Goal: Transaction & Acquisition: Purchase product/service

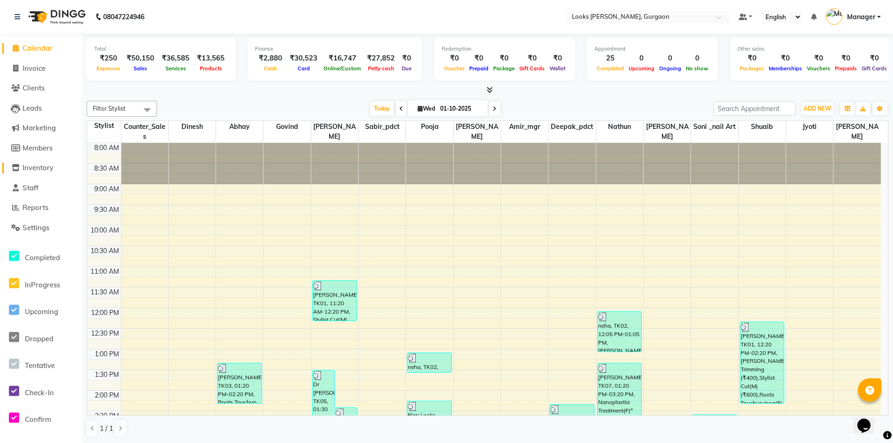
click at [40, 169] on span "Inventory" at bounding box center [37, 167] width 31 height 9
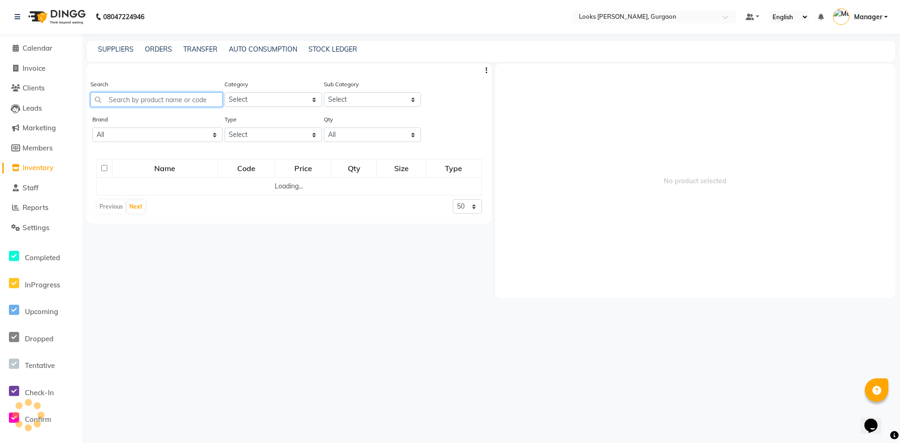
click at [180, 105] on input "text" at bounding box center [156, 99] width 132 height 15
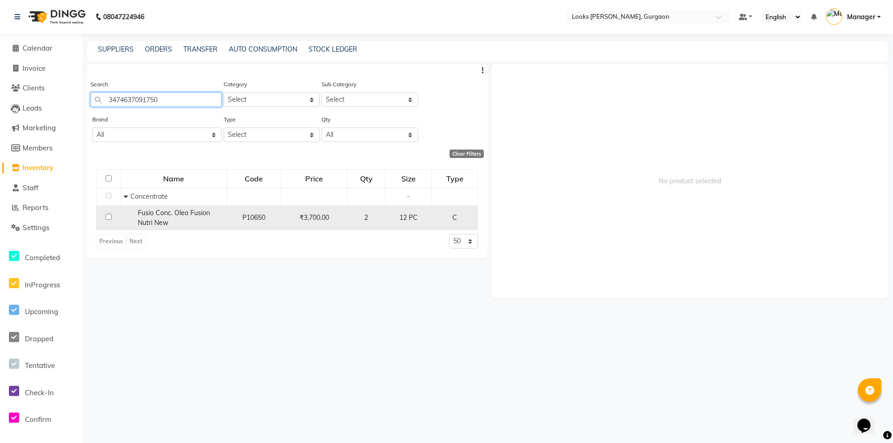
type input "3474637091750"
click at [109, 213] on td at bounding box center [109, 217] width 25 height 25
click at [108, 221] on td at bounding box center [109, 217] width 25 height 25
click at [108, 220] on input "checkbox" at bounding box center [108, 217] width 6 height 6
checkbox input "true"
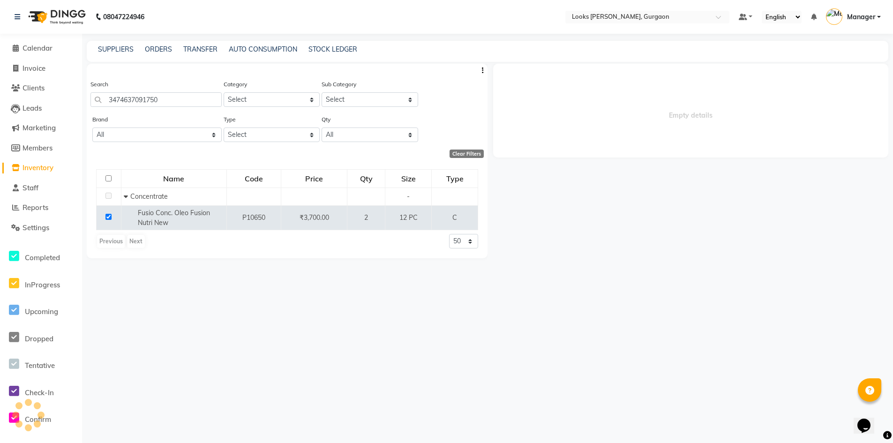
select select
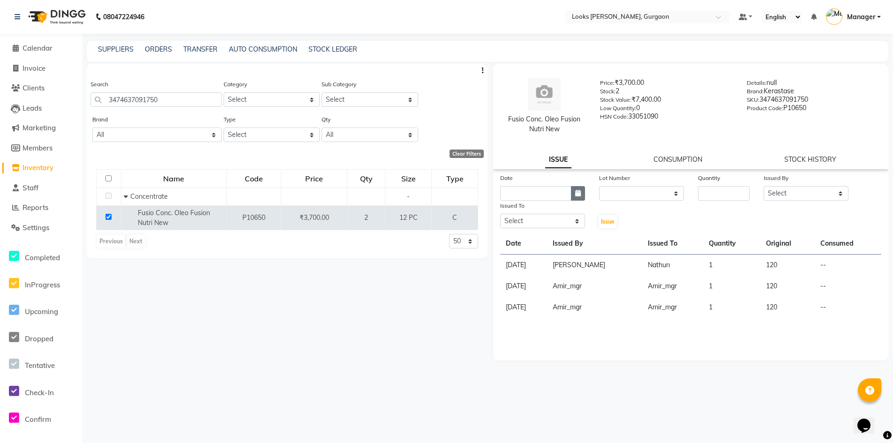
click at [581, 196] on button "button" at bounding box center [578, 193] width 14 height 15
select select "10"
select select "2025"
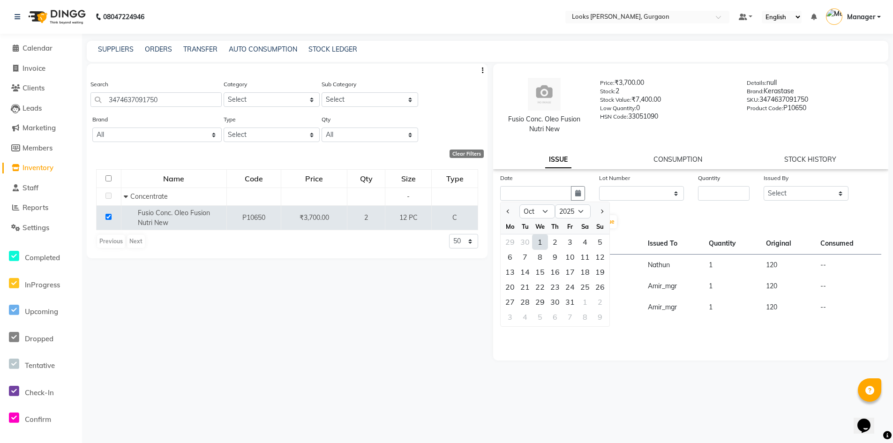
click at [543, 241] on div "1" at bounding box center [539, 241] width 15 height 15
type input "01-10-2025"
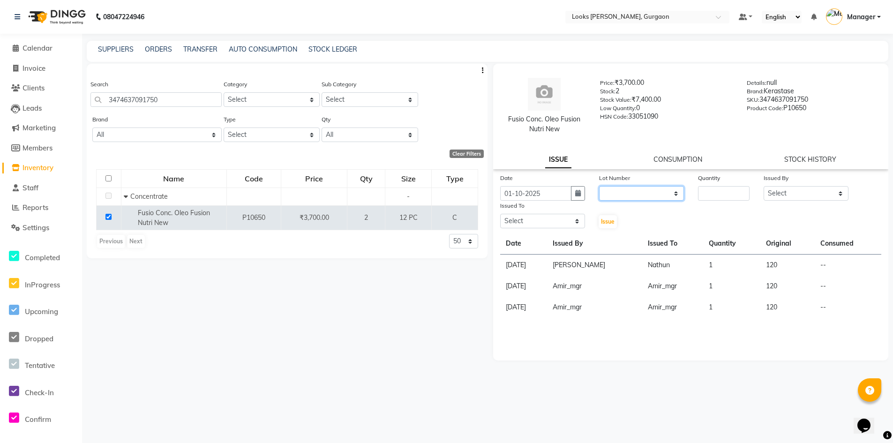
click at [641, 195] on select "None" at bounding box center [641, 193] width 85 height 15
select select "0: null"
click at [599, 186] on select "None" at bounding box center [641, 193] width 85 height 15
click at [709, 196] on input "number" at bounding box center [724, 193] width 52 height 15
type input "1"
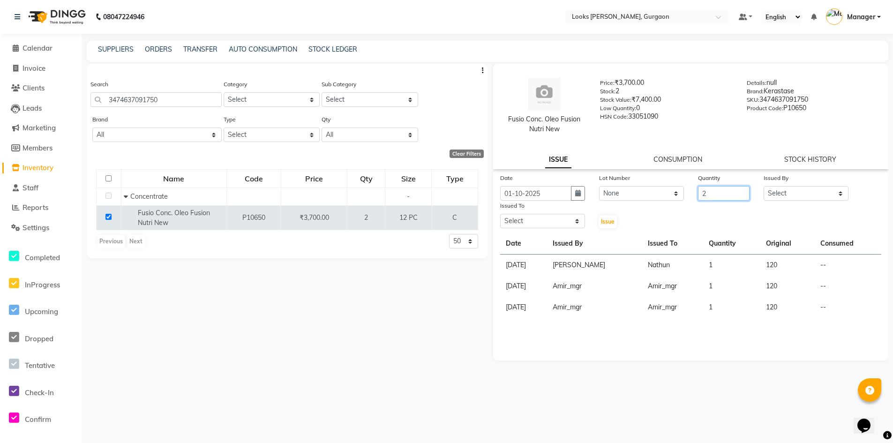
type input "2"
click at [788, 188] on select "Select [PERSON_NAME] [PERSON_NAME] Counter_Sales Deepak_pdct [PERSON_NAME] Mana…" at bounding box center [805, 193] width 85 height 15
select select "82818"
click at [763, 186] on select "Select [PERSON_NAME] [PERSON_NAME] Counter_Sales Deepak_pdct [PERSON_NAME] Mana…" at bounding box center [805, 193] width 85 height 15
click at [530, 225] on select "Select [PERSON_NAME] [PERSON_NAME] Counter_Sales Deepak_pdct [PERSON_NAME] Mana…" at bounding box center [542, 221] width 85 height 15
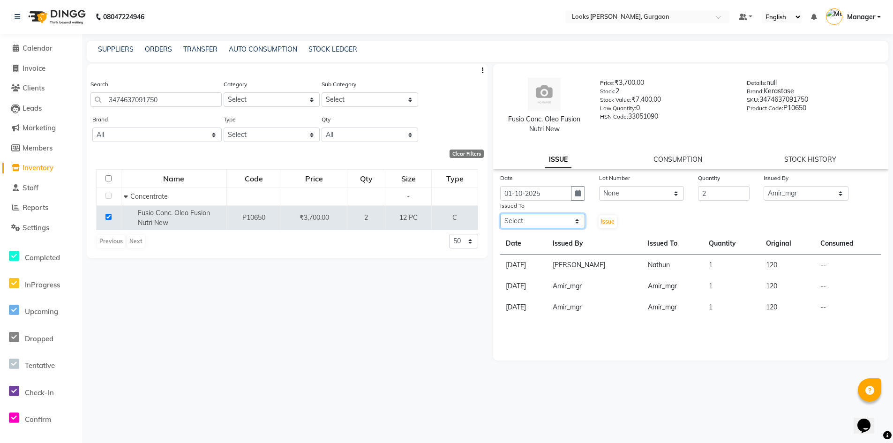
select select "83623"
click at [500, 214] on select "Select [PERSON_NAME] [PERSON_NAME] Counter_Sales Deepak_pdct [PERSON_NAME] Mana…" at bounding box center [542, 221] width 85 height 15
click at [612, 219] on span "Issue" at bounding box center [608, 221] width 14 height 7
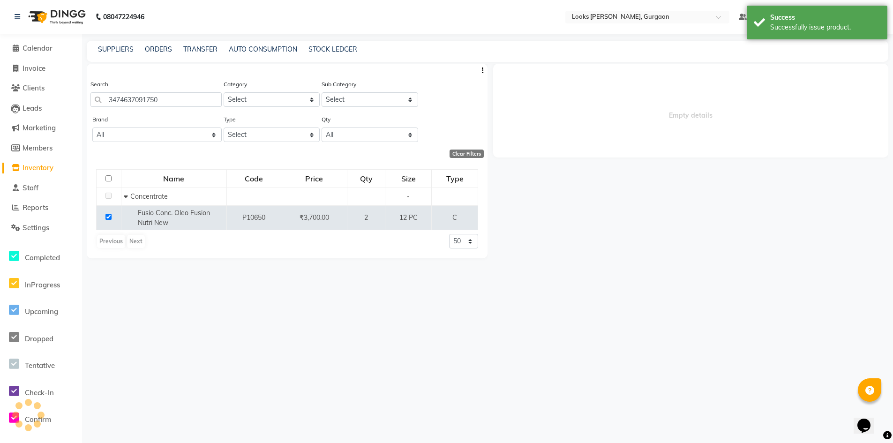
select select
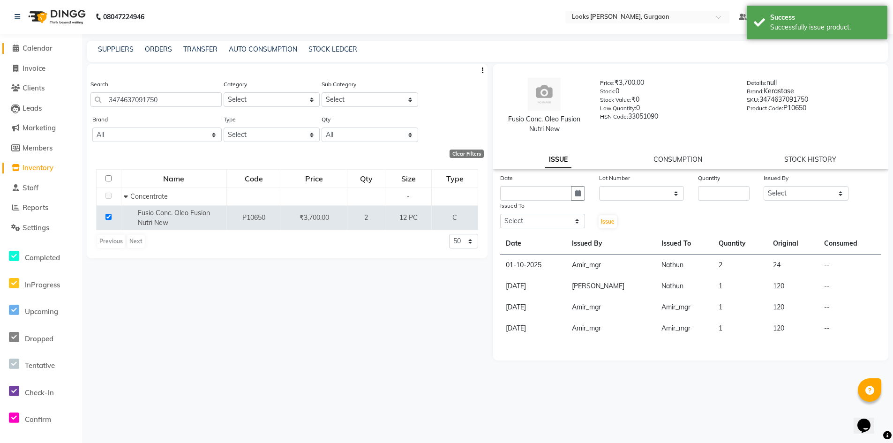
click at [44, 49] on span "Calendar" at bounding box center [37, 48] width 30 height 9
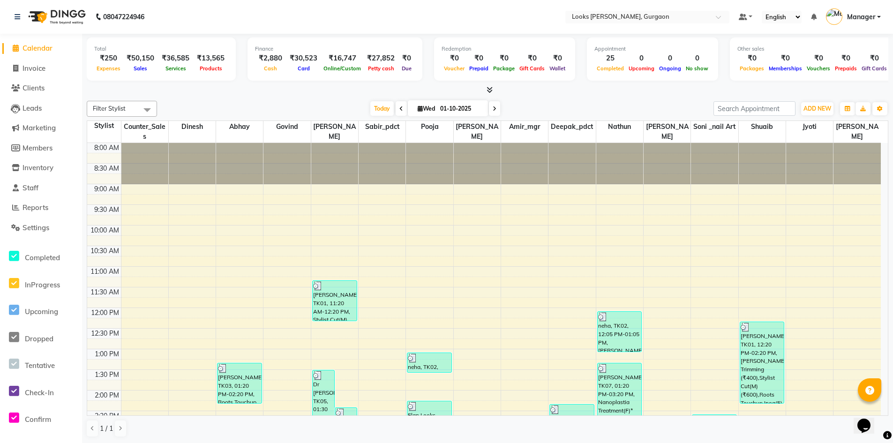
click at [34, 49] on span "Calendar" at bounding box center [37, 48] width 30 height 9
click at [45, 43] on li "Calendar" at bounding box center [41, 48] width 82 height 20
click at [42, 48] on span "Calendar" at bounding box center [37, 48] width 30 height 9
drag, startPoint x: 28, startPoint y: 72, endPoint x: 34, endPoint y: 64, distance: 10.3
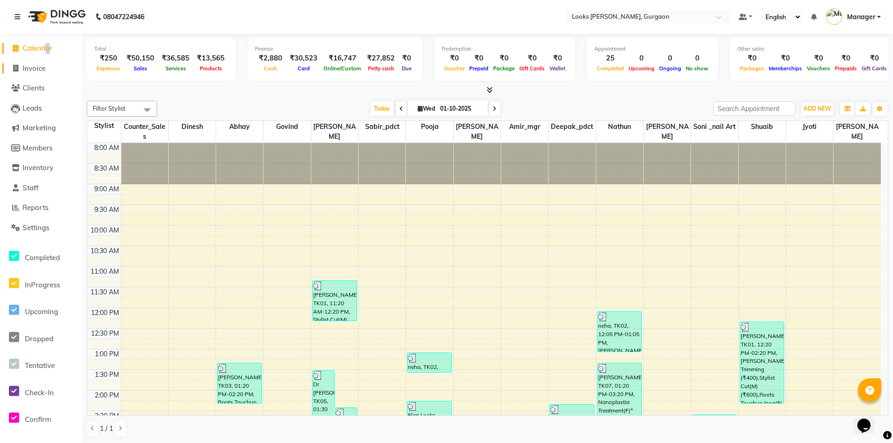
click at [28, 71] on span "Invoice" at bounding box center [33, 68] width 23 height 9
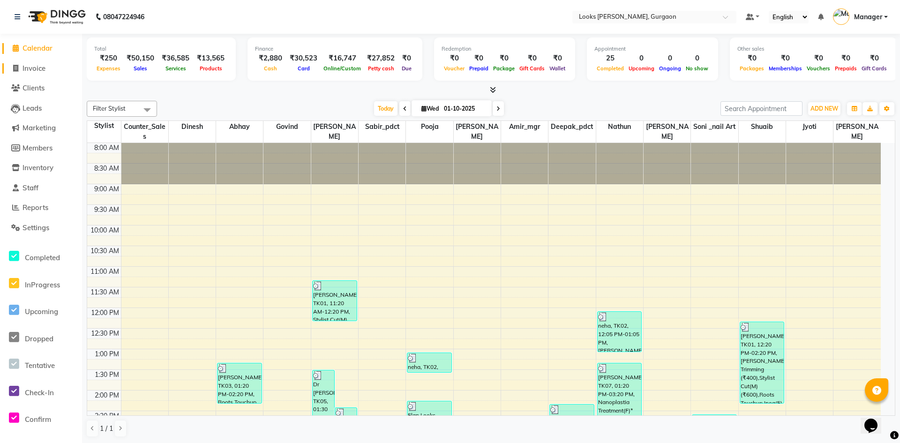
select select "8452"
select select "service"
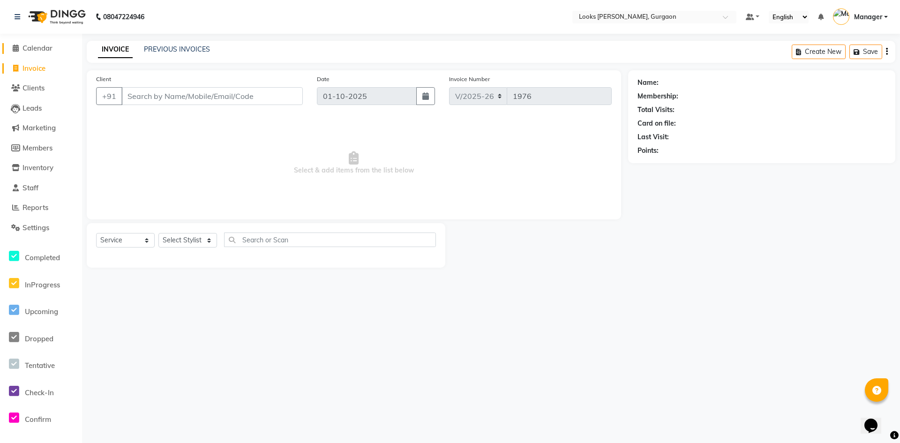
click at [43, 46] on span "Calendar" at bounding box center [37, 48] width 30 height 9
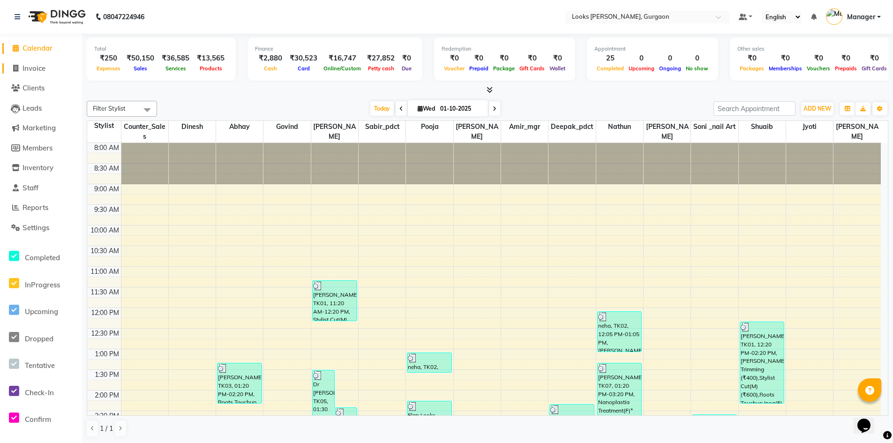
click at [36, 69] on span "Invoice" at bounding box center [33, 68] width 23 height 9
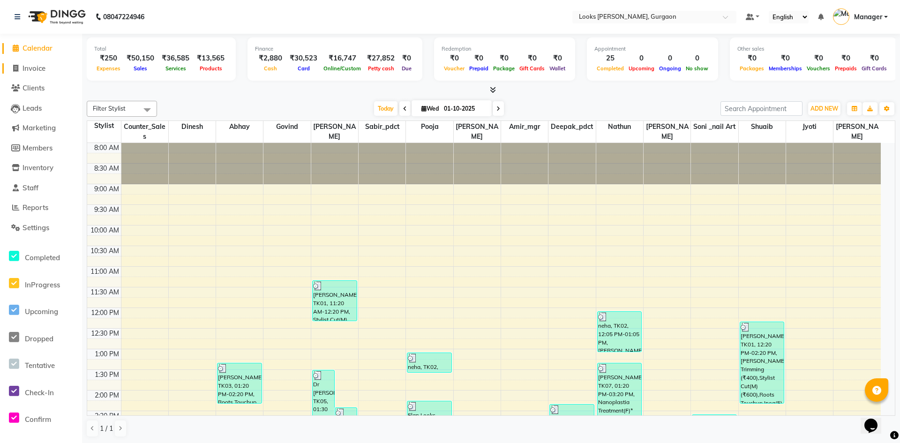
select select "8452"
select select "service"
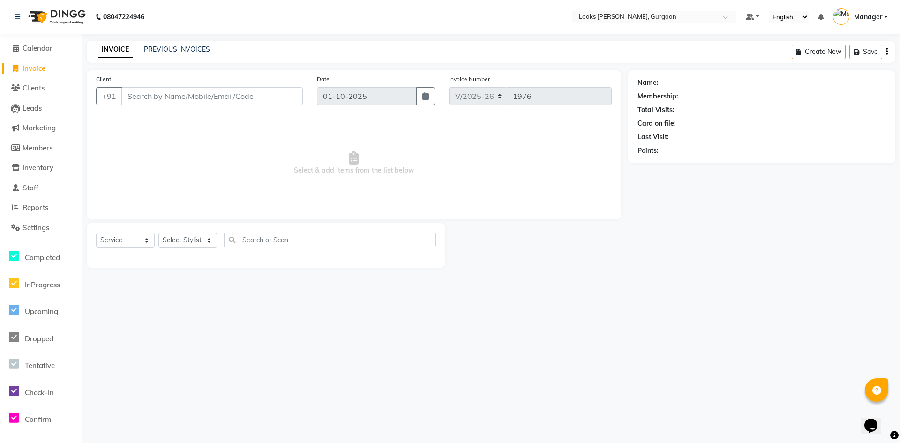
click at [230, 97] on input "Client" at bounding box center [211, 96] width 181 height 18
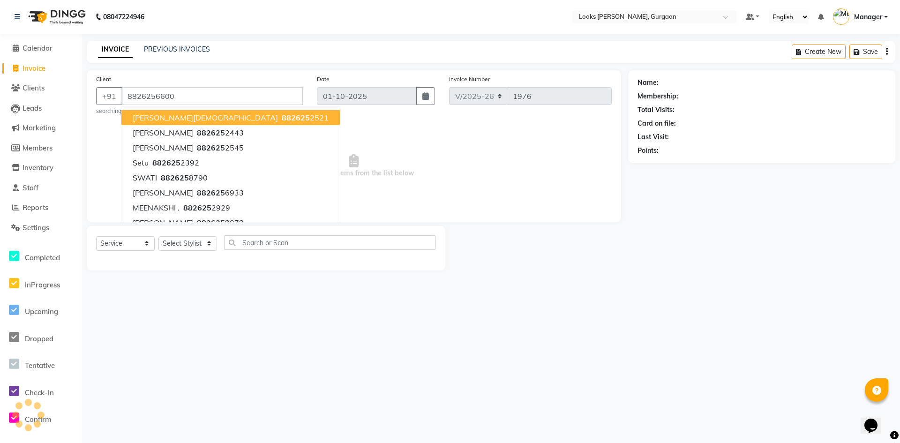
type input "8826256600"
select select "1: Object"
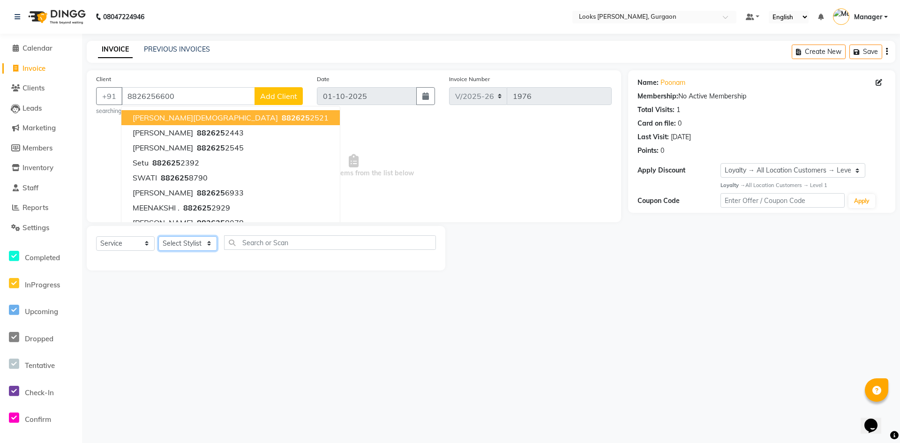
click at [205, 249] on select "Select Stylist [PERSON_NAME] abhay [PERSON_NAME] [PERSON_NAME] Counter_Sales De…" at bounding box center [187, 243] width 59 height 15
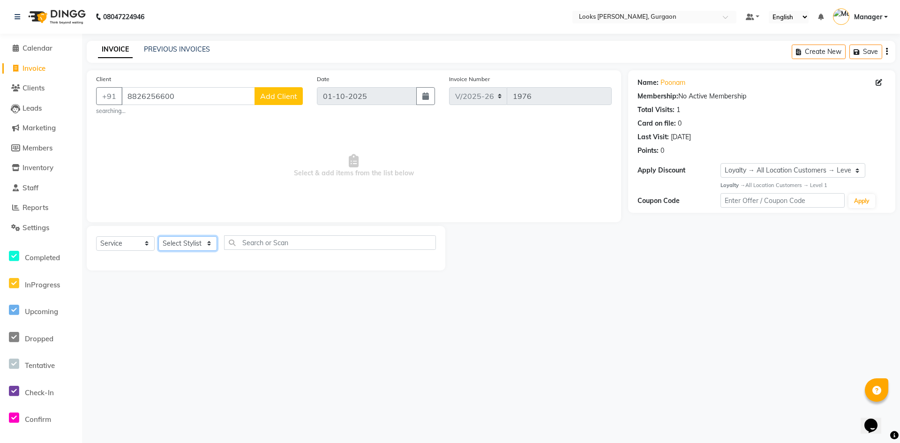
select select "82971"
click at [158, 236] on select "Select Stylist [PERSON_NAME] abhay [PERSON_NAME] [PERSON_NAME] Counter_Sales De…" at bounding box center [187, 243] width 59 height 15
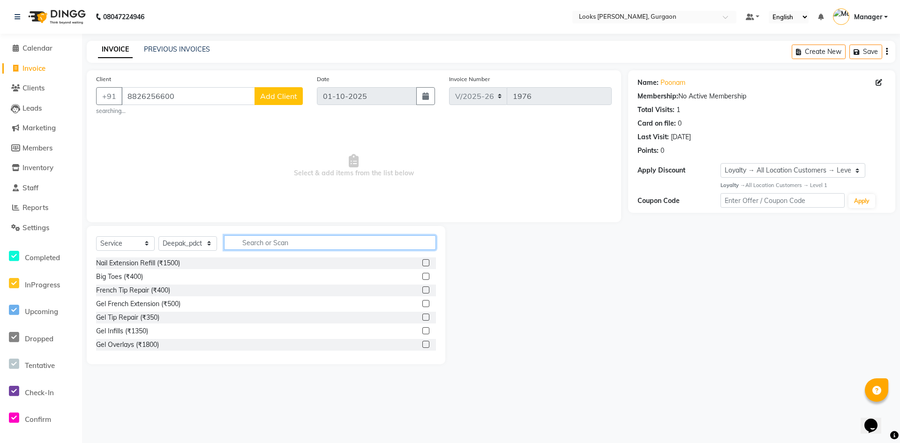
click at [321, 240] on input "text" at bounding box center [330, 242] width 212 height 15
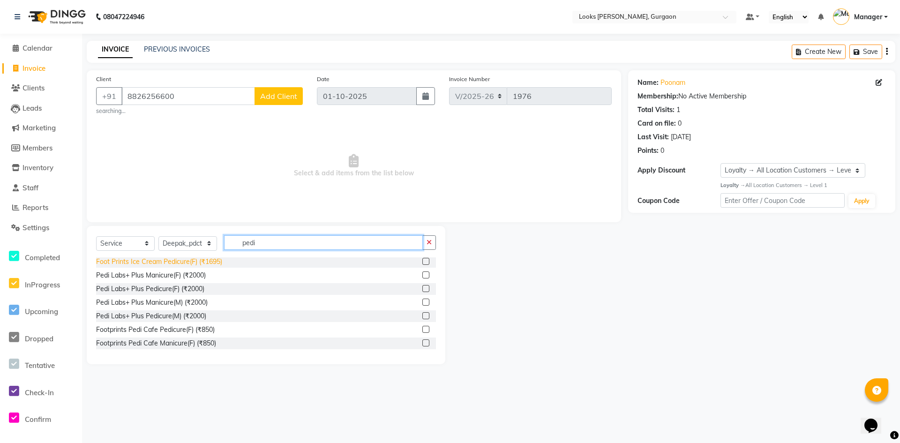
type input "pedi"
click at [185, 263] on div "Foot Prints Ice Cream Pedicure(F) (₹1695)" at bounding box center [159, 262] width 126 height 10
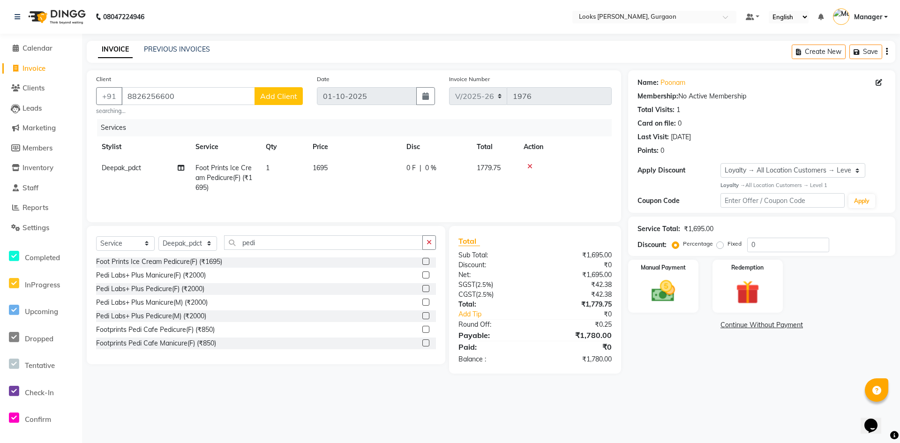
click at [530, 168] on icon at bounding box center [529, 166] width 5 height 7
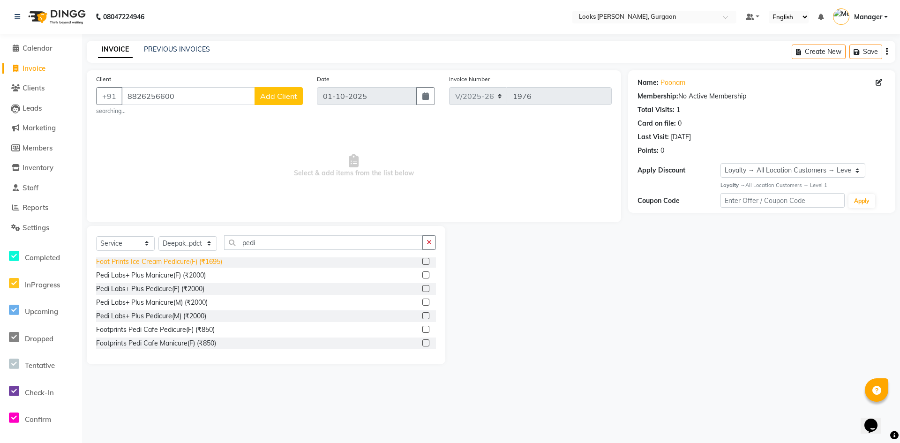
click at [192, 263] on div "Foot Prints Ice Cream Pedicure(F) (₹1695)" at bounding box center [159, 262] width 126 height 10
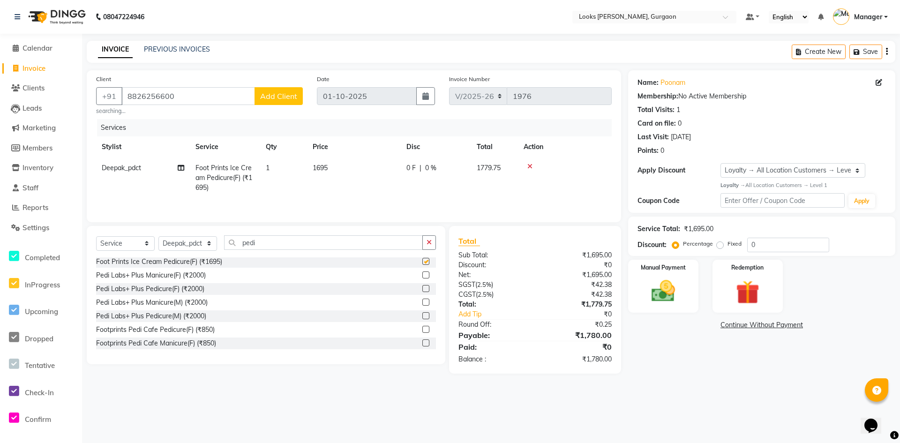
checkbox input "false"
click at [337, 173] on td "1695" at bounding box center [354, 177] width 94 height 41
select select "82971"
drag, startPoint x: 371, startPoint y: 169, endPoint x: 343, endPoint y: 170, distance: 28.6
click at [343, 170] on tr "[PERSON_NAME] abhay [PERSON_NAME] [PERSON_NAME] Counter_Sales Deepak_pdct [PERS…" at bounding box center [354, 177] width 516 height 40
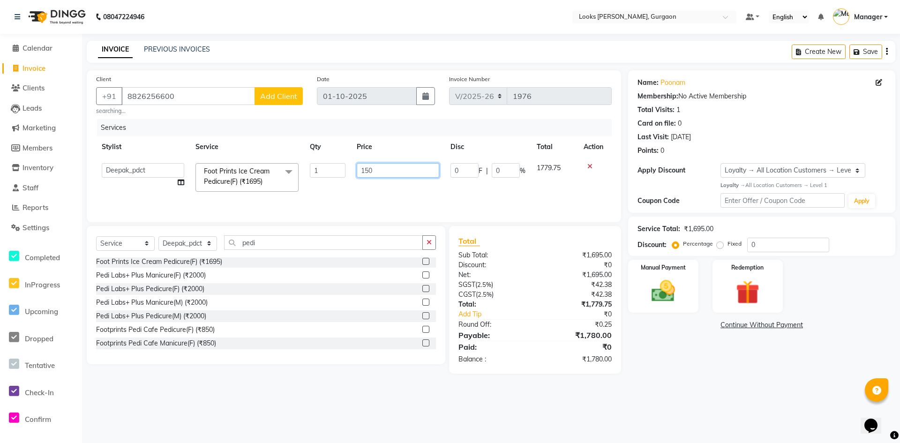
type input "1500"
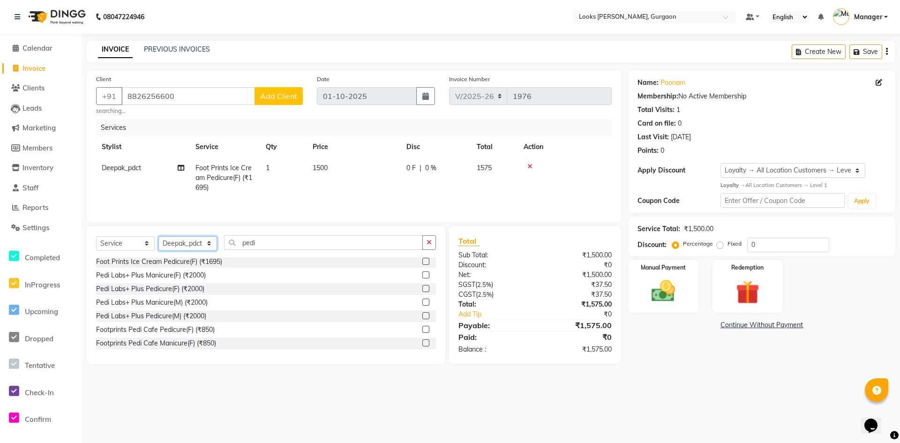
click at [183, 242] on select "Select Stylist [PERSON_NAME] abhay [PERSON_NAME] [PERSON_NAME] Counter_Sales De…" at bounding box center [187, 243] width 59 height 15
select select "82373"
click at [158, 236] on select "Select Stylist [PERSON_NAME] abhay [PERSON_NAME] [PERSON_NAME] Counter_Sales De…" at bounding box center [187, 243] width 59 height 15
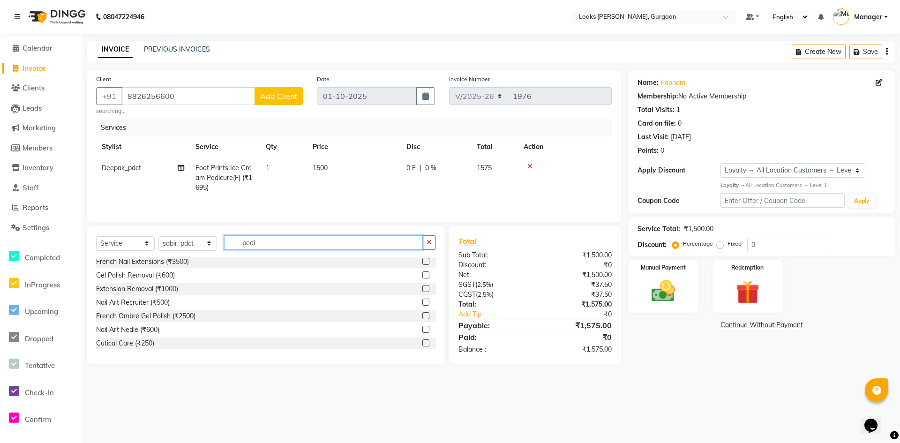
click at [212, 240] on div "Select Service Product Membership Package Voucher Prepaid Gift Card Select Styl…" at bounding box center [266, 246] width 340 height 22
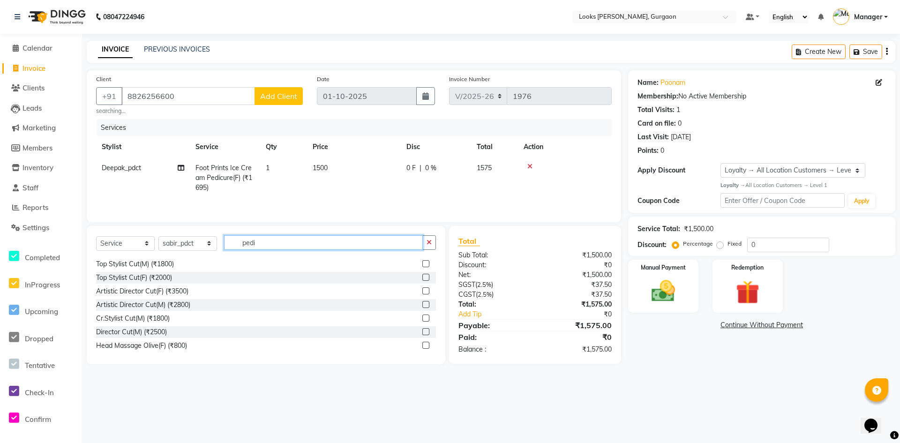
scroll to position [1075, 0]
drag, startPoint x: 290, startPoint y: 235, endPoint x: 277, endPoint y: 242, distance: 15.1
click at [277, 242] on div "Select Service Product Membership Package Voucher Prepaid Gift Card Select Styl…" at bounding box center [266, 295] width 359 height 138
drag, startPoint x: 276, startPoint y: 245, endPoint x: 173, endPoint y: 236, distance: 103.5
click at [181, 236] on div "Select Service Product Membership Package Voucher Prepaid Gift Card Select Styl…" at bounding box center [266, 246] width 340 height 22
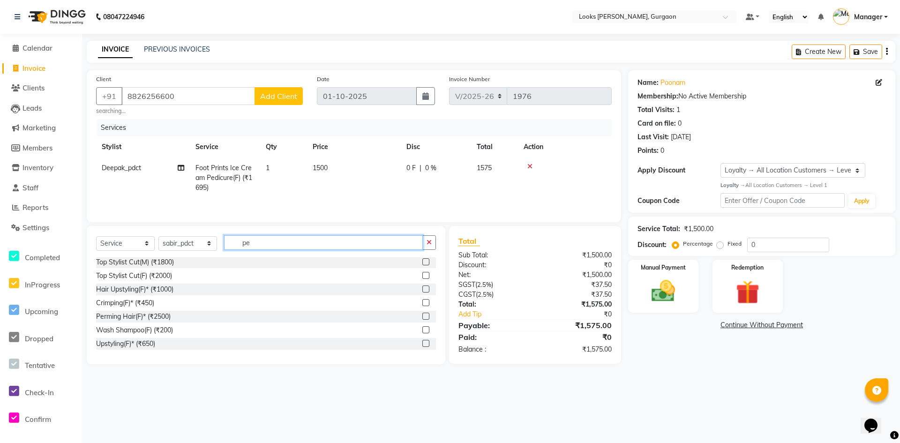
scroll to position [0, 0]
type input "pedi"
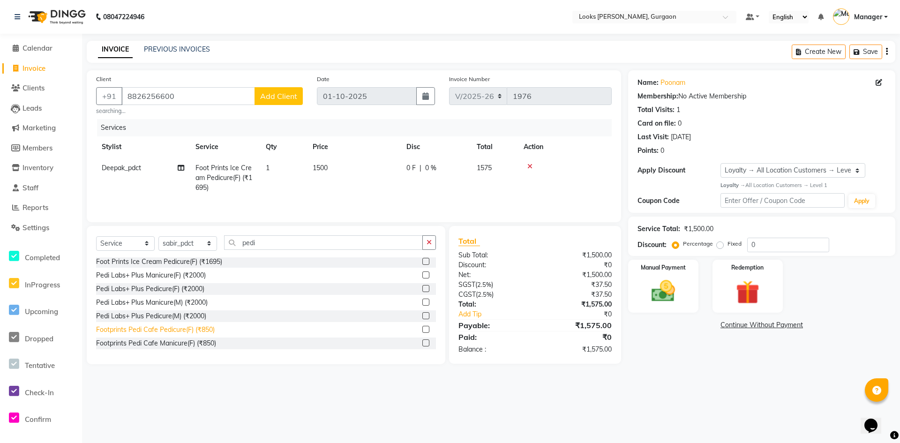
click at [173, 330] on div "Footprints Pedi Cafe Pedicure(F) (₹850)" at bounding box center [155, 330] width 119 height 10
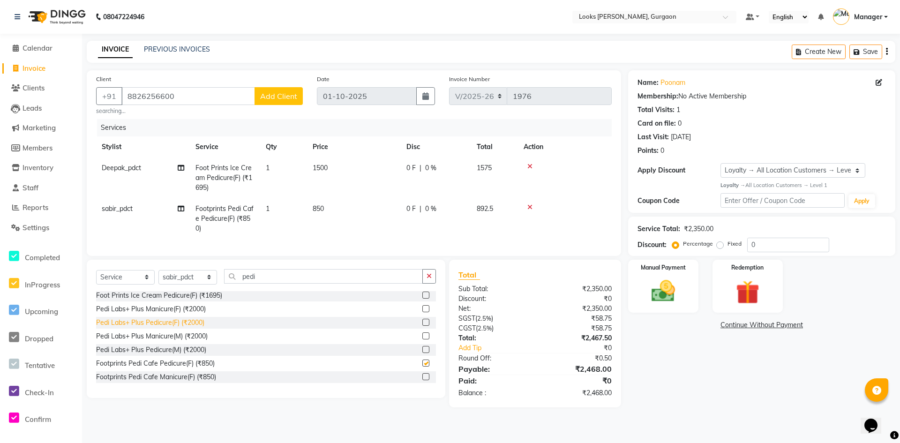
checkbox input "false"
drag, startPoint x: 271, startPoint y: 283, endPoint x: 210, endPoint y: 283, distance: 60.9
click at [210, 283] on div "Select Service Product Membership Package Voucher Prepaid Gift Card Select Styl…" at bounding box center [266, 280] width 340 height 22
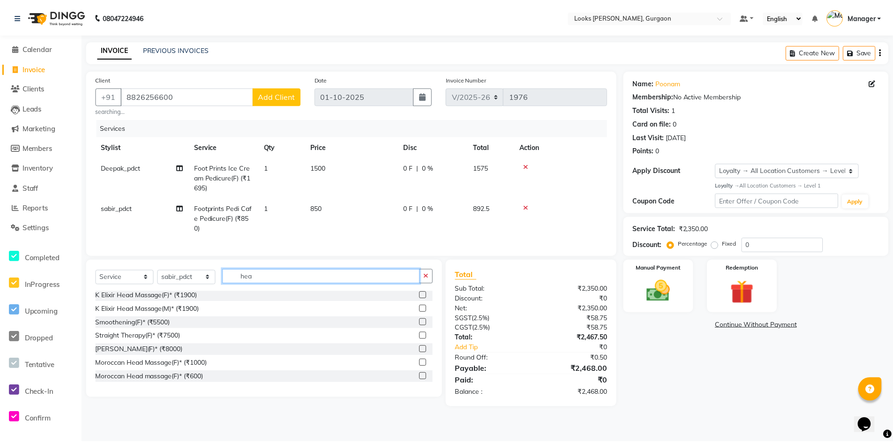
scroll to position [69, 0]
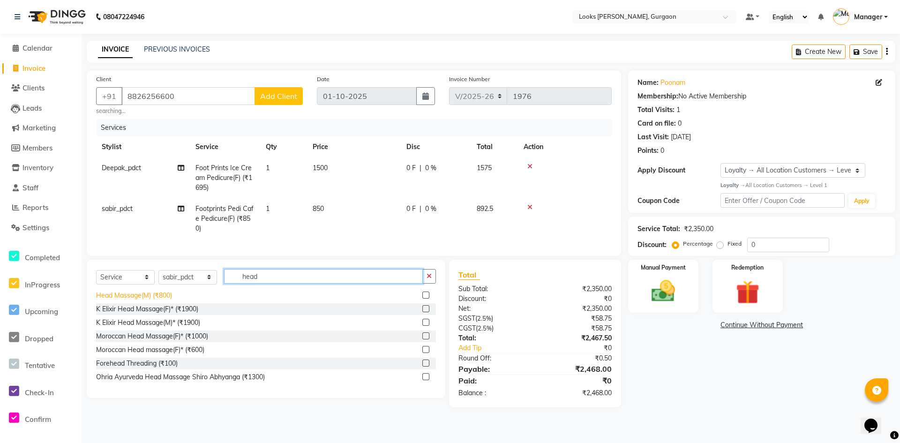
type input "head"
click at [142, 300] on div "Head Massage(M) (₹800)" at bounding box center [134, 296] width 76 height 10
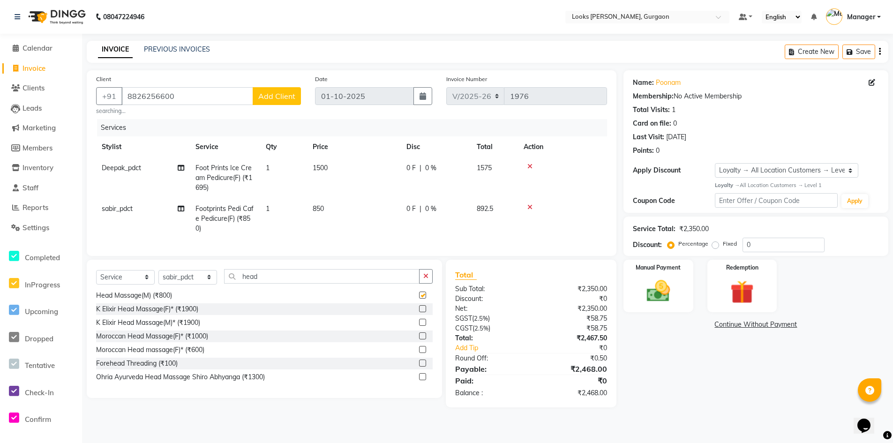
checkbox input "false"
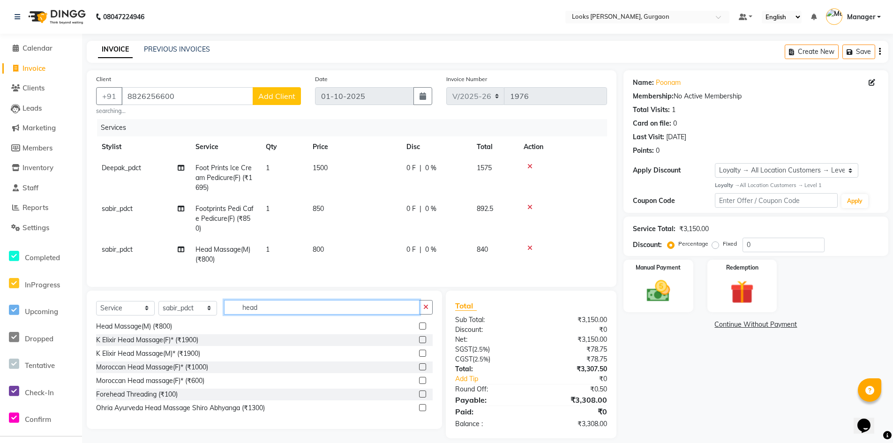
drag, startPoint x: 281, startPoint y: 312, endPoint x: 198, endPoint y: 314, distance: 83.0
click at [203, 314] on div "Select Service Product Membership Package Voucher Prepaid Gift Card Select Styl…" at bounding box center [264, 311] width 337 height 22
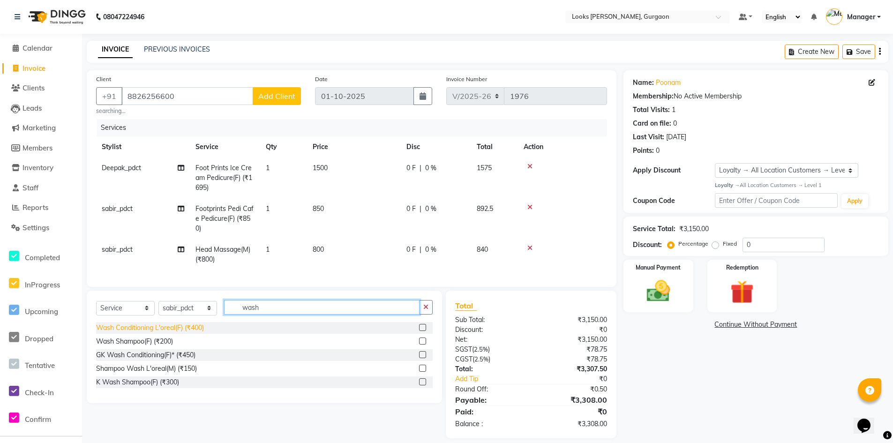
type input "wash"
click at [167, 333] on div "Wash Conditioning L'oreal(F) (₹400)" at bounding box center [150, 328] width 108 height 10
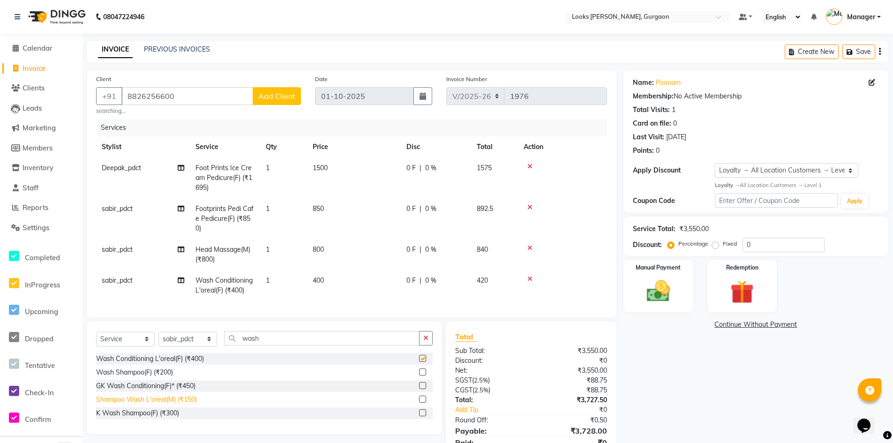
checkbox input "false"
click at [347, 282] on td "400" at bounding box center [354, 285] width 94 height 31
select select "82373"
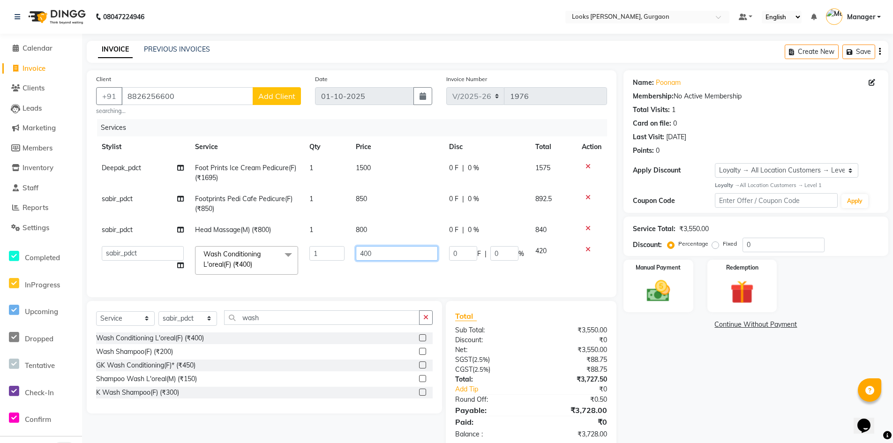
drag, startPoint x: 396, startPoint y: 257, endPoint x: 319, endPoint y: 260, distance: 76.9
click at [319, 260] on tr "[PERSON_NAME] abhay [PERSON_NAME] [PERSON_NAME] Counter_Sales Deepak_pdct [PERS…" at bounding box center [351, 260] width 511 height 40
type input "350"
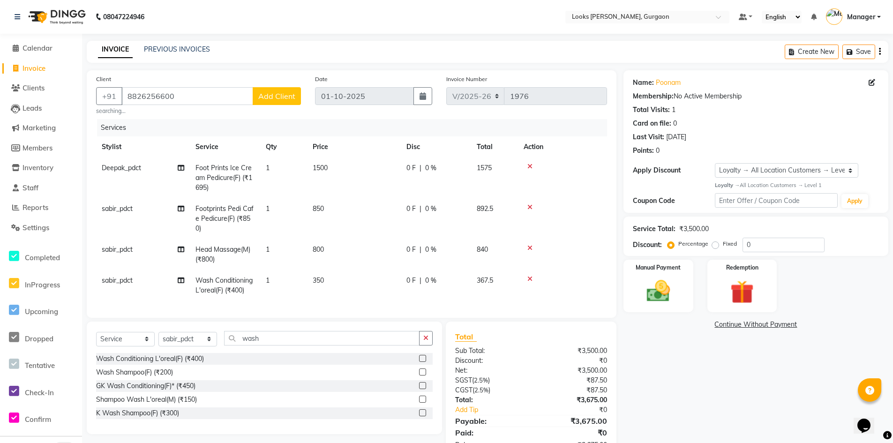
click at [703, 390] on div "Name: Poonam Membership: No Active Membership Total Visits: 1 Card on file: 0 L…" at bounding box center [759, 264] width 272 height 389
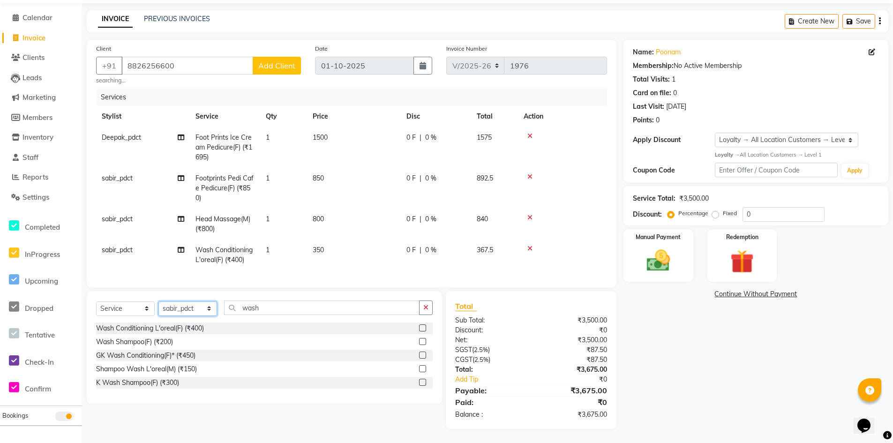
click at [181, 310] on select "Select Stylist [PERSON_NAME] abhay [PERSON_NAME] [PERSON_NAME] Counter_Sales De…" at bounding box center [187, 308] width 59 height 15
select select "83623"
click at [158, 301] on select "Select Stylist [PERSON_NAME] abhay [PERSON_NAME] [PERSON_NAME] Counter_Sales De…" at bounding box center [187, 308] width 59 height 15
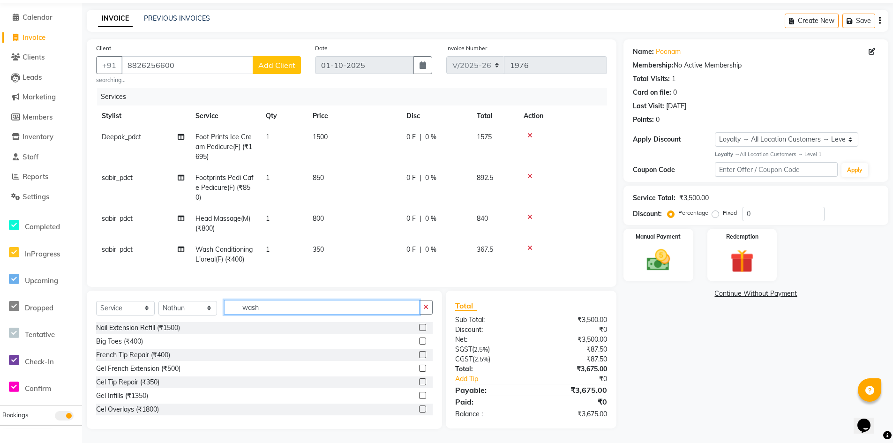
drag, startPoint x: 265, startPoint y: 312, endPoint x: 199, endPoint y: 311, distance: 66.6
click at [199, 311] on div "Select Service Product Membership Package Voucher Prepaid Gift Card Select Styl…" at bounding box center [264, 311] width 337 height 22
type input "tou"
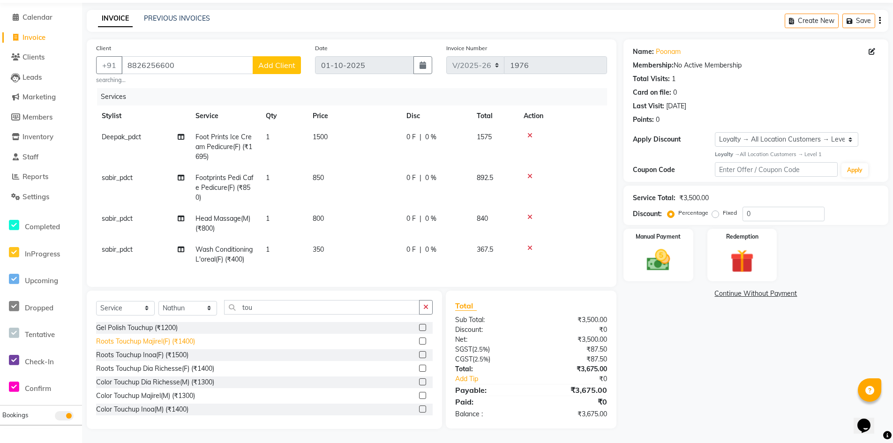
click at [162, 345] on div "Roots Touchup Majirel(F) (₹1400)" at bounding box center [145, 342] width 99 height 10
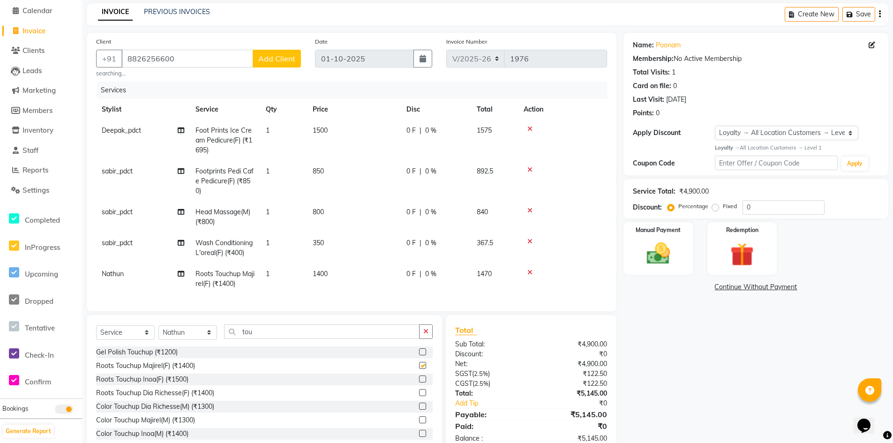
checkbox input "false"
click at [323, 275] on span "1400" at bounding box center [320, 273] width 15 height 8
select select "83623"
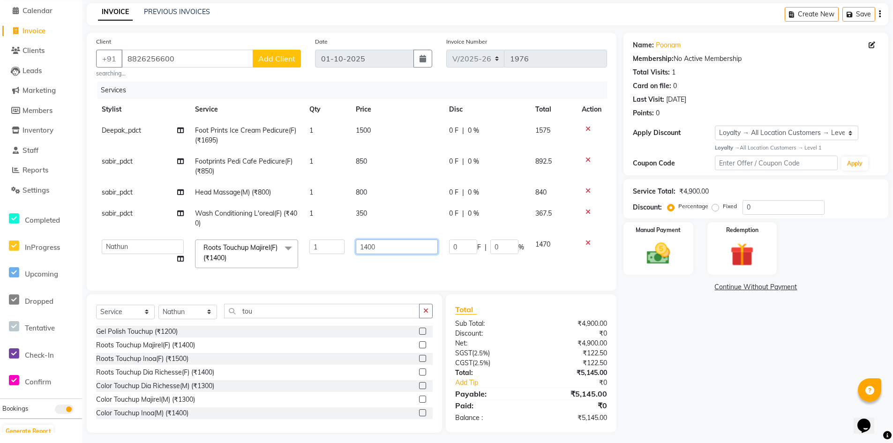
click at [366, 247] on input "1400" at bounding box center [397, 246] width 82 height 15
type input "1600"
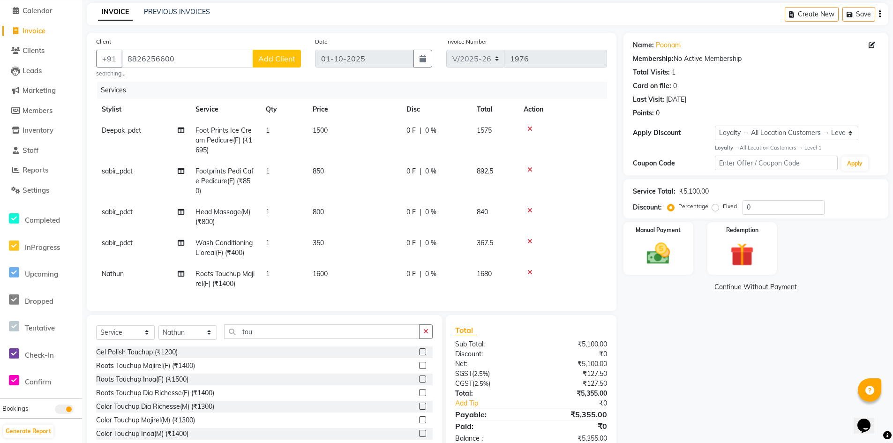
click at [864, 418] on button "Opens Chat This icon Opens the chat window." at bounding box center [863, 426] width 21 height 16
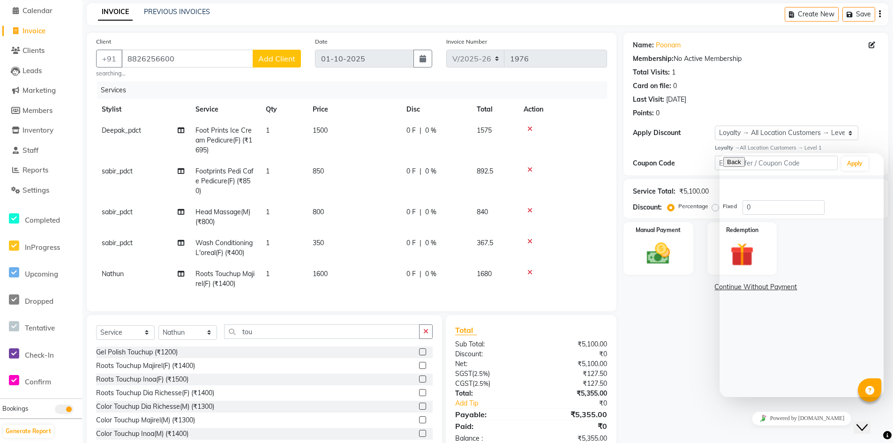
scroll to position [69, 0]
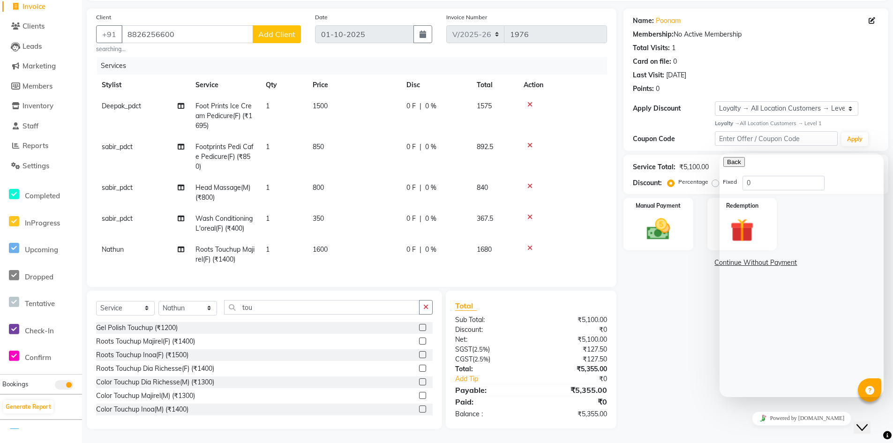
click at [691, 334] on div "Name: Poonam Membership: No Active Membership Total Visits: 1 Card on file: 0 L…" at bounding box center [759, 218] width 272 height 420
click at [868, 423] on div "Close Chat This icon closes the chat window." at bounding box center [861, 427] width 11 height 11
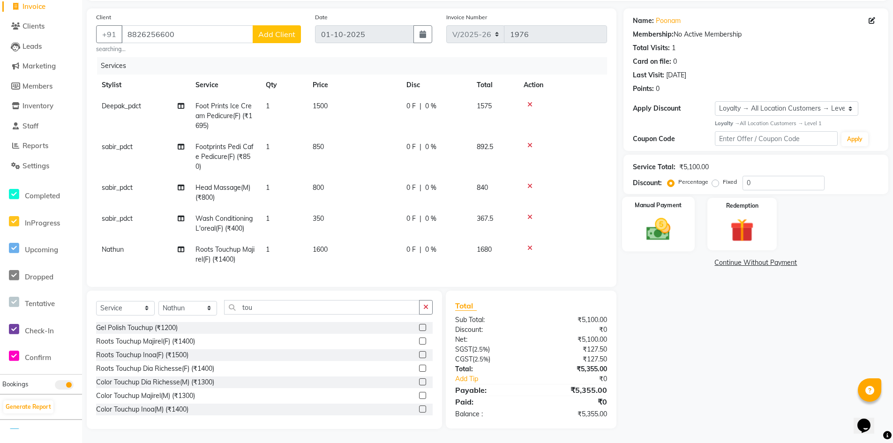
click at [668, 230] on img at bounding box center [658, 229] width 40 height 28
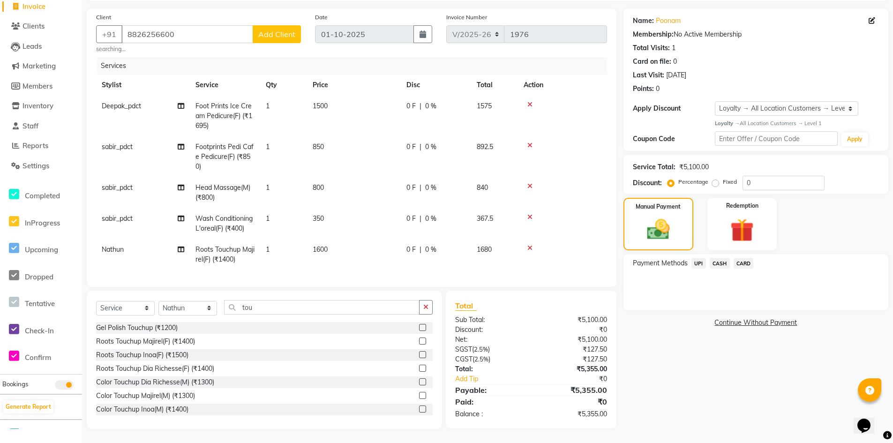
click at [743, 258] on span "CARD" at bounding box center [743, 263] width 20 height 11
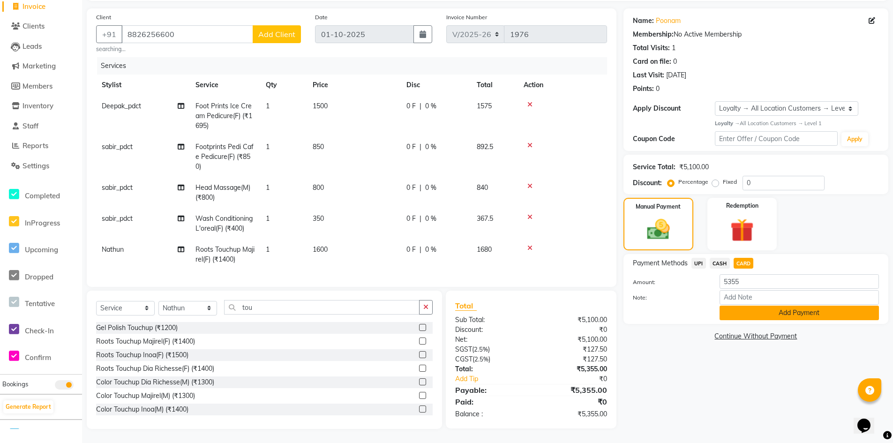
click at [745, 306] on button "Add Payment" at bounding box center [798, 313] width 159 height 15
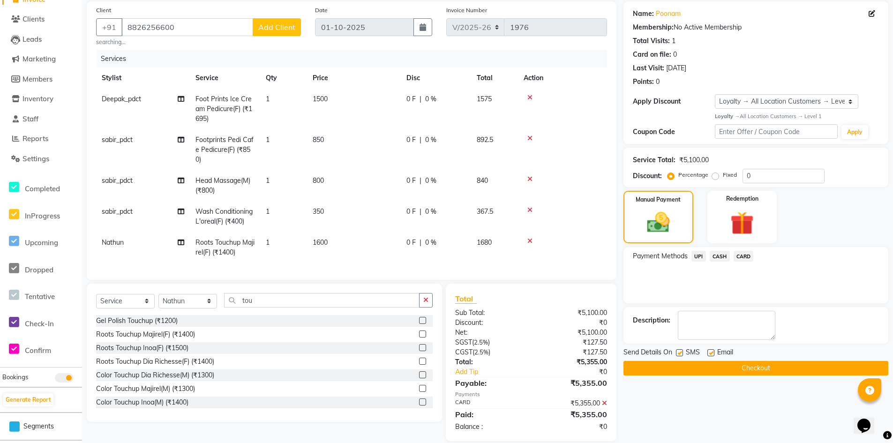
click at [744, 370] on button "Checkout" at bounding box center [755, 368] width 265 height 15
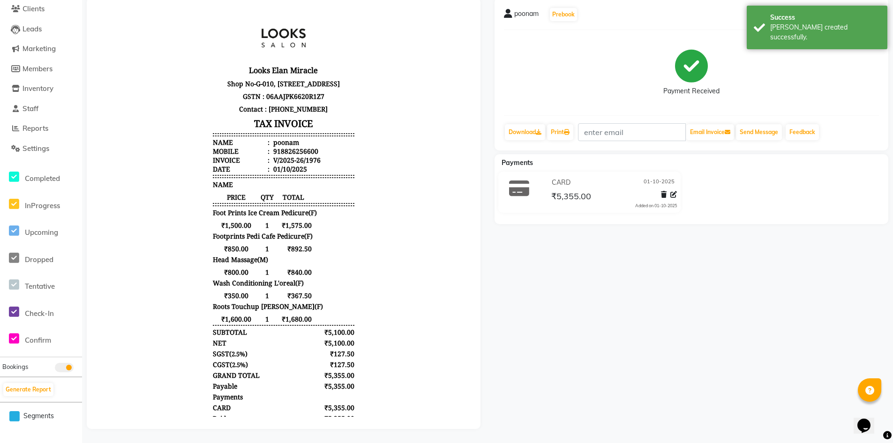
scroll to position [86, 0]
click at [674, 191] on icon at bounding box center [673, 194] width 7 height 7
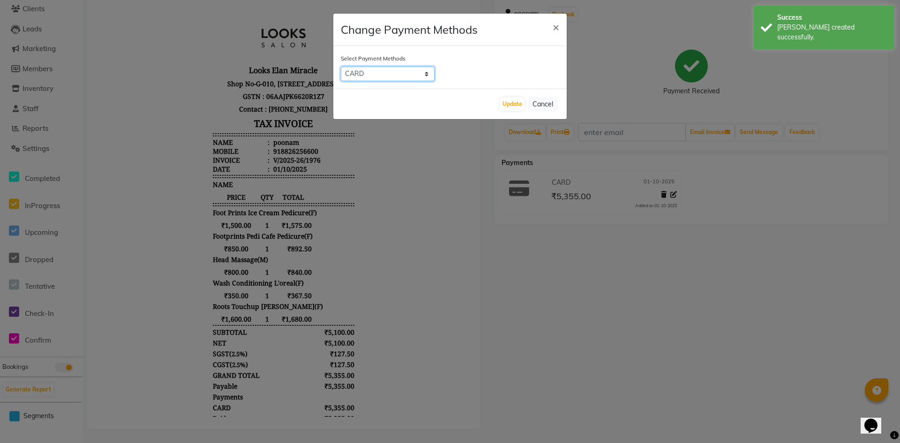
click at [397, 74] on select "UPI CASH CARD" at bounding box center [388, 74] width 94 height 15
select select "8"
click at [341, 67] on select "UPI CASH CARD" at bounding box center [388, 74] width 94 height 15
click at [511, 103] on button "Update" at bounding box center [512, 103] width 24 height 13
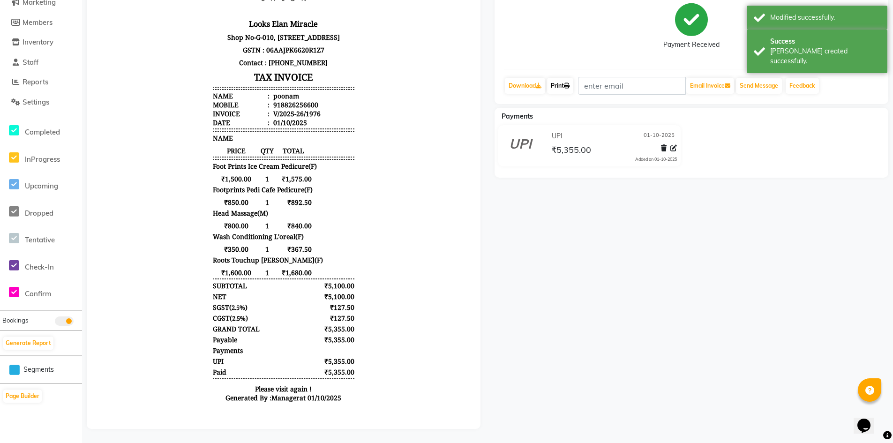
scroll to position [133, 0]
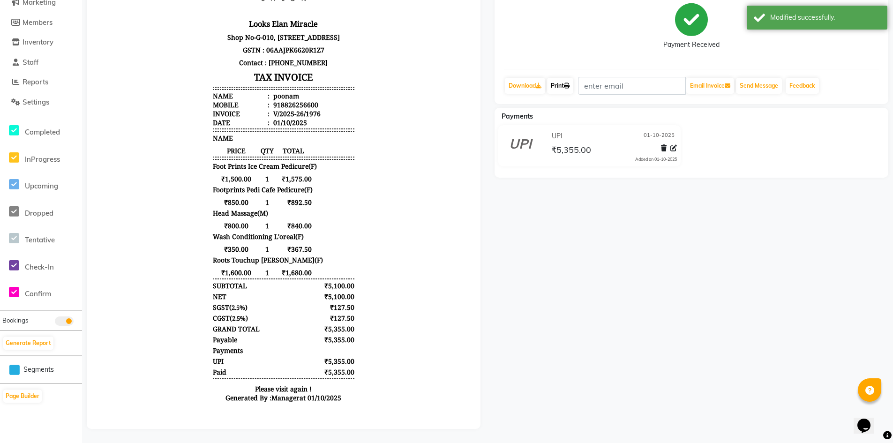
click at [563, 78] on link "Print" at bounding box center [560, 86] width 26 height 16
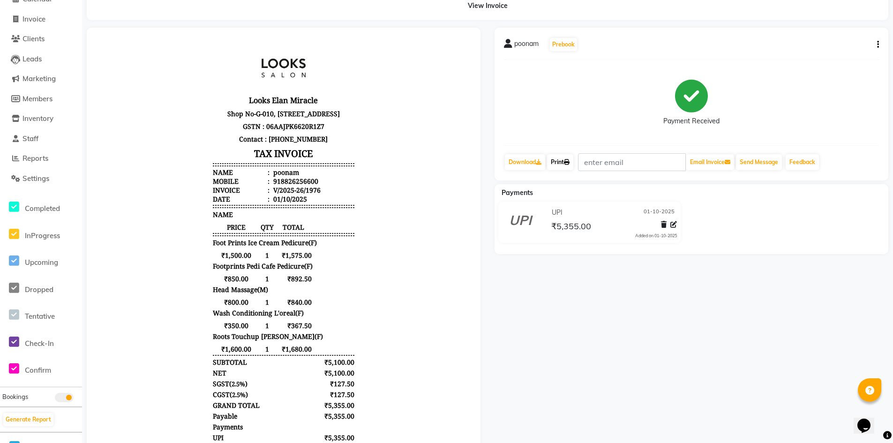
scroll to position [0, 0]
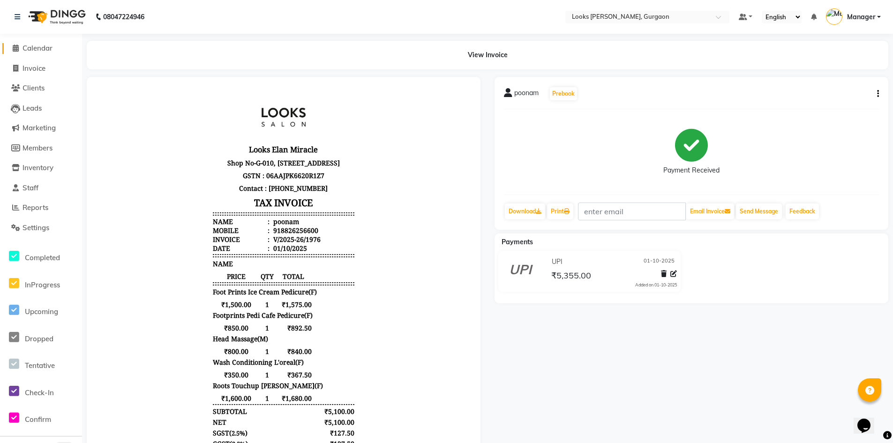
click at [35, 50] on span "Calendar" at bounding box center [37, 48] width 30 height 9
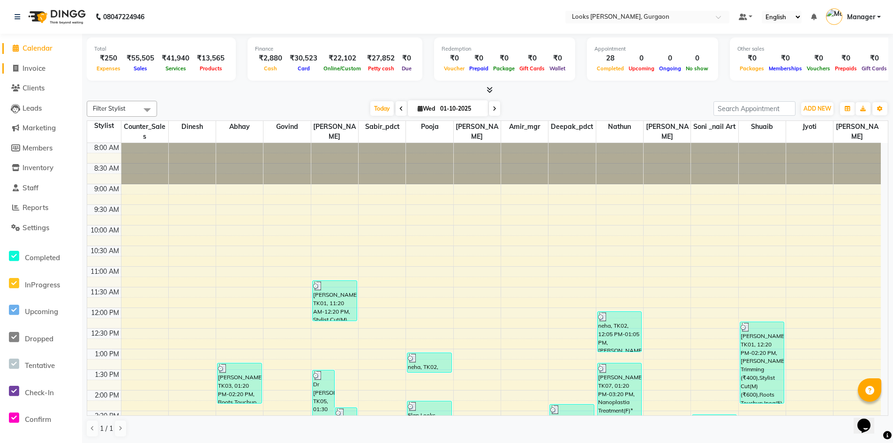
click at [43, 70] on span "Invoice" at bounding box center [33, 68] width 23 height 9
select select "service"
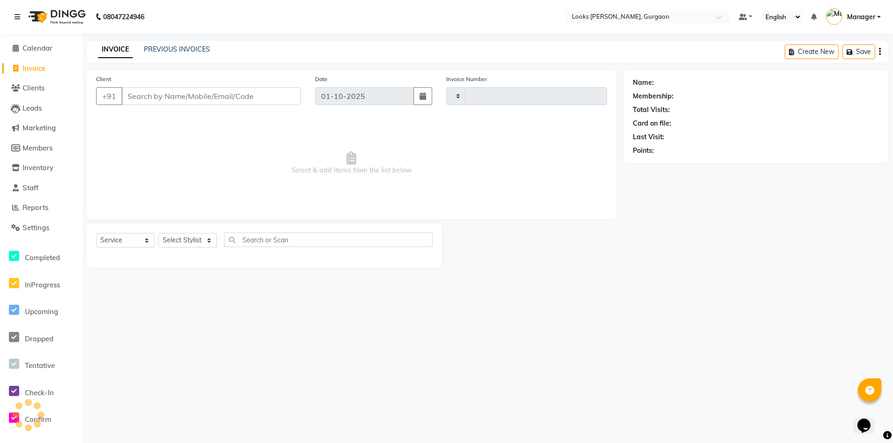
type input "1977"
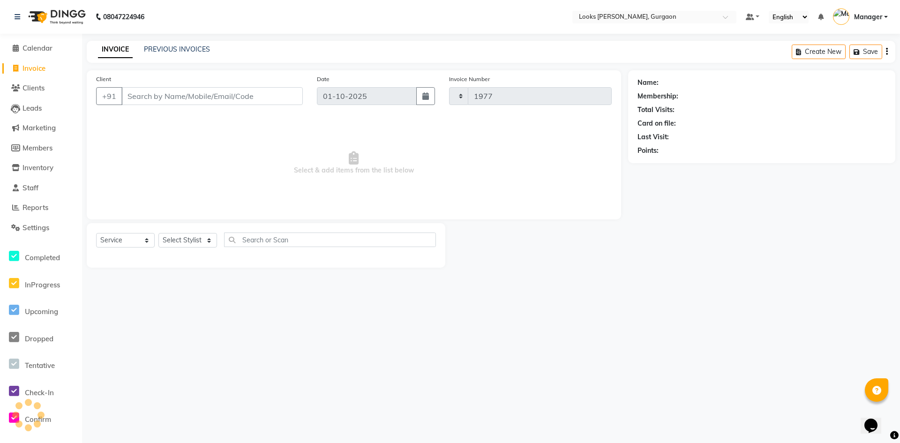
select select "8452"
click at [178, 246] on select "Select Stylist [PERSON_NAME] abhay [PERSON_NAME] [PERSON_NAME] Counter_Sales De…" at bounding box center [187, 240] width 59 height 15
select select "82375"
click at [158, 233] on select "Select Stylist [PERSON_NAME] abhay [PERSON_NAME] [PERSON_NAME] Counter_Sales De…" at bounding box center [187, 240] width 59 height 15
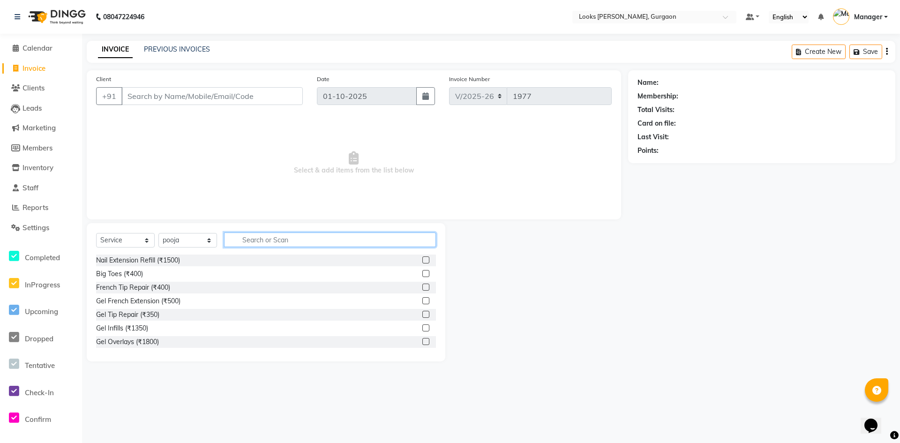
click at [241, 242] on input "text" at bounding box center [330, 239] width 212 height 15
type input "full"
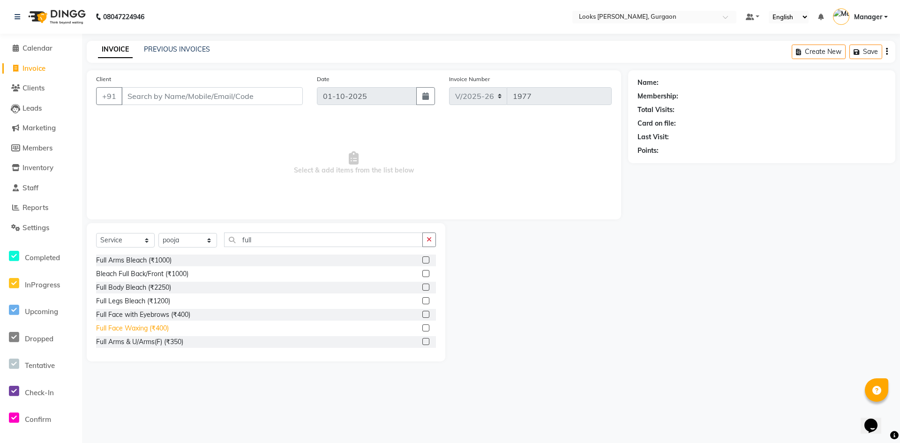
drag, startPoint x: 137, startPoint y: 330, endPoint x: 284, endPoint y: 257, distance: 163.7
click at [138, 330] on div "Full Face Waxing (₹400)" at bounding box center [132, 328] width 73 height 10
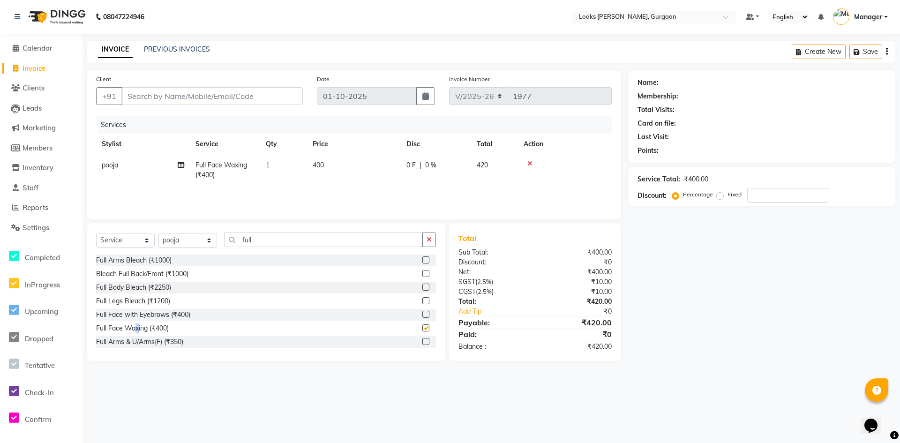
checkbox input "false"
click at [530, 162] on icon at bounding box center [529, 163] width 5 height 7
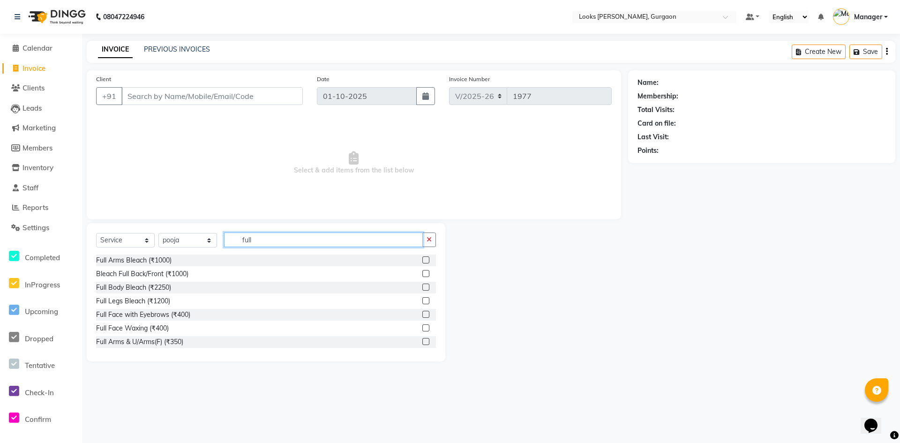
click at [266, 245] on input "full" at bounding box center [323, 239] width 199 height 15
type input "full wax"
click at [129, 316] on div "Full Waxing (₹700)" at bounding box center [124, 315] width 56 height 10
checkbox input "false"
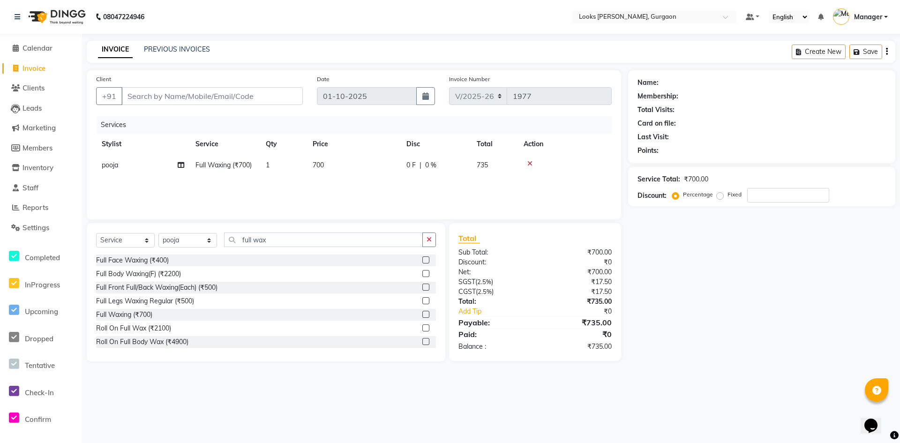
click at [326, 172] on td "700" at bounding box center [354, 165] width 94 height 21
select select "82375"
drag, startPoint x: 390, startPoint y: 166, endPoint x: 335, endPoint y: 163, distance: 55.4
click at [335, 163] on tr "[PERSON_NAME] [PERSON_NAME] Counter_Sales Deepak_pdct [PERSON_NAME] Manager Nat…" at bounding box center [354, 173] width 516 height 36
type input "1500"
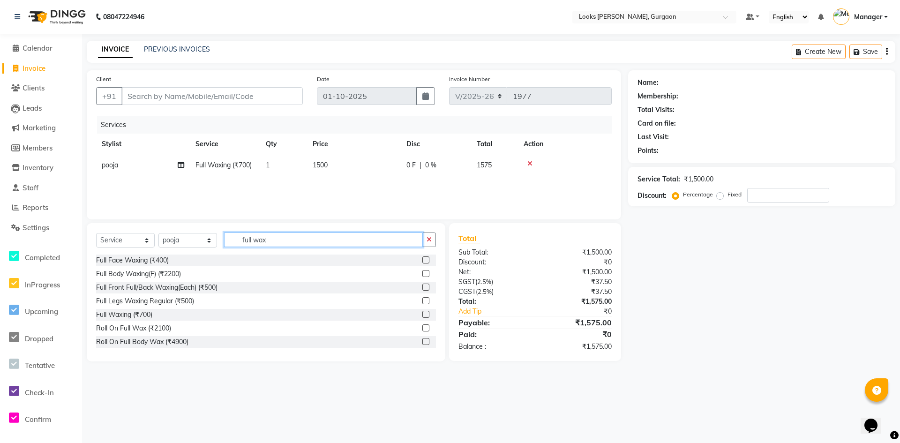
drag, startPoint x: 283, startPoint y: 239, endPoint x: 146, endPoint y: 242, distance: 137.4
click at [146, 242] on div "Select Service Product Membership Package Voucher Prepaid Gift Card Select Styl…" at bounding box center [266, 243] width 340 height 22
type input "eye"
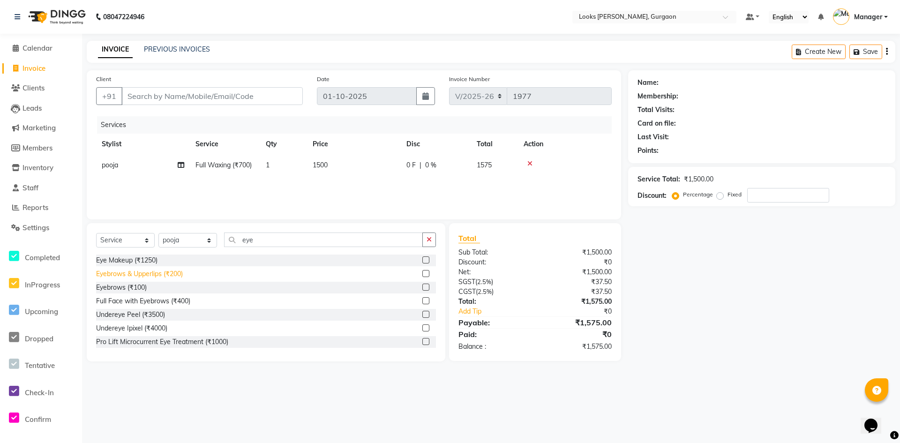
click at [152, 273] on div "Eyebrows & Upperlips (₹200)" at bounding box center [139, 274] width 87 height 10
checkbox input "false"
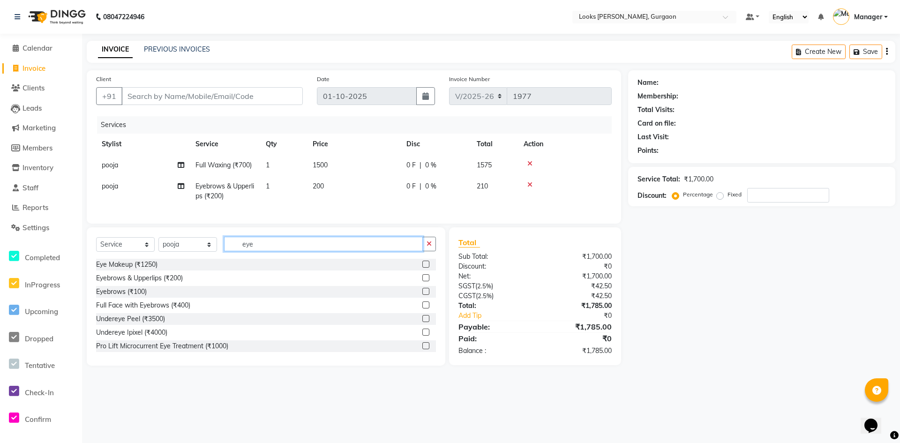
drag, startPoint x: 330, startPoint y: 247, endPoint x: 194, endPoint y: 263, distance: 137.3
click at [194, 259] on div "Select Service Product Membership Package Voucher Prepaid Gift Card Select Styl…" at bounding box center [266, 248] width 340 height 22
click at [347, 185] on td "200" at bounding box center [354, 191] width 94 height 31
select select "82375"
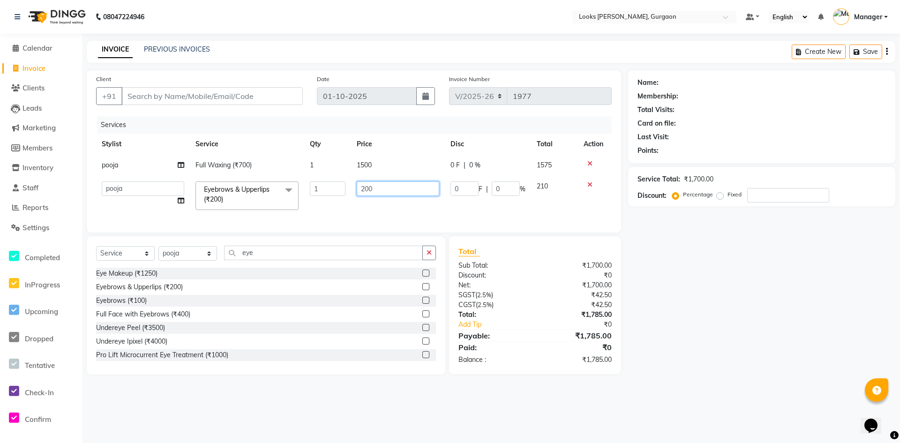
drag, startPoint x: 386, startPoint y: 187, endPoint x: 351, endPoint y: 188, distance: 34.7
click at [351, 188] on td "200" at bounding box center [398, 196] width 94 height 40
type input "300"
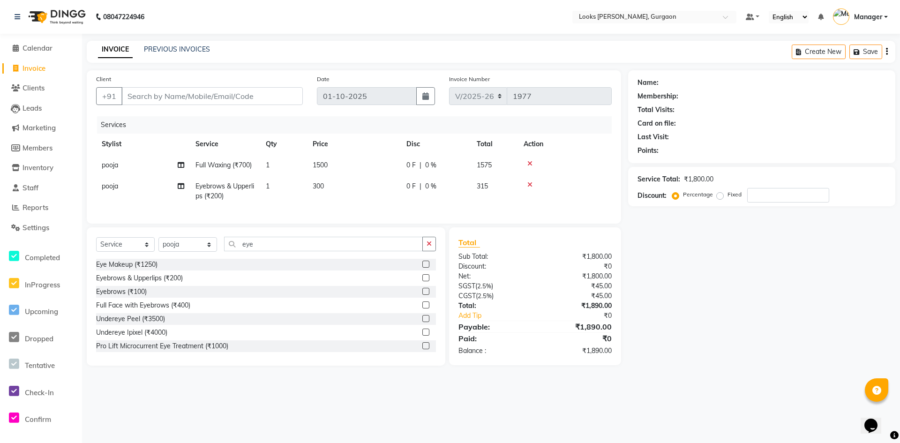
click at [700, 342] on div "Name: Membership: Total Visits: Card on file: Last Visit: Points: Service Total…" at bounding box center [765, 217] width 274 height 295
click at [270, 98] on input "Client" at bounding box center [211, 96] width 181 height 18
type input "9"
type input "0"
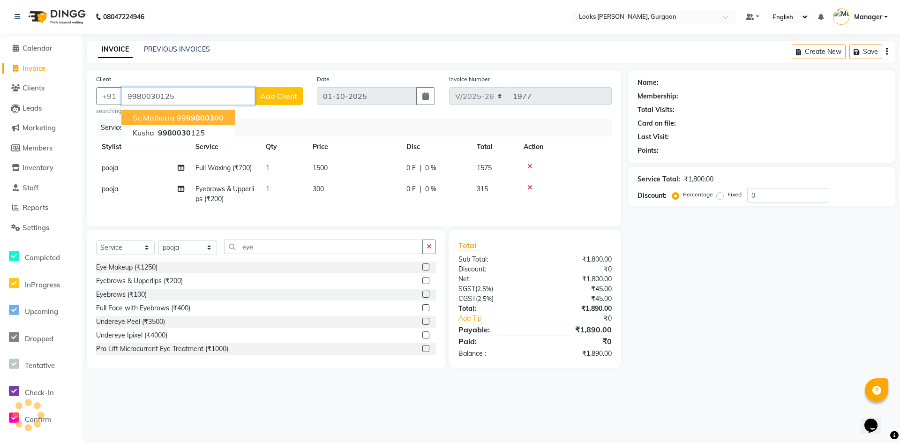
type input "9980030125"
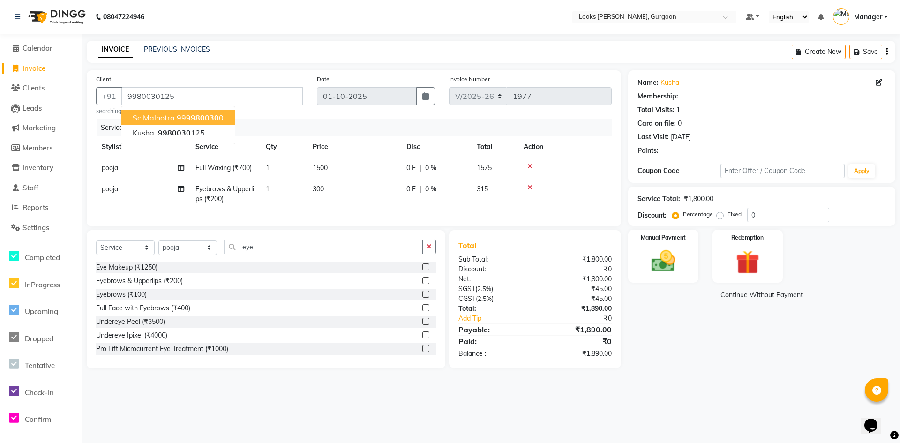
select select "1: Object"
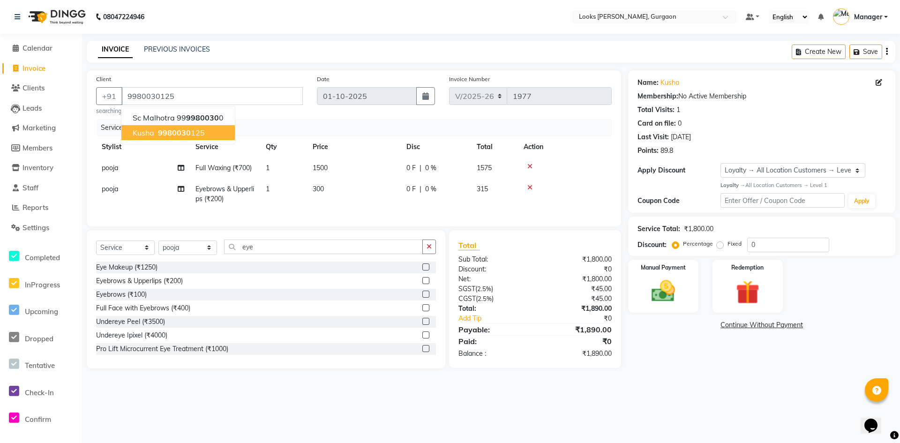
click at [598, 404] on div "08047224946 Select Location × Looks Elan Miracle, Gurgaon Default Panel My Pane…" at bounding box center [450, 221] width 900 height 443
click at [677, 284] on img at bounding box center [663, 291] width 40 height 29
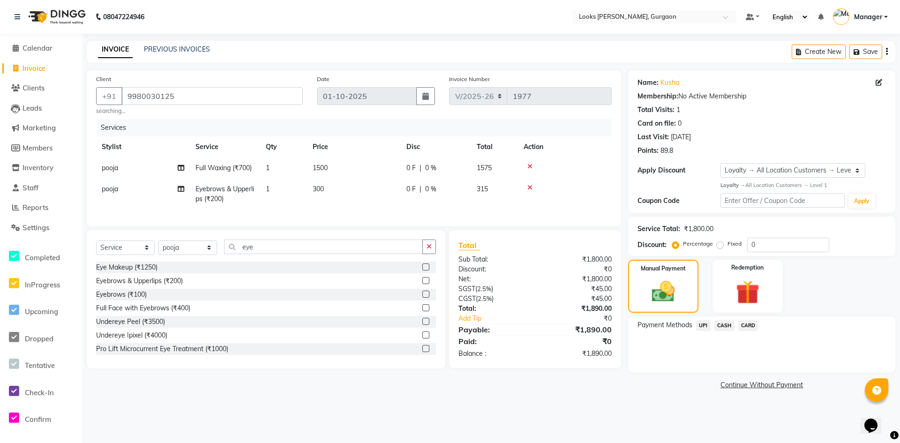
click at [751, 327] on span "CARD" at bounding box center [748, 325] width 20 height 11
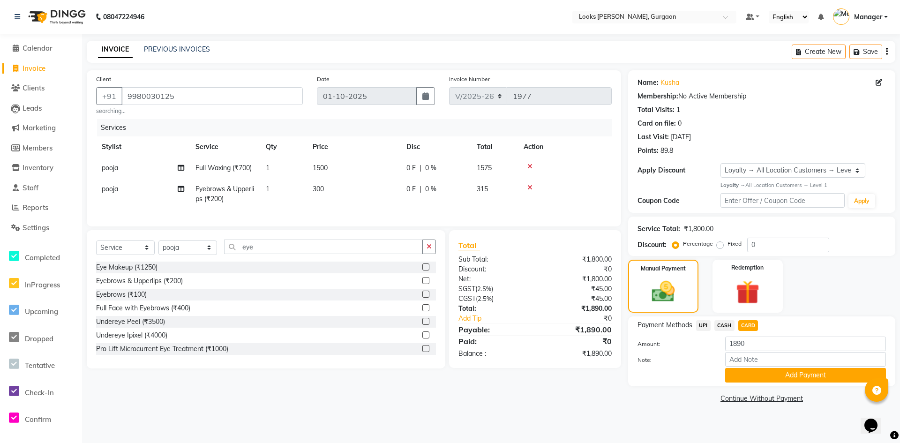
click at [707, 326] on span "UPI" at bounding box center [703, 325] width 15 height 11
click at [774, 373] on button "Add Payment" at bounding box center [805, 375] width 161 height 15
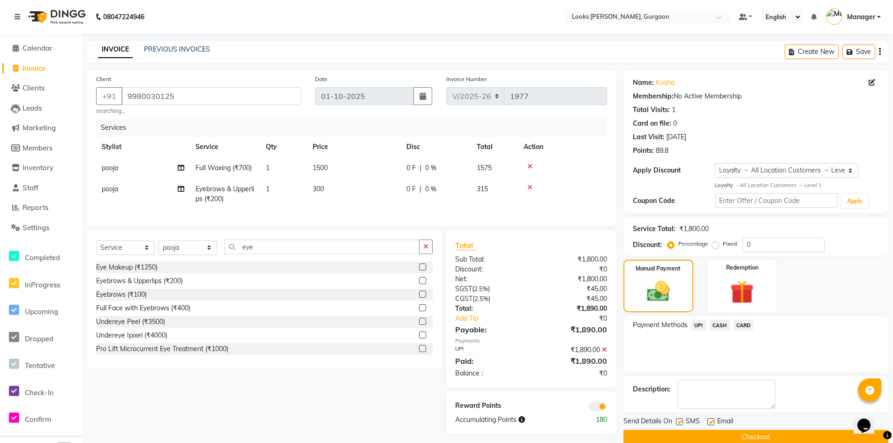
scroll to position [15, 0]
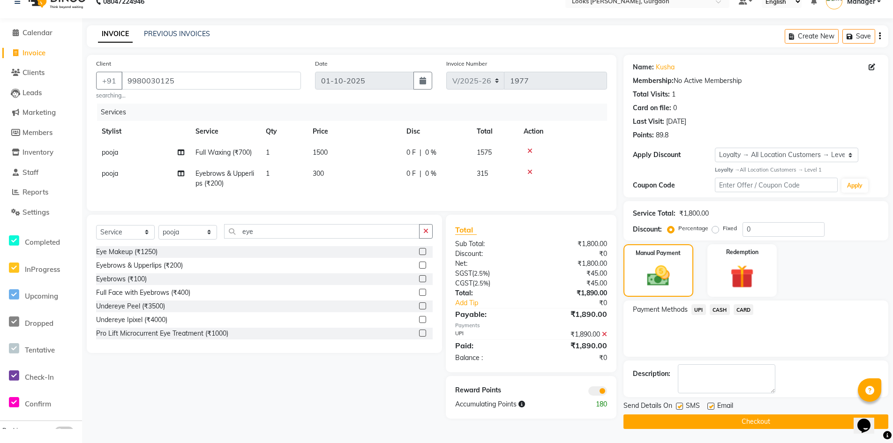
click at [681, 419] on button "Checkout" at bounding box center [755, 421] width 265 height 15
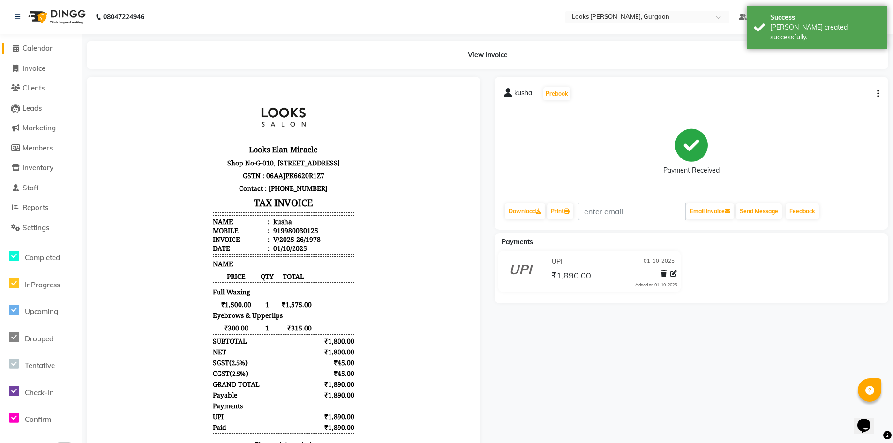
click at [37, 50] on span "Calendar" at bounding box center [37, 48] width 30 height 9
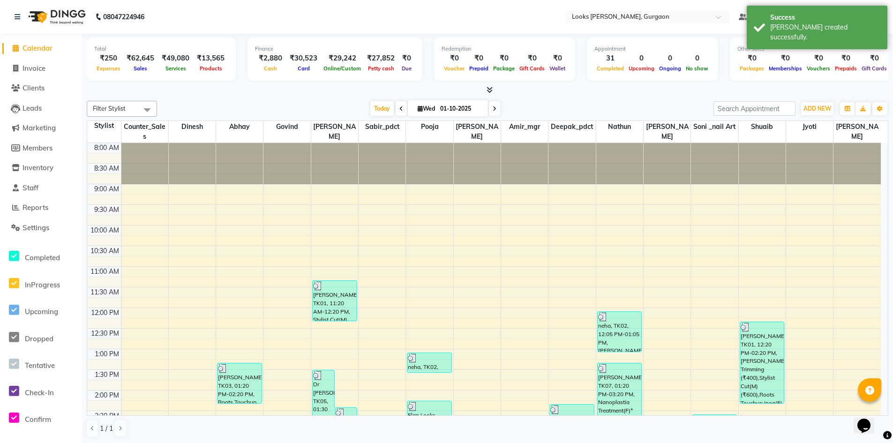
click at [35, 44] on span "Calendar" at bounding box center [37, 48] width 30 height 9
click at [37, 47] on span "Calendar" at bounding box center [37, 48] width 30 height 9
click at [40, 69] on span "Invoice" at bounding box center [33, 68] width 23 height 9
select select "service"
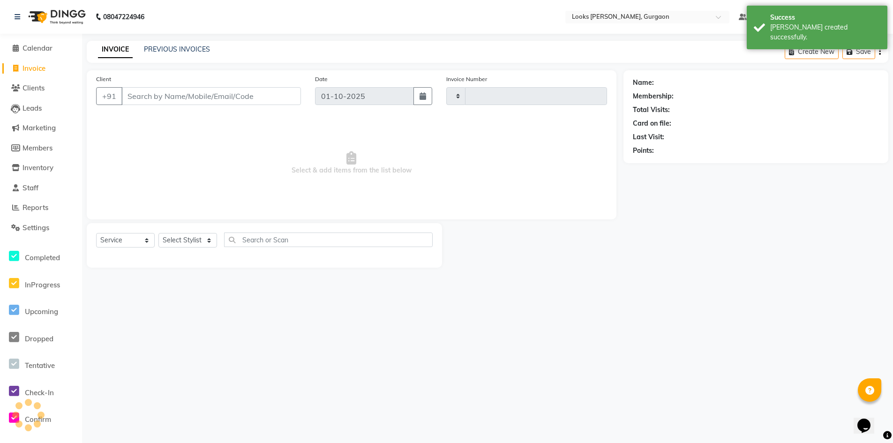
type input "1979"
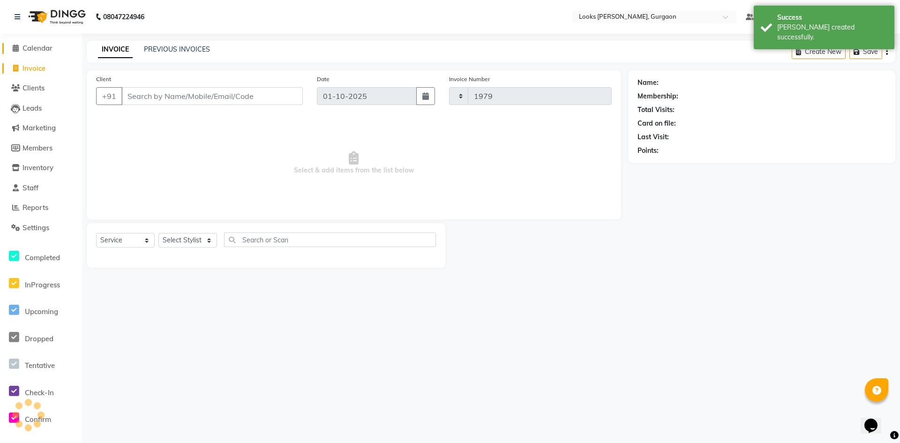
select select "8452"
click at [42, 46] on span "Calendar" at bounding box center [37, 48] width 30 height 9
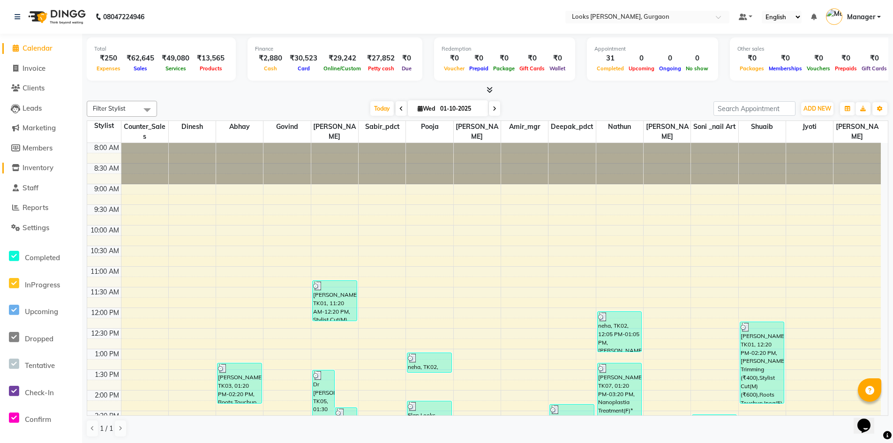
click at [45, 166] on span "Inventory" at bounding box center [37, 167] width 31 height 9
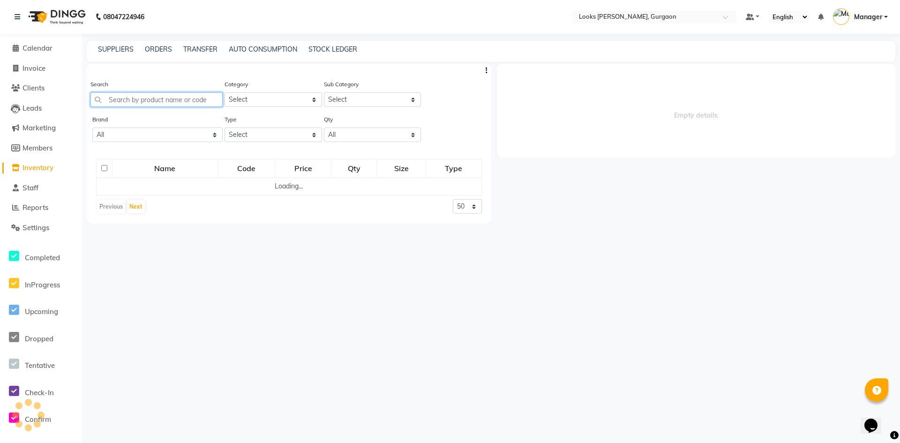
click at [191, 98] on input "text" at bounding box center [156, 99] width 132 height 15
select select
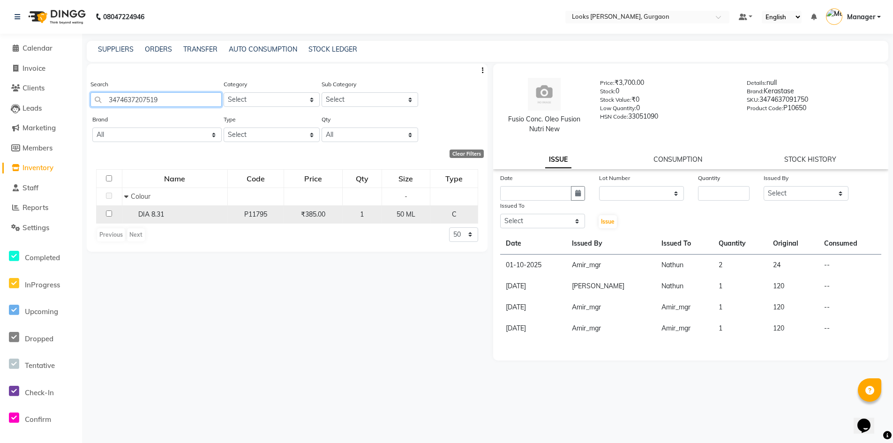
type input "3474637207519"
click at [110, 213] on input "checkbox" at bounding box center [109, 213] width 6 height 6
checkbox input "true"
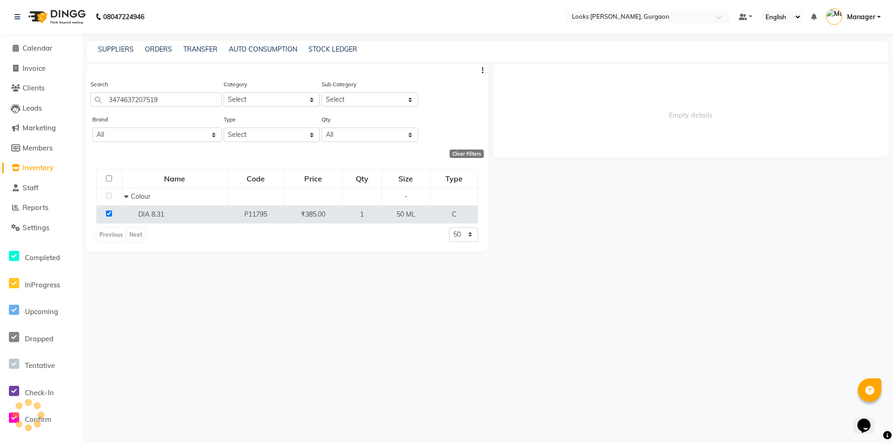
select select
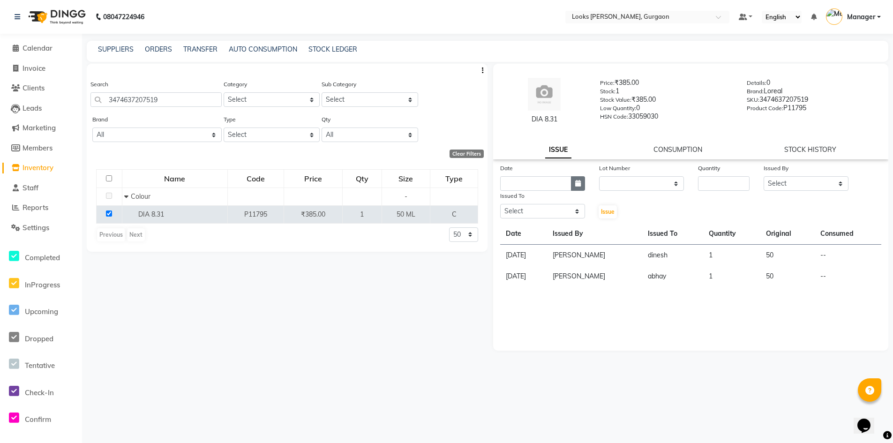
click at [575, 186] on icon "button" at bounding box center [578, 183] width 6 height 7
select select "10"
select select "2025"
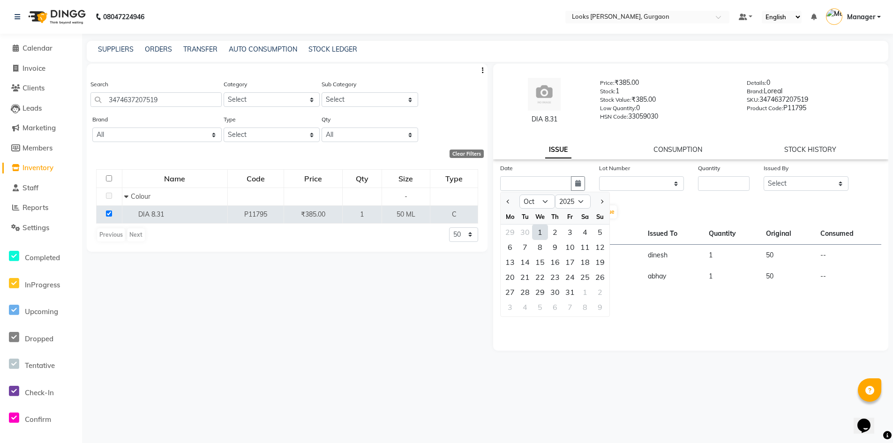
click at [539, 235] on div "1" at bounding box center [539, 231] width 15 height 15
type input "01-10-2025"
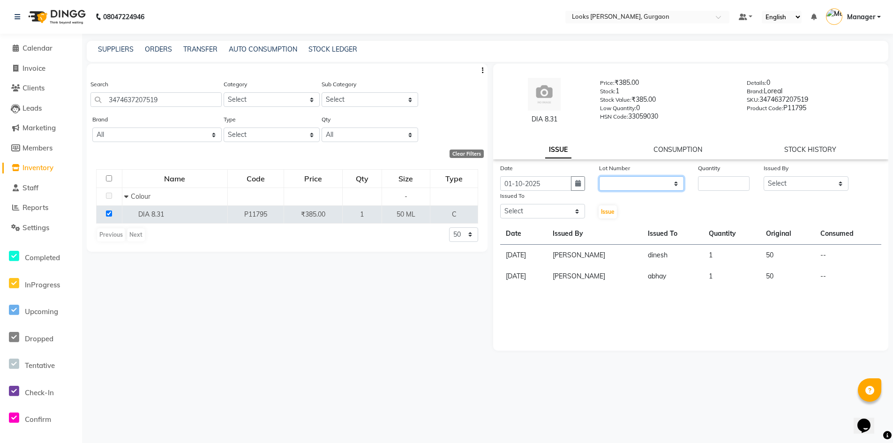
click at [643, 180] on select "None" at bounding box center [641, 183] width 85 height 15
select select "0: null"
click at [599, 176] on select "None" at bounding box center [641, 183] width 85 height 15
click at [709, 183] on input "number" at bounding box center [724, 183] width 52 height 15
type input "1"
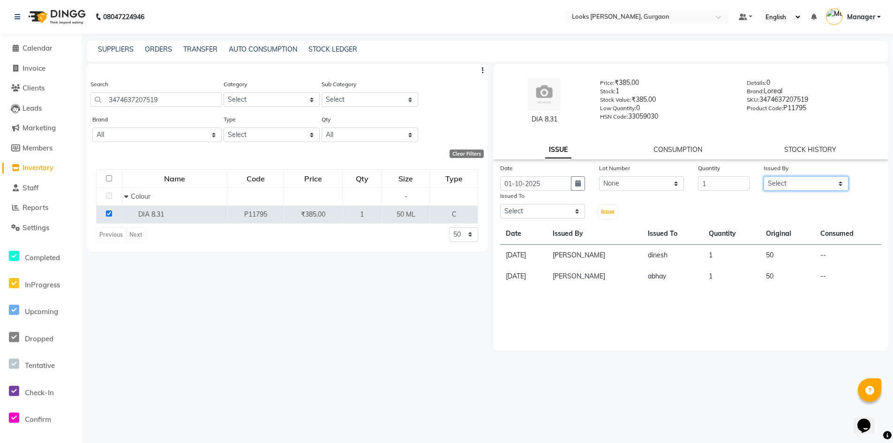
click at [791, 186] on select "Select [PERSON_NAME] [PERSON_NAME] Counter_Sales Deepak_pdct [PERSON_NAME] Mana…" at bounding box center [805, 183] width 85 height 15
select select "82818"
click at [763, 176] on select "Select [PERSON_NAME] [PERSON_NAME] Counter_Sales Deepak_pdct [PERSON_NAME] Mana…" at bounding box center [805, 183] width 85 height 15
drag, startPoint x: 527, startPoint y: 213, endPoint x: 533, endPoint y: 216, distance: 6.3
click at [527, 213] on select "Select [PERSON_NAME] [PERSON_NAME] Counter_Sales Deepak_pdct [PERSON_NAME] Mana…" at bounding box center [542, 211] width 85 height 15
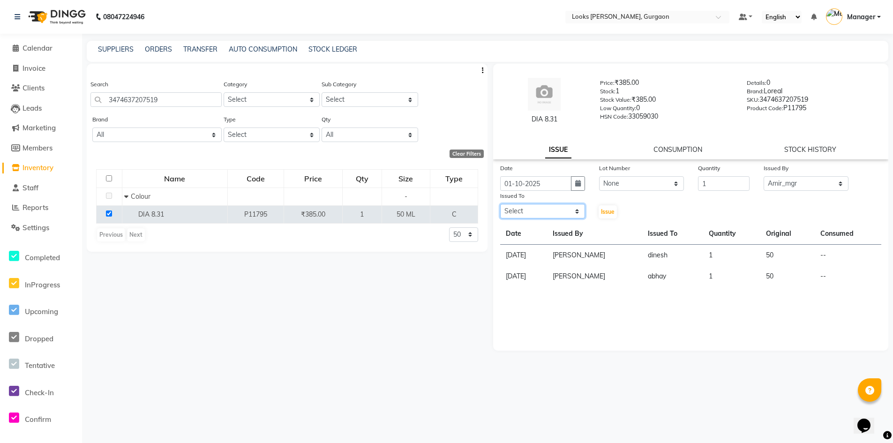
select select "82369"
click at [500, 204] on select "Select [PERSON_NAME] [PERSON_NAME] Counter_Sales Deepak_pdct [PERSON_NAME] Mana…" at bounding box center [542, 211] width 85 height 15
click at [609, 214] on span "Issue" at bounding box center [608, 211] width 14 height 7
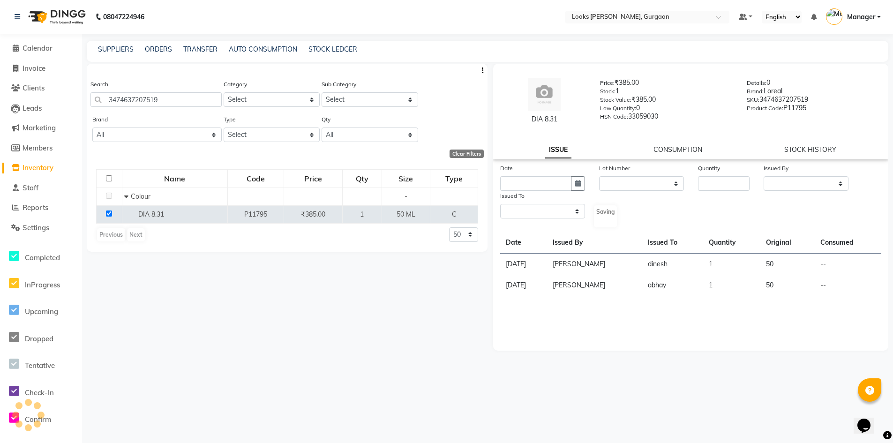
select select
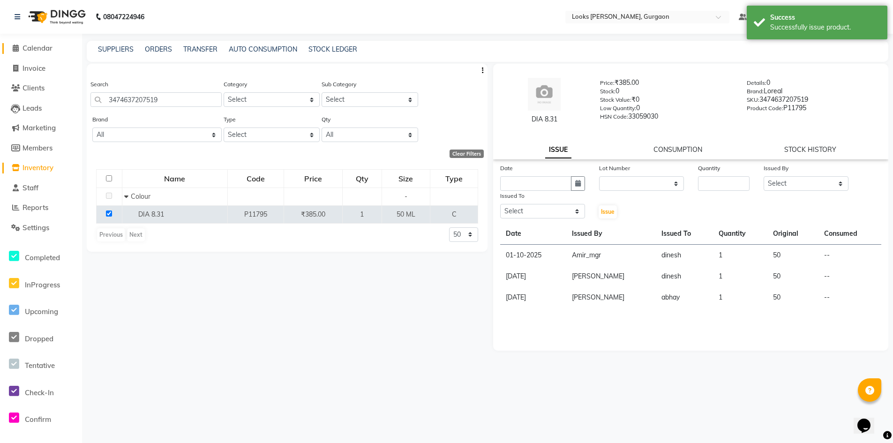
click at [36, 50] on span "Calendar" at bounding box center [37, 48] width 30 height 9
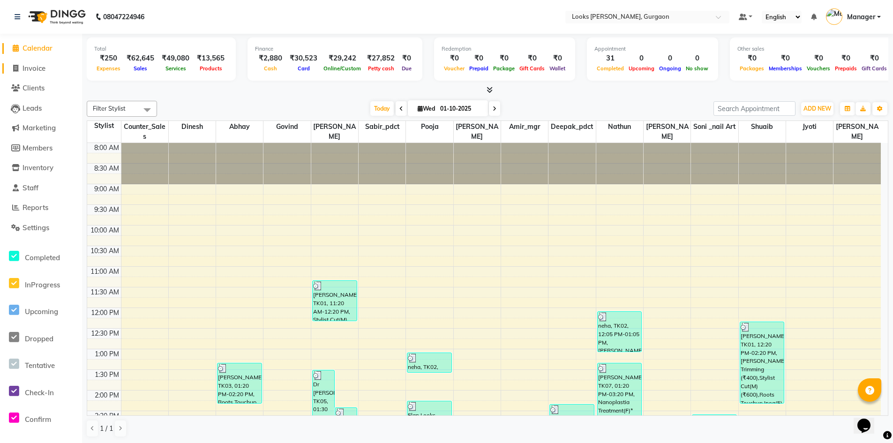
click at [38, 71] on span "Invoice" at bounding box center [33, 68] width 23 height 9
select select "service"
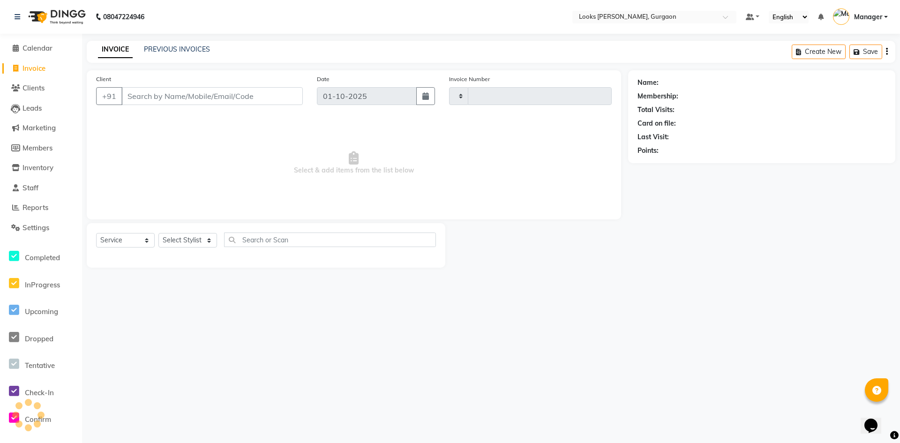
type input "1979"
select select "8452"
click at [178, 46] on link "PREVIOUS INVOICES" at bounding box center [177, 49] width 66 height 8
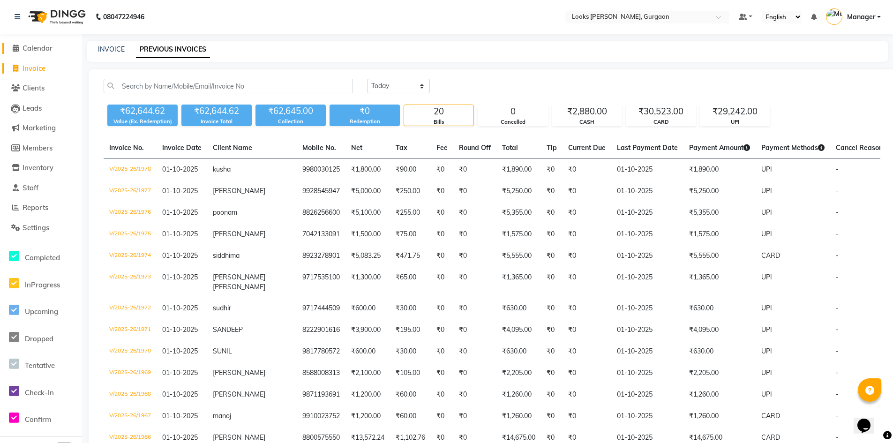
click at [36, 46] on span "Calendar" at bounding box center [37, 48] width 30 height 9
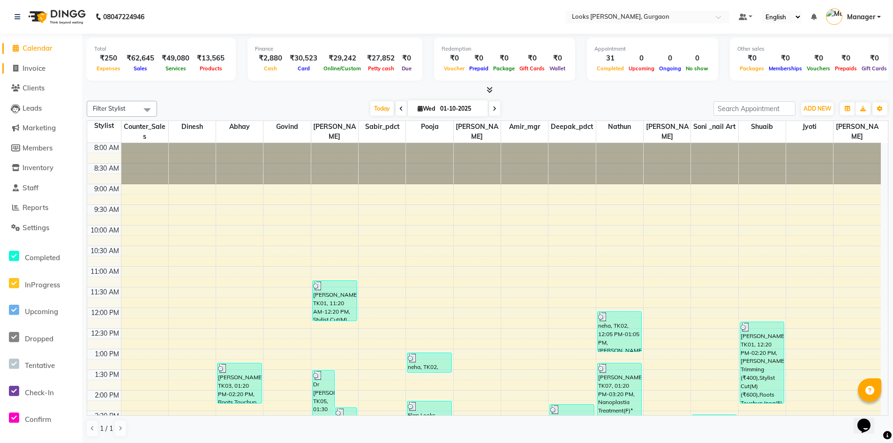
click at [37, 67] on span "Invoice" at bounding box center [33, 68] width 23 height 9
select select "service"
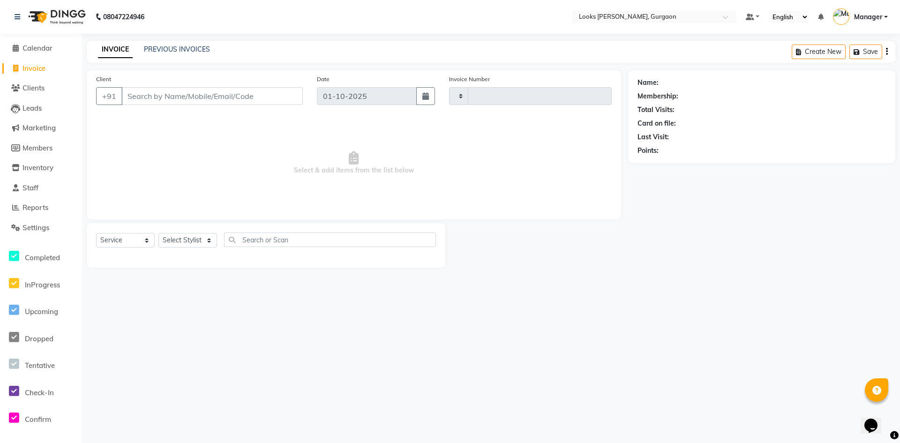
type input "1979"
select select "8452"
click at [39, 227] on span "Settings" at bounding box center [35, 227] width 27 height 9
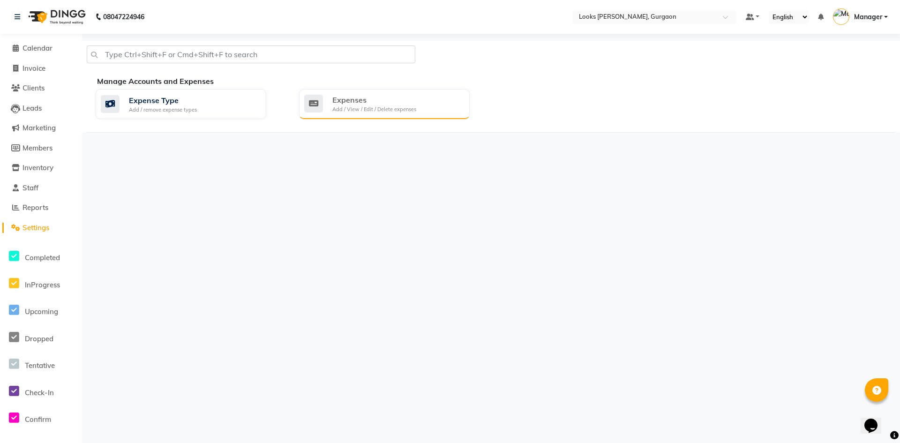
click at [337, 102] on div "Expenses" at bounding box center [374, 99] width 84 height 11
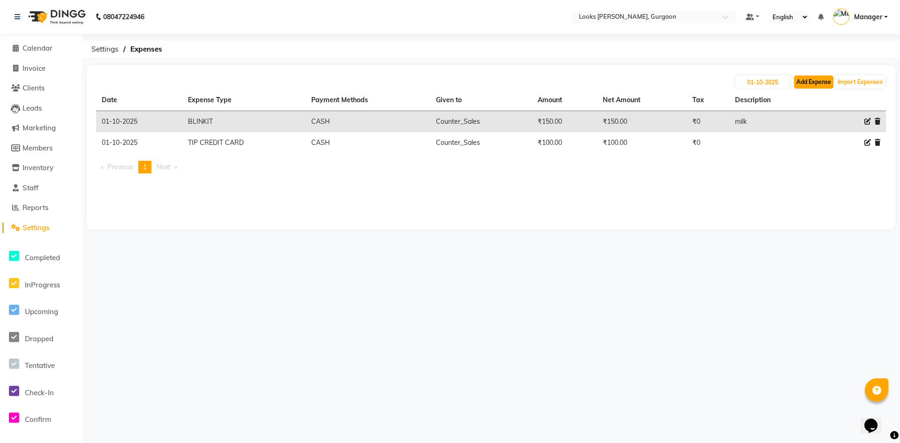
click at [813, 82] on button "Add Expense" at bounding box center [813, 81] width 39 height 13
select select "1"
select select "7576"
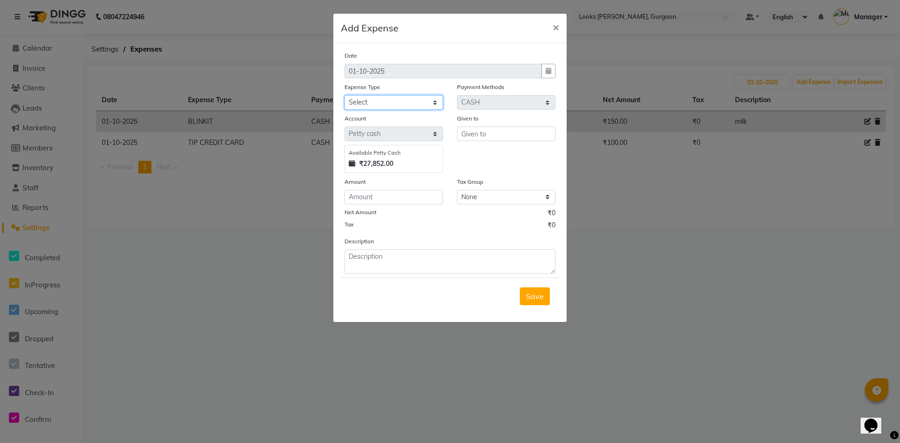
click at [367, 101] on select "Select Accommodation Aesthetics Bank Deposit BLINKIT Cash Handover Client Refun…" at bounding box center [393, 102] width 98 height 15
select select "24070"
click at [344, 95] on select "Select Accommodation Aesthetics Bank Deposit BLINKIT Cash Handover Client Refun…" at bounding box center [393, 102] width 98 height 15
click at [387, 198] on input "number" at bounding box center [393, 197] width 98 height 15
type input "300"
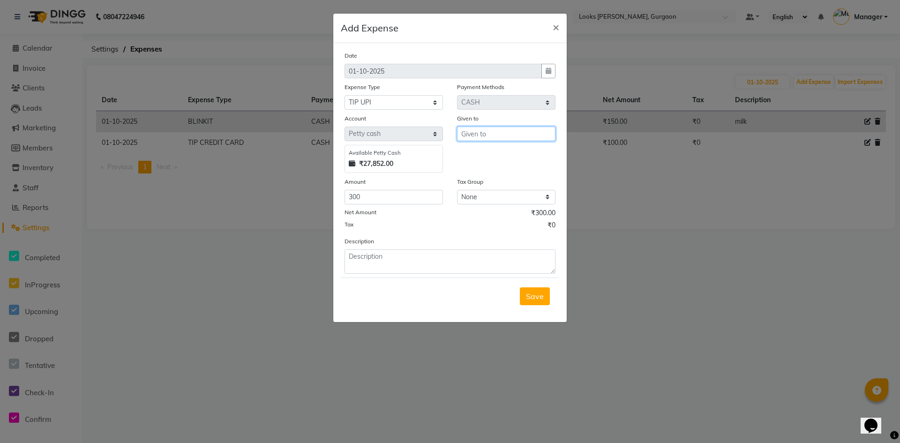
click at [477, 135] on input "text" at bounding box center [506, 134] width 98 height 15
click at [478, 136] on input "text" at bounding box center [506, 134] width 98 height 15
click at [479, 149] on button "C ounter_Sales" at bounding box center [494, 153] width 74 height 15
type input "Counter_Sales"
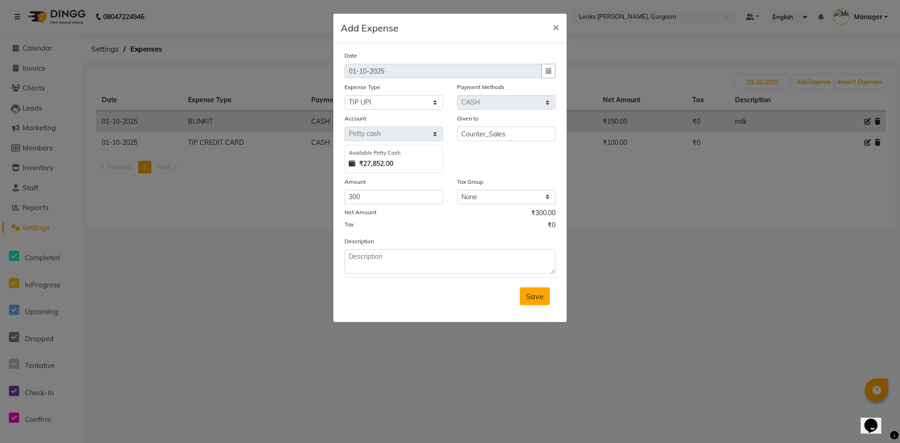
click at [529, 303] on button "Save" at bounding box center [535, 296] width 30 height 18
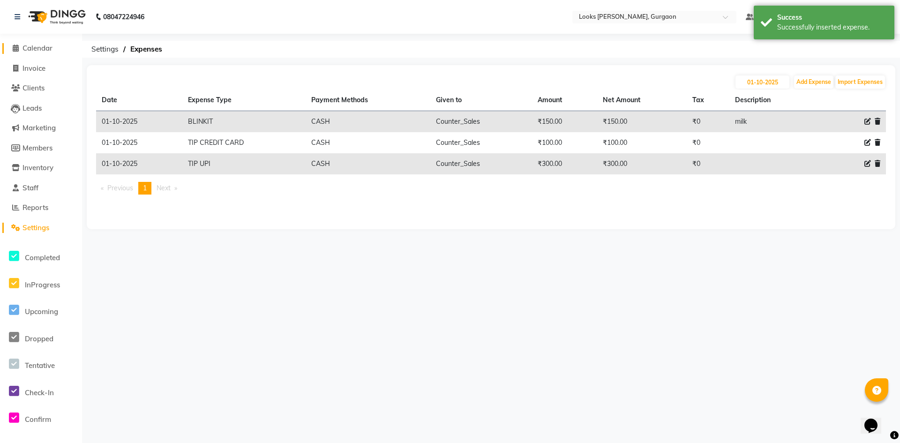
click at [39, 46] on span "Calendar" at bounding box center [37, 48] width 30 height 9
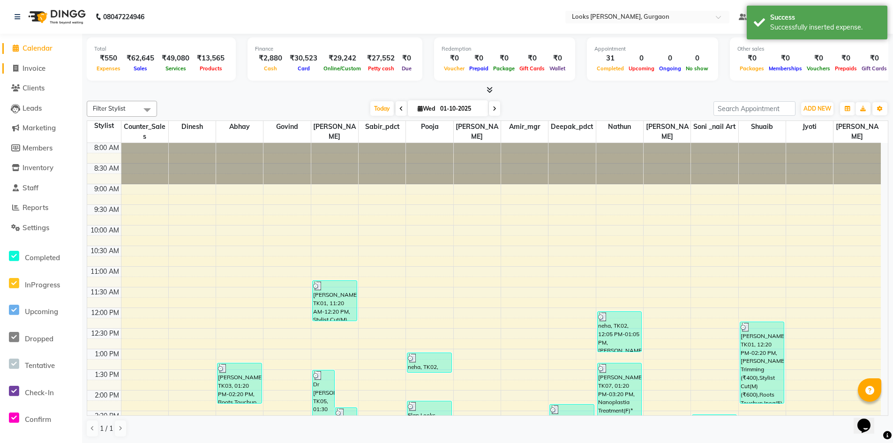
click at [31, 69] on span "Invoice" at bounding box center [33, 68] width 23 height 9
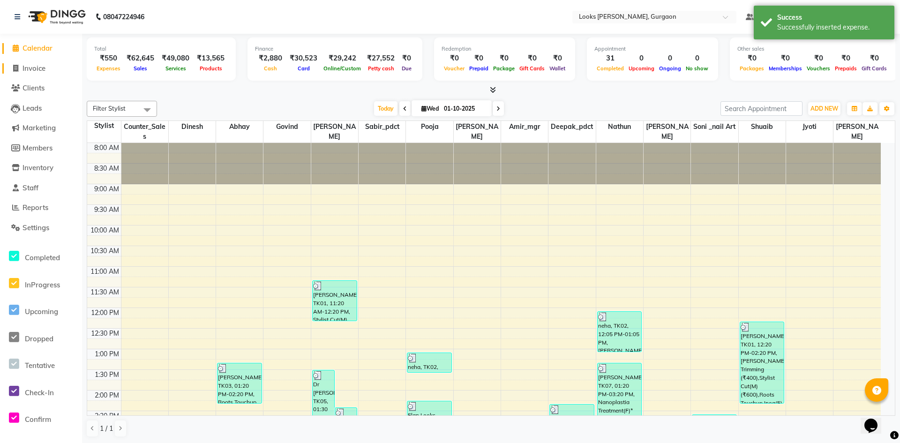
select select "8452"
select select "service"
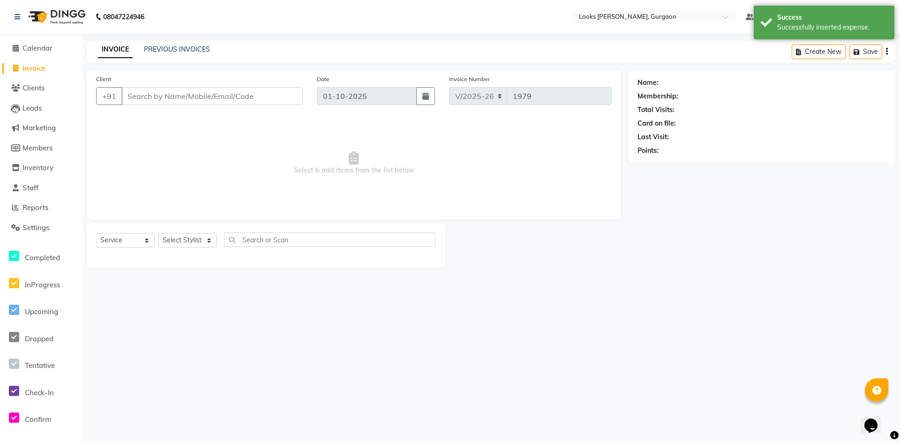
click at [195, 45] on div "PREVIOUS INVOICES" at bounding box center [177, 50] width 66 height 10
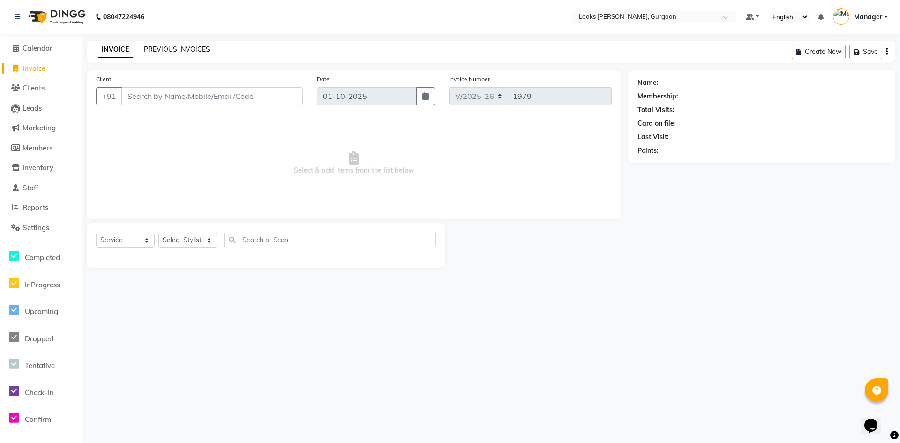
click at [179, 50] on link "PREVIOUS INVOICES" at bounding box center [177, 49] width 66 height 8
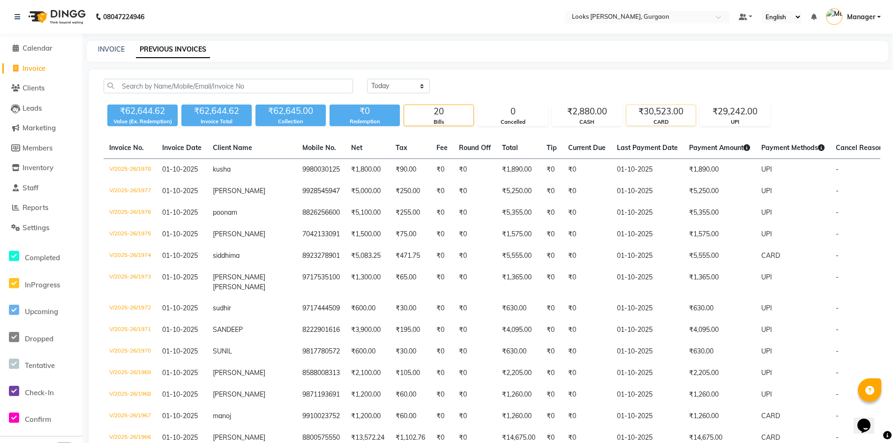
click at [653, 111] on div "₹30,523.00" at bounding box center [660, 111] width 69 height 13
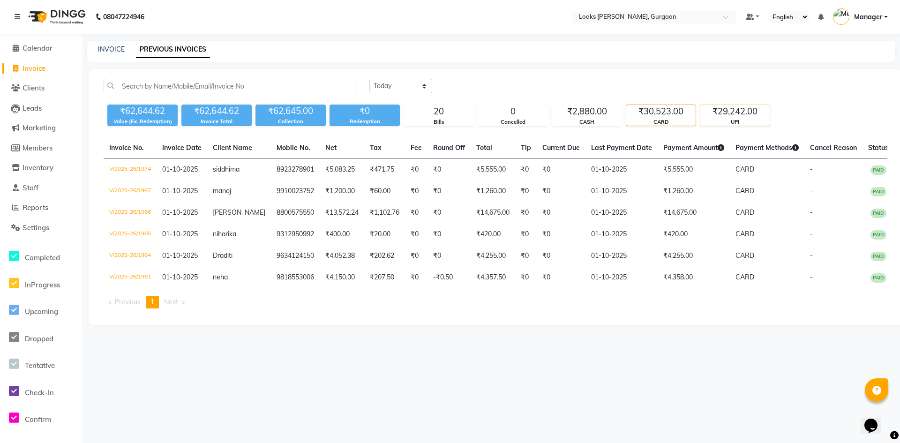
click at [739, 112] on div "₹29,242.00" at bounding box center [734, 111] width 69 height 13
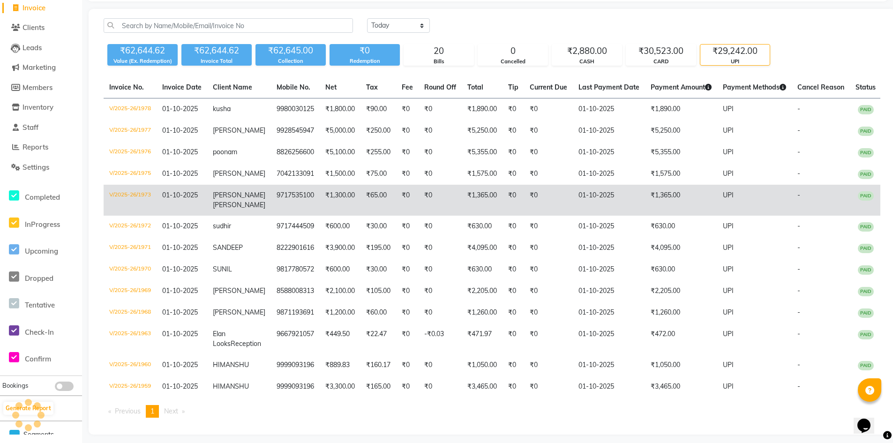
scroll to position [66, 0]
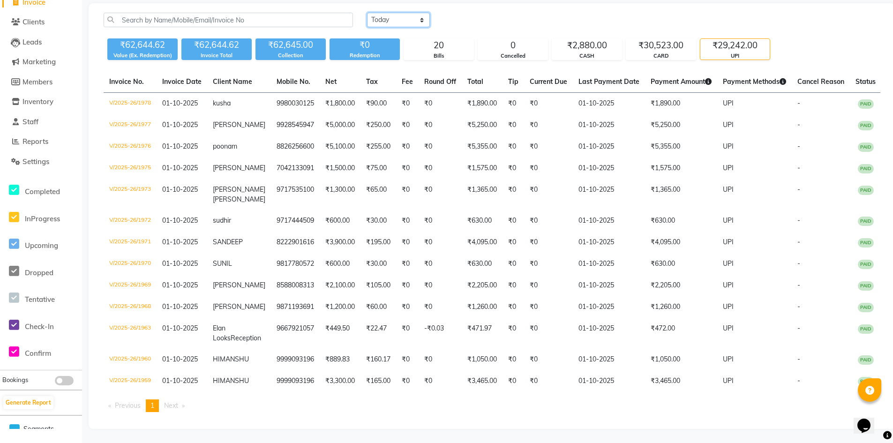
click at [426, 21] on select "[DATE] [DATE] Custom Range" at bounding box center [398, 20] width 63 height 15
select select "range"
click at [367, 13] on select "[DATE] [DATE] Custom Range" at bounding box center [398, 20] width 63 height 15
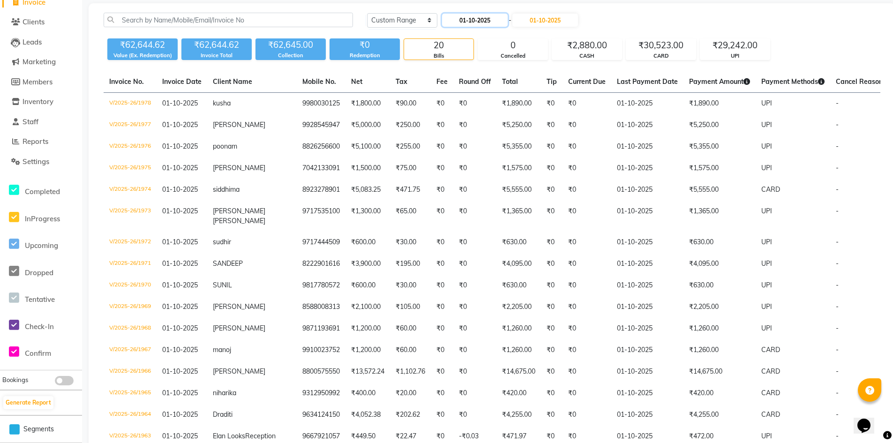
click at [474, 21] on input "01-10-2025" at bounding box center [475, 20] width 66 height 13
select select "10"
select select "2025"
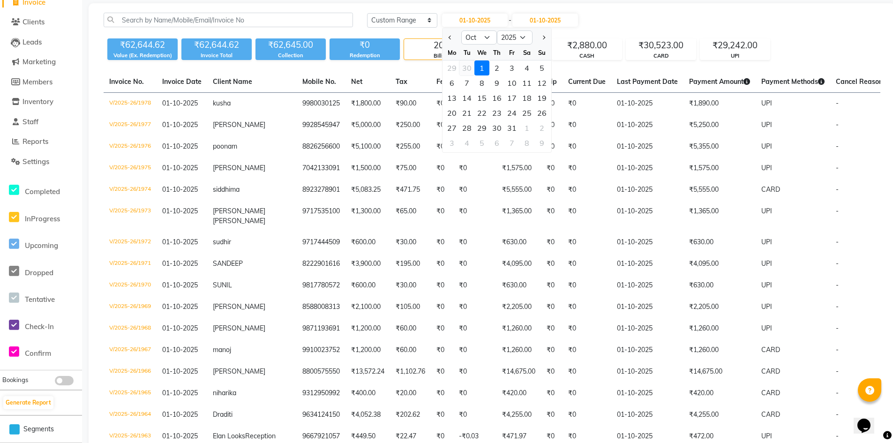
click at [469, 68] on div "30" at bounding box center [466, 67] width 15 height 15
type input "30-09-2025"
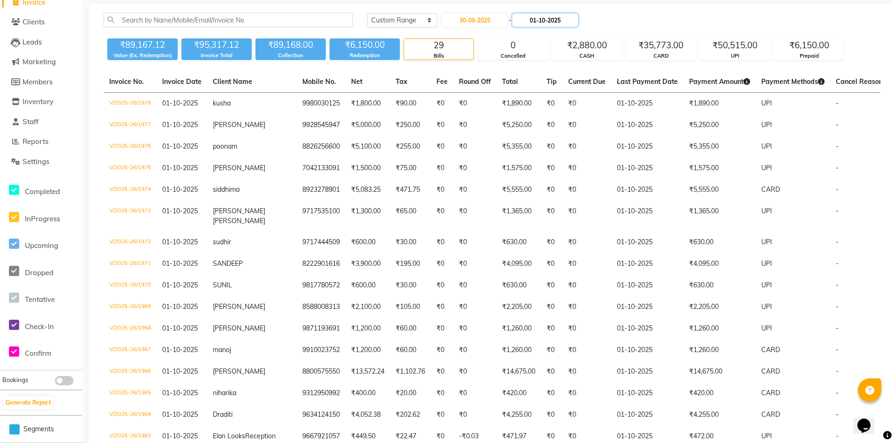
click at [540, 18] on input "01-10-2025" at bounding box center [545, 20] width 66 height 13
select select "10"
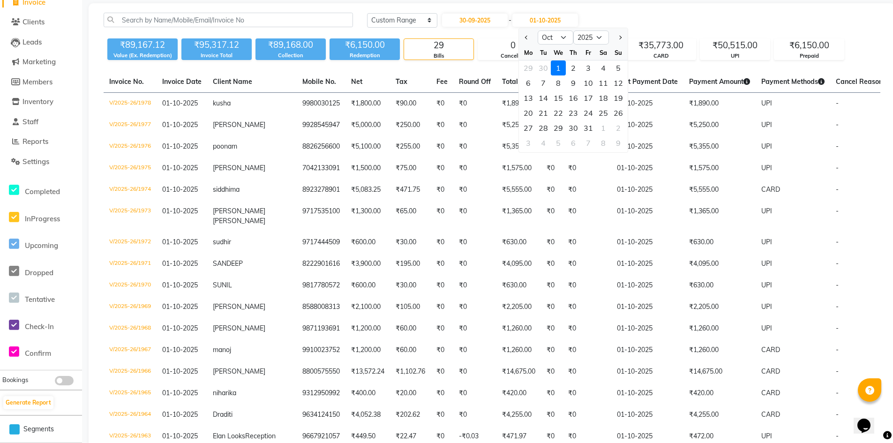
click at [560, 69] on div "1" at bounding box center [558, 67] width 15 height 15
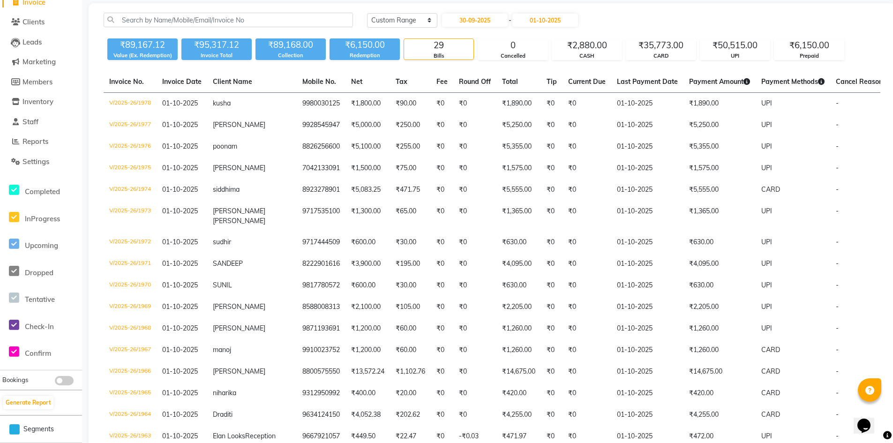
click at [640, 15] on div "[DATE] [DATE] Custom Range [DATE] - [DATE]" at bounding box center [623, 20] width 513 height 15
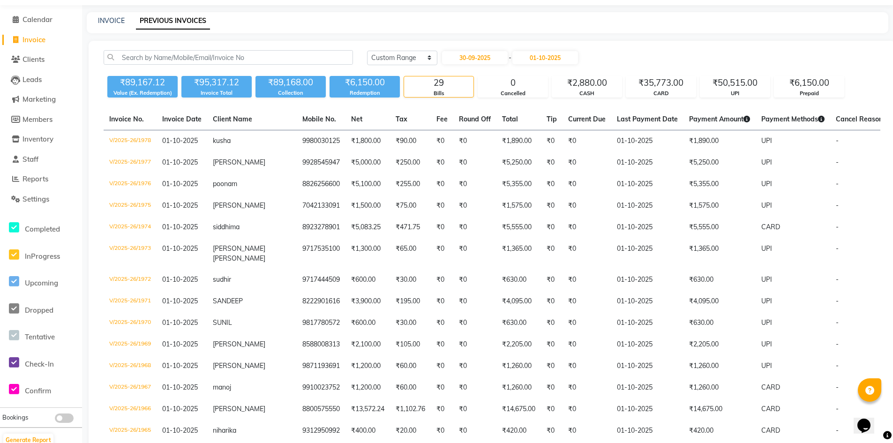
scroll to position [0, 0]
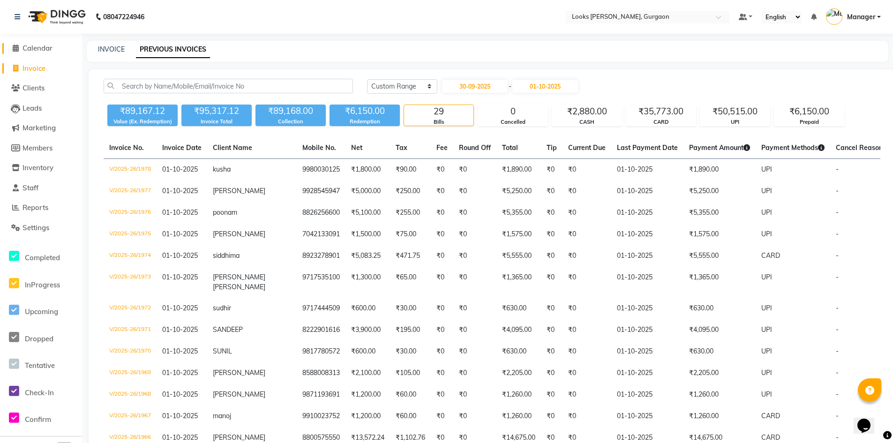
click at [37, 50] on span "Calendar" at bounding box center [37, 48] width 30 height 9
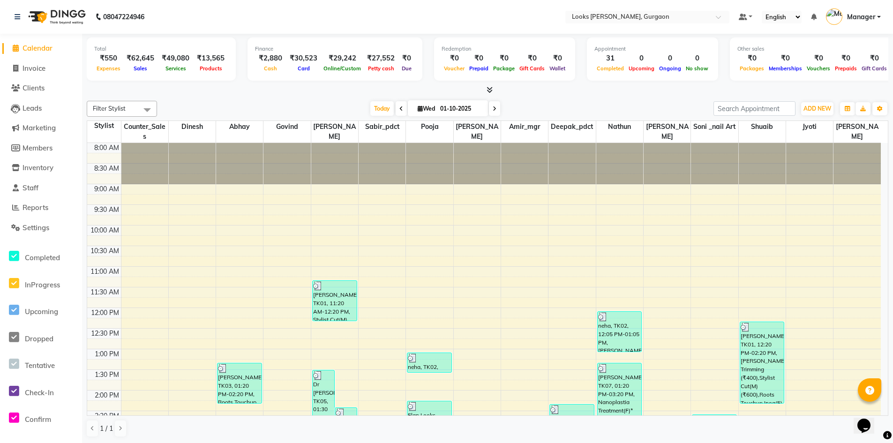
click at [38, 48] on span "Calendar" at bounding box center [37, 48] width 30 height 9
click at [37, 46] on span "Calendar" at bounding box center [37, 48] width 30 height 9
click at [38, 208] on span "Reports" at bounding box center [35, 207] width 26 height 9
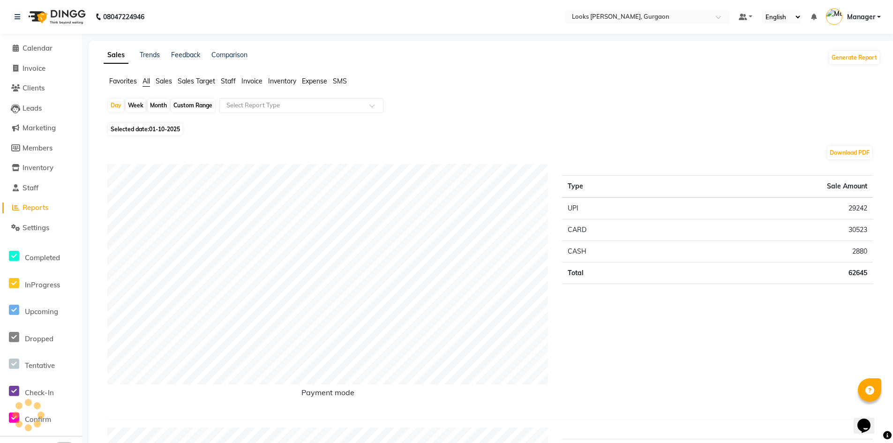
click at [226, 79] on span "Staff" at bounding box center [228, 81] width 15 height 8
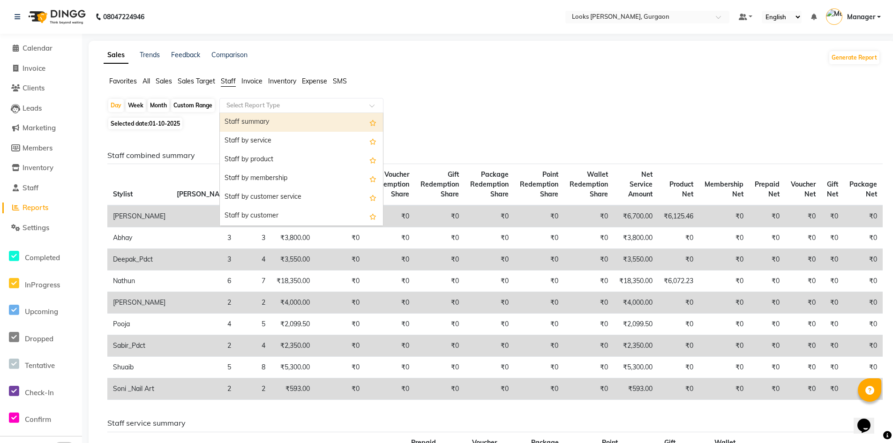
click at [252, 106] on input "text" at bounding box center [291, 105] width 135 height 9
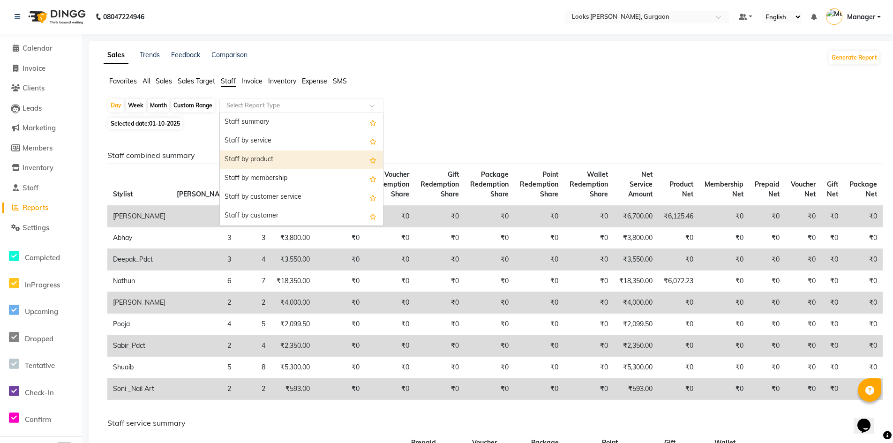
click at [255, 160] on div "Staff by product" at bounding box center [301, 159] width 163 height 19
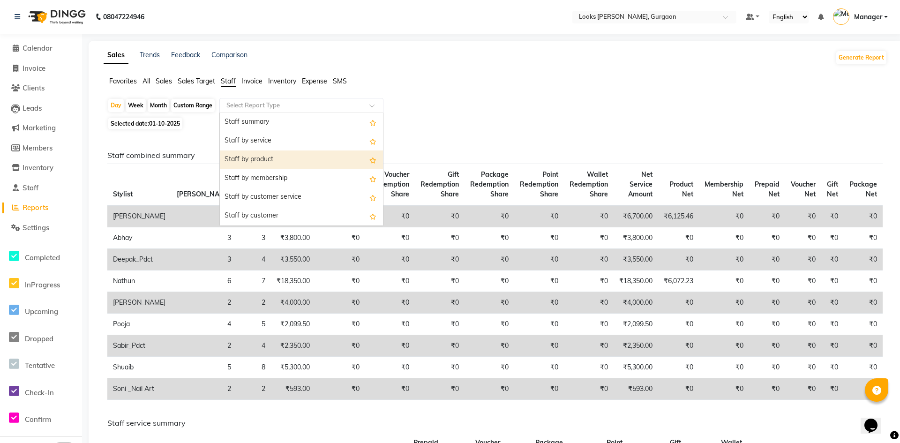
select select "full_report"
select select "pdf"
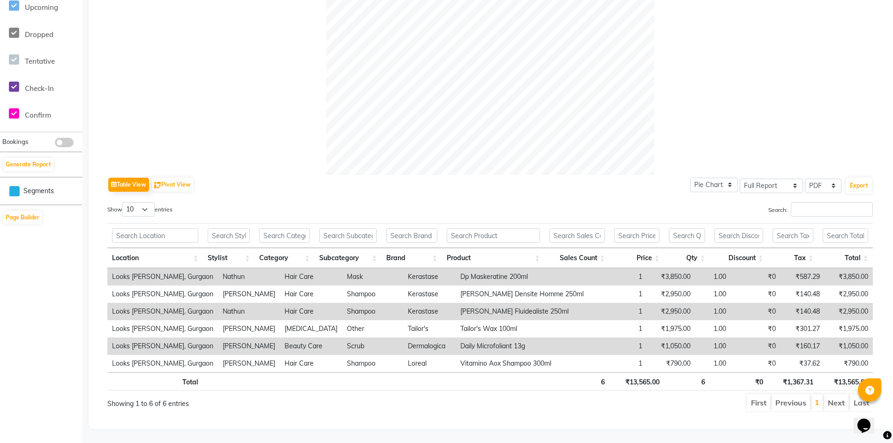
scroll to position [311, 0]
click at [238, 232] on input "text" at bounding box center [229, 235] width 42 height 15
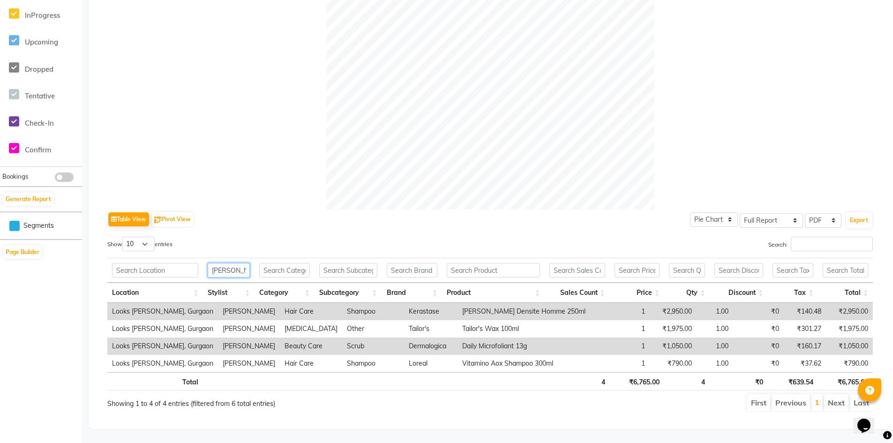
drag, startPoint x: 240, startPoint y: 263, endPoint x: 209, endPoint y: 261, distance: 30.6
click at [209, 263] on input "[PERSON_NAME]" at bounding box center [229, 270] width 42 height 15
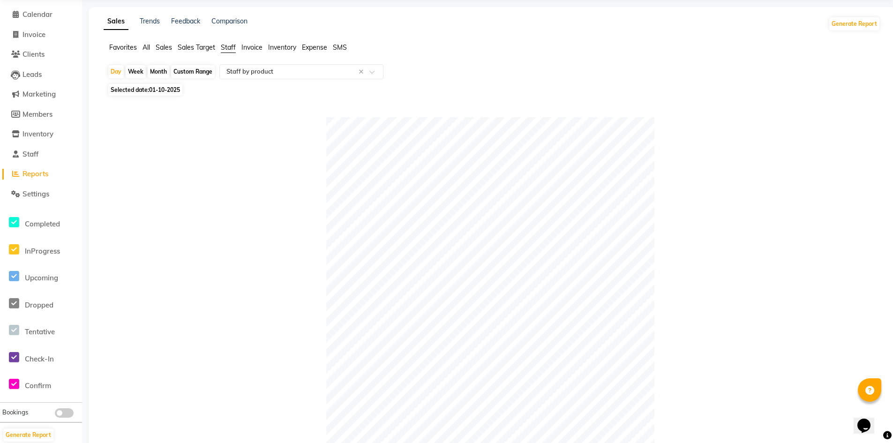
scroll to position [0, 0]
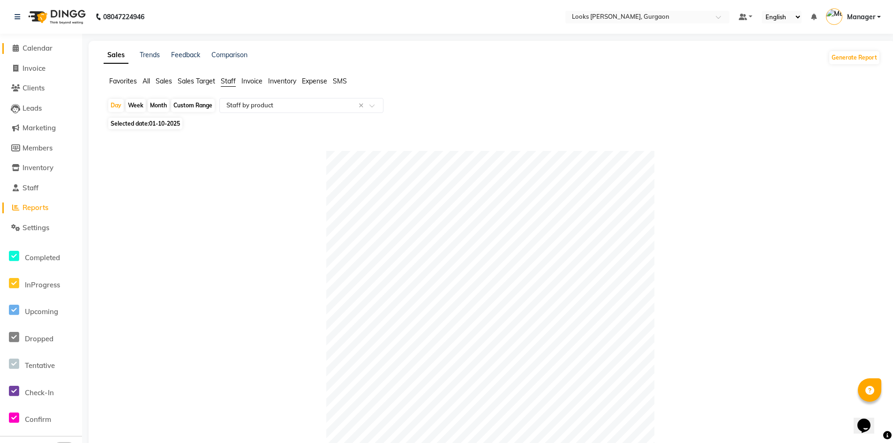
type input "nat"
click at [43, 48] on span "Calendar" at bounding box center [37, 48] width 30 height 9
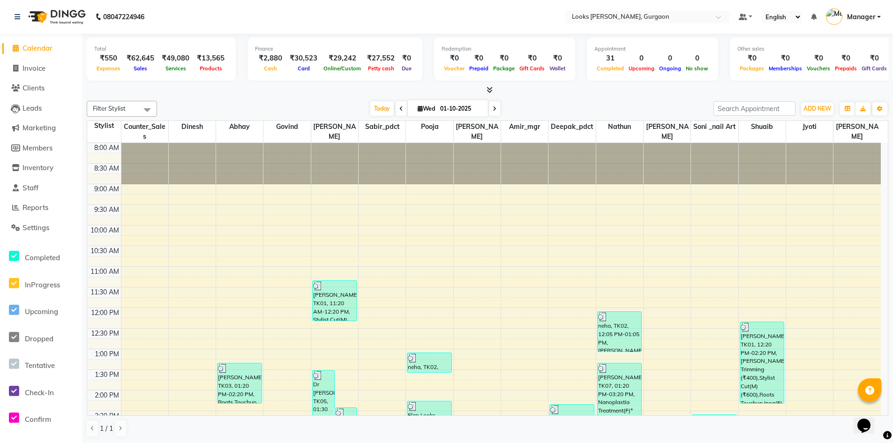
click at [490, 90] on icon at bounding box center [489, 89] width 6 height 7
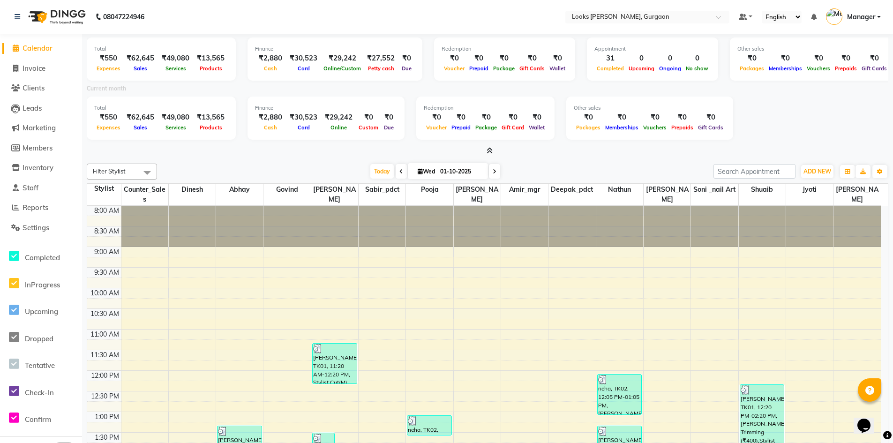
click at [418, 172] on icon at bounding box center [420, 171] width 5 height 6
select select "10"
select select "2025"
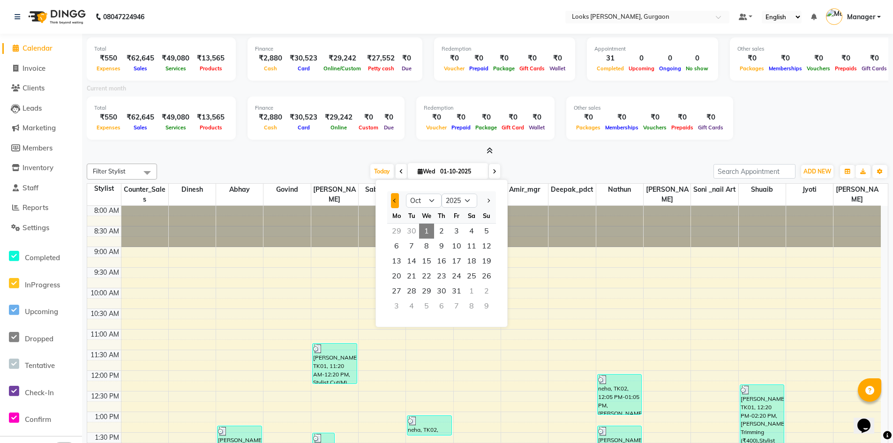
click at [396, 202] on button "Previous month" at bounding box center [395, 200] width 8 height 15
select select "9"
click at [398, 230] on span "1" at bounding box center [396, 231] width 15 height 15
type input "01-09-2025"
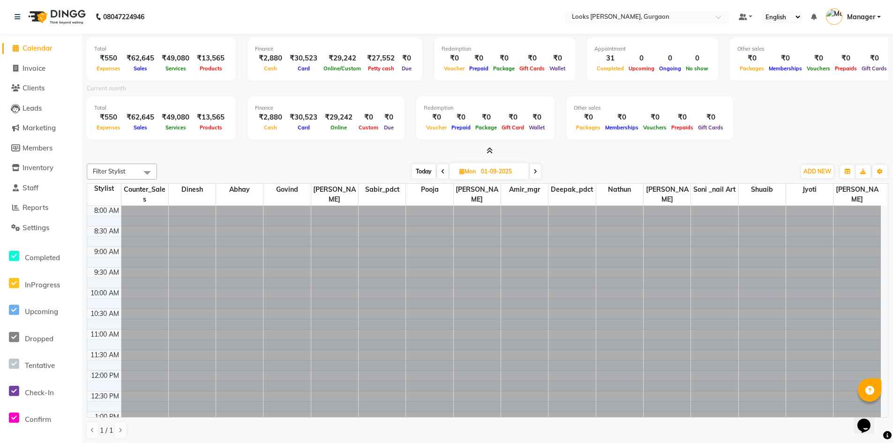
scroll to position [324, 0]
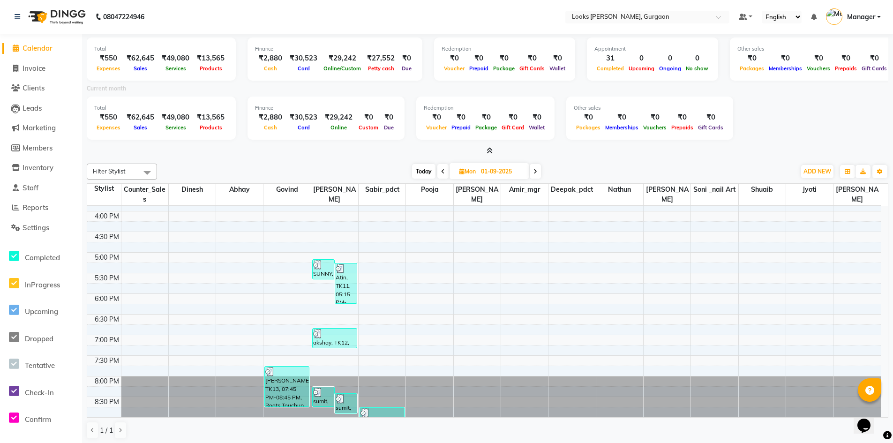
click at [459, 171] on icon at bounding box center [461, 171] width 5 height 6
select select "9"
select select "2025"
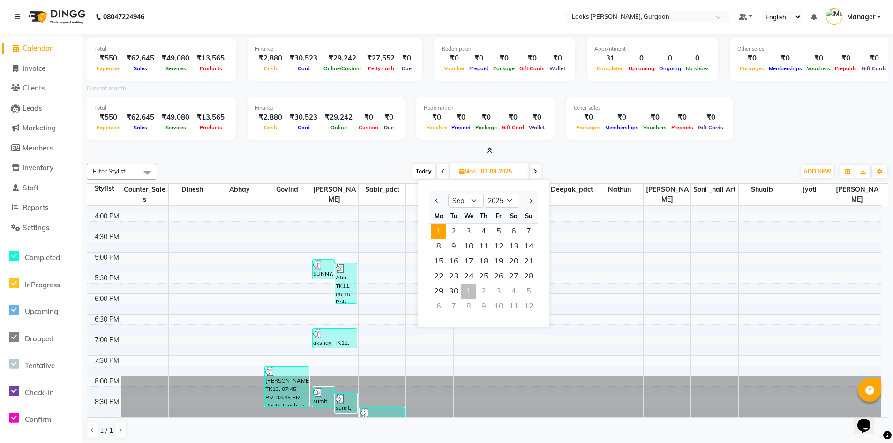
click at [471, 287] on div "1" at bounding box center [468, 291] width 15 height 15
type input "01-10-2025"
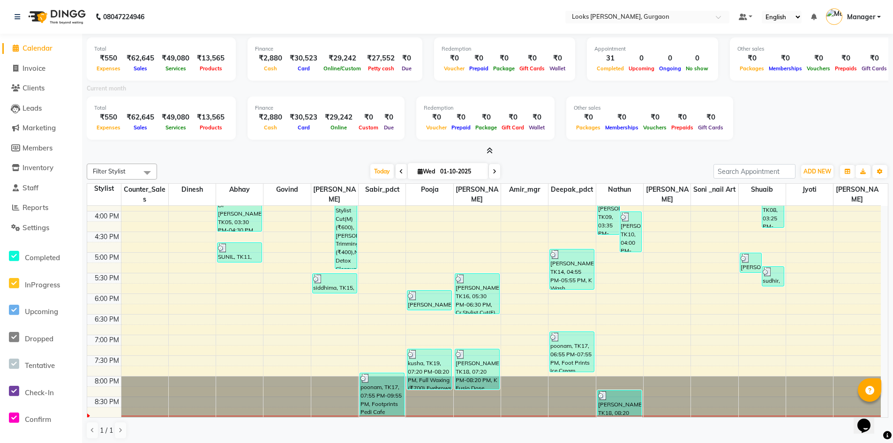
click at [488, 150] on icon at bounding box center [489, 150] width 6 height 7
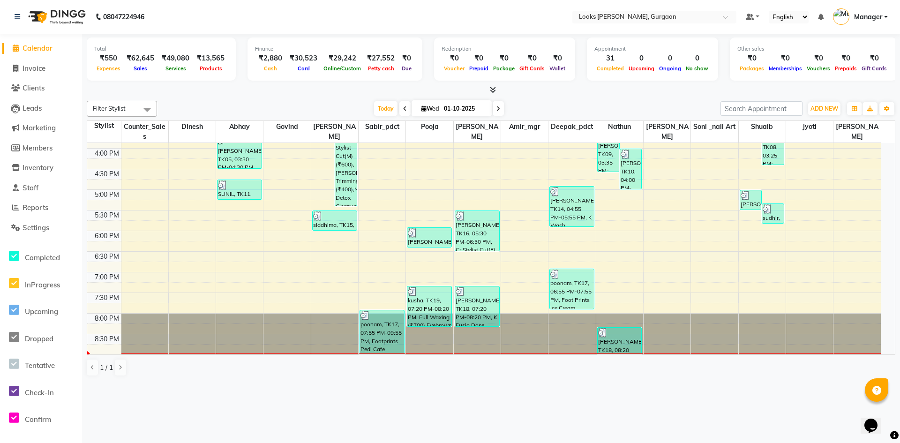
click at [34, 49] on span "Calendar" at bounding box center [37, 48] width 30 height 9
click at [36, 65] on span "Invoice" at bounding box center [33, 68] width 23 height 9
select select "8452"
select select "service"
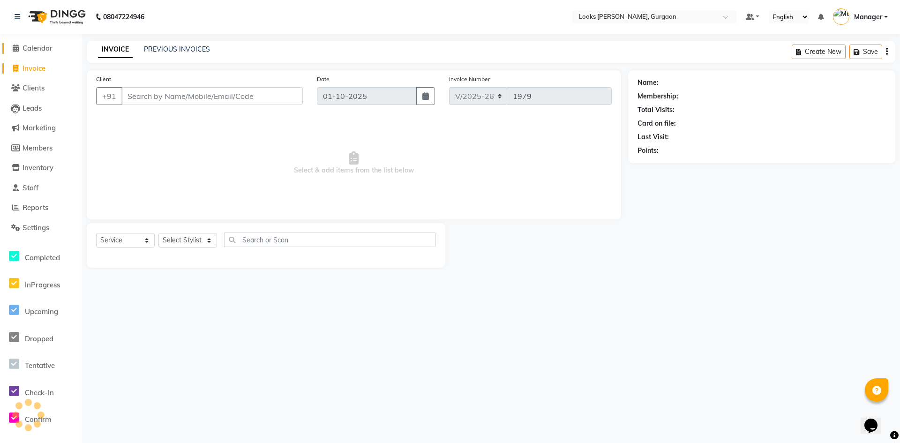
click at [41, 45] on span "Calendar" at bounding box center [37, 48] width 30 height 9
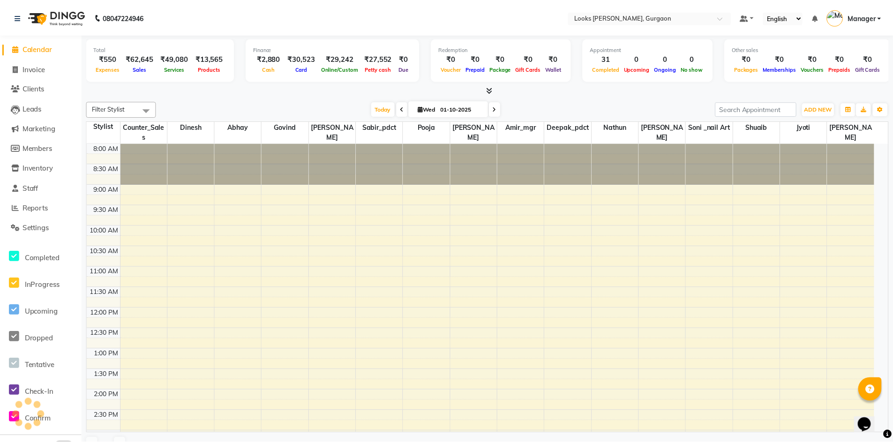
scroll to position [246, 0]
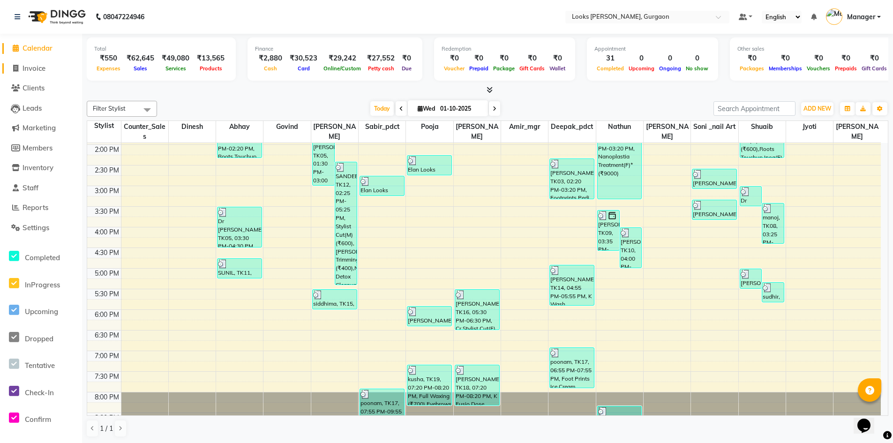
click at [39, 70] on span "Invoice" at bounding box center [33, 68] width 23 height 9
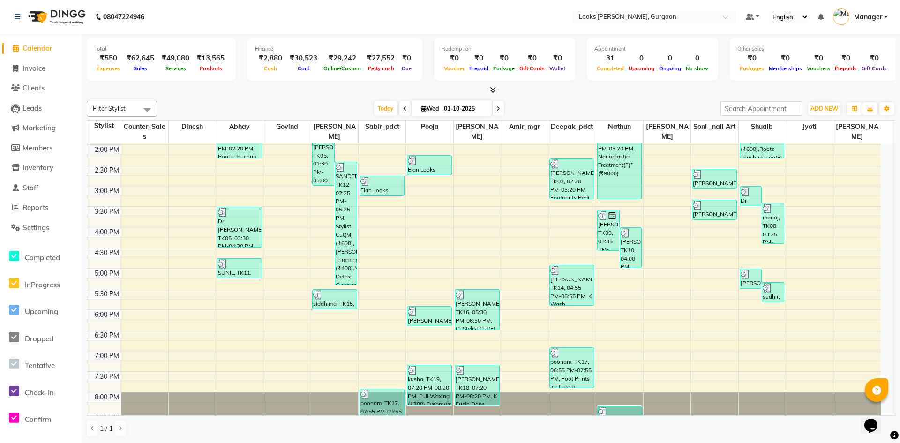
select select "8452"
select select "service"
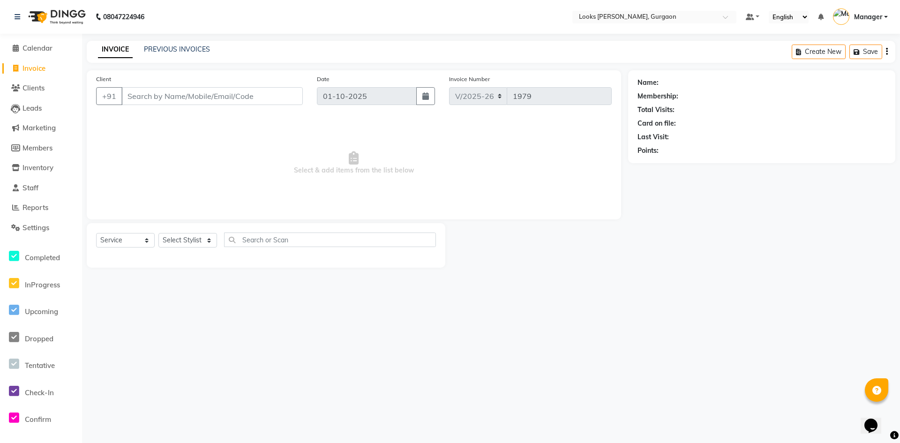
click at [161, 95] on input "Client" at bounding box center [211, 96] width 181 height 18
click at [205, 94] on input "Client" at bounding box center [211, 96] width 181 height 18
click at [44, 51] on span "Calendar" at bounding box center [37, 48] width 30 height 9
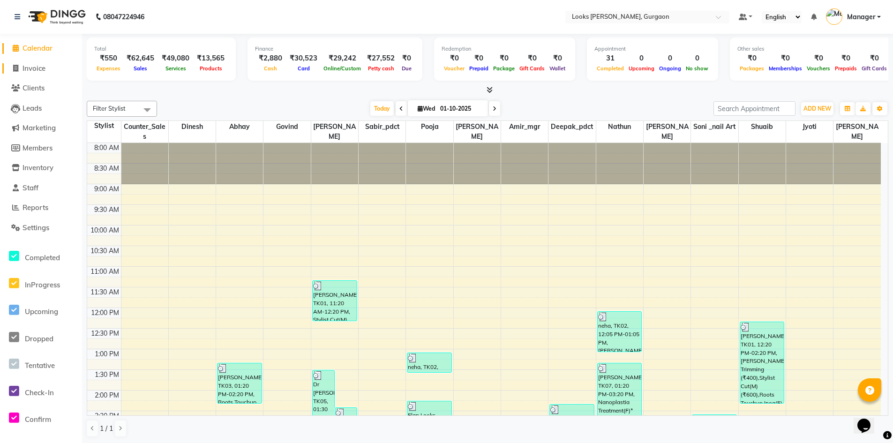
click at [44, 71] on span "Invoice" at bounding box center [33, 68] width 23 height 9
select select "8452"
select select "service"
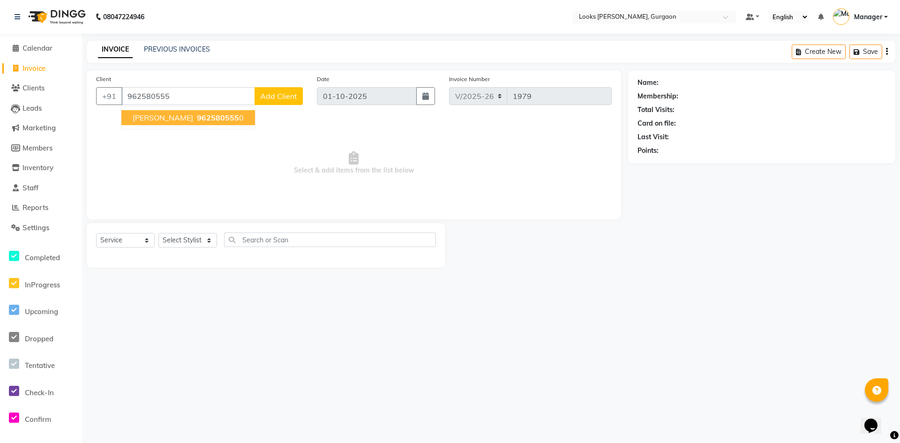
click at [207, 117] on span "962580555" at bounding box center [218, 117] width 42 height 9
type input "9625805550"
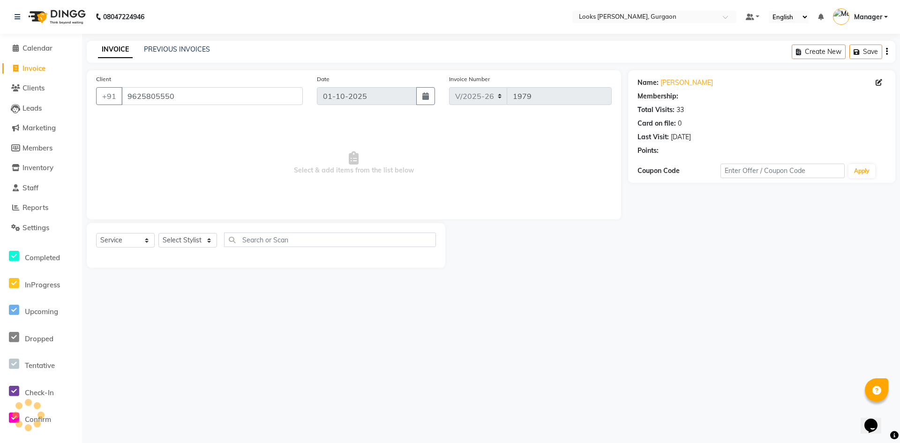
select select "1: Object"
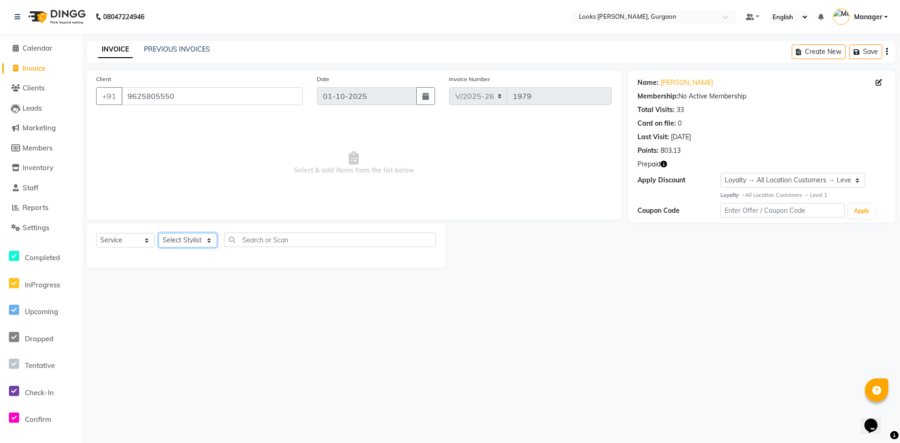
click at [195, 242] on select "Select Stylist [PERSON_NAME] abhay [PERSON_NAME] [PERSON_NAME] Counter_Sales De…" at bounding box center [187, 240] width 59 height 15
select select "84462"
click at [158, 233] on select "Select Stylist [PERSON_NAME] abhay [PERSON_NAME] [PERSON_NAME] Counter_Sales De…" at bounding box center [187, 240] width 59 height 15
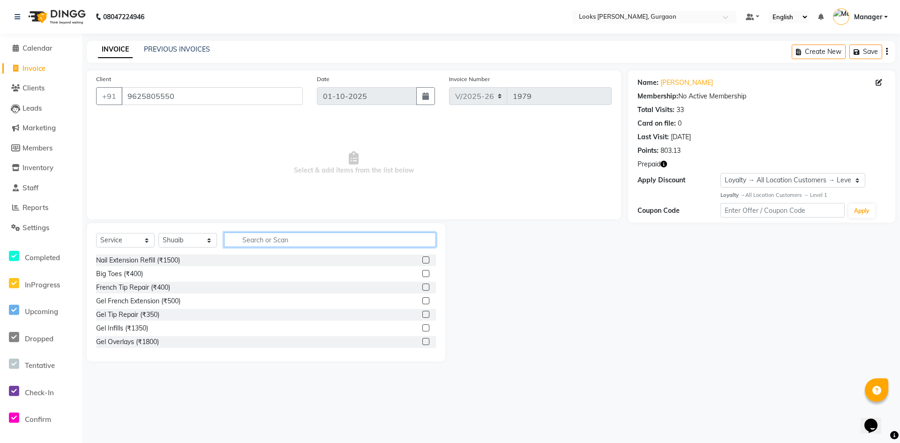
click at [262, 240] on input "text" at bounding box center [330, 239] width 212 height 15
type input "cut"
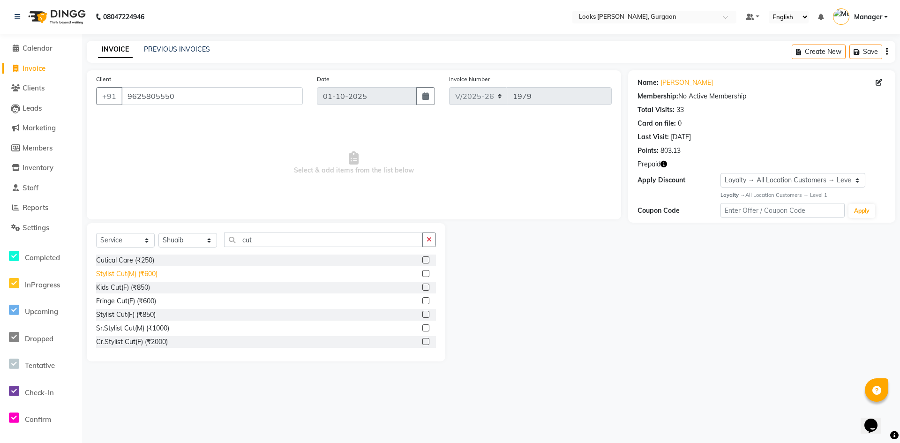
click at [148, 275] on div "Stylist Cut(M) (₹600)" at bounding box center [126, 274] width 61 height 10
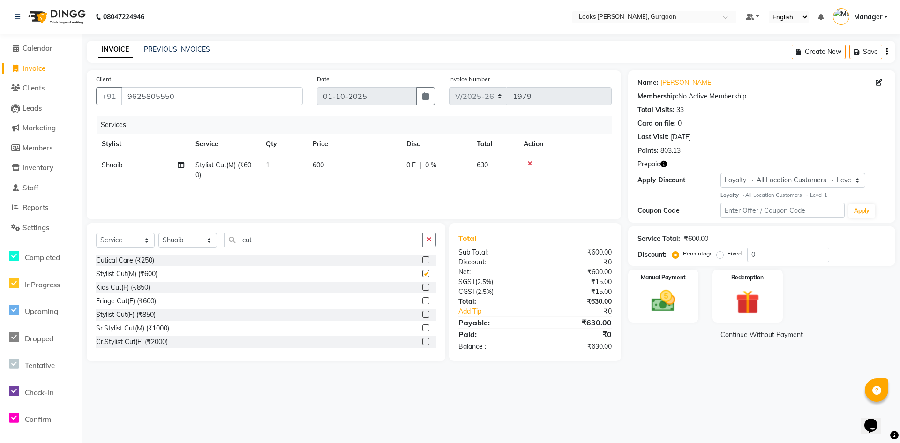
checkbox input "false"
drag, startPoint x: 278, startPoint y: 239, endPoint x: 94, endPoint y: 236, distance: 184.2
click at [94, 236] on div "Select Service Product Membership Package Voucher Prepaid Gift Card Select Styl…" at bounding box center [266, 292] width 359 height 138
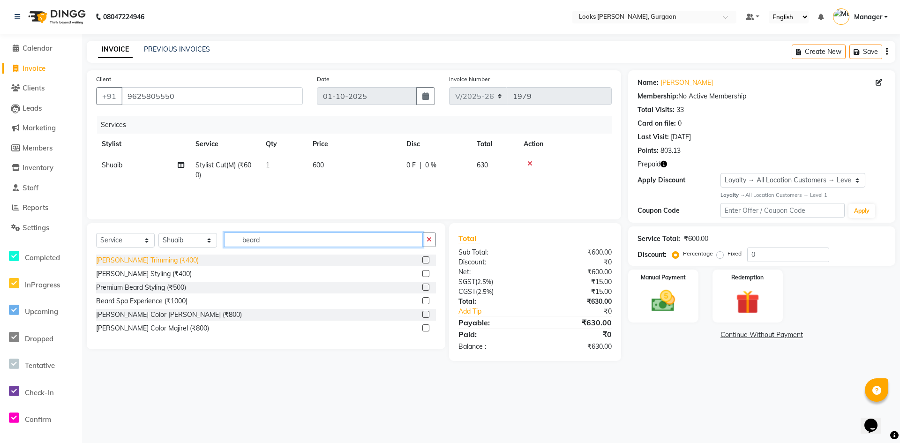
type input "beard"
click at [139, 259] on div "[PERSON_NAME] Trimming (₹400)" at bounding box center [147, 260] width 103 height 10
checkbox input "false"
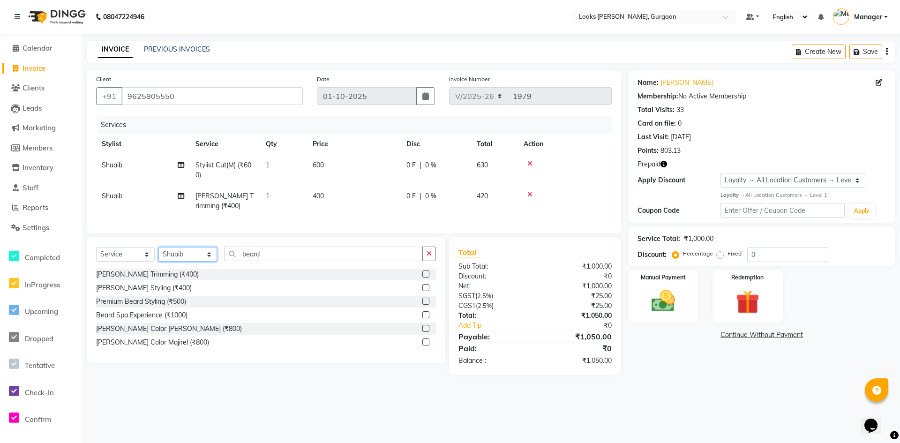
click at [195, 262] on select "Select Stylist [PERSON_NAME] abhay [PERSON_NAME] [PERSON_NAME] Counter_Sales De…" at bounding box center [187, 254] width 59 height 15
select select "82369"
click at [158, 254] on select "Select Stylist [PERSON_NAME] abhay [PERSON_NAME] [PERSON_NAME] Counter_Sales De…" at bounding box center [187, 254] width 59 height 15
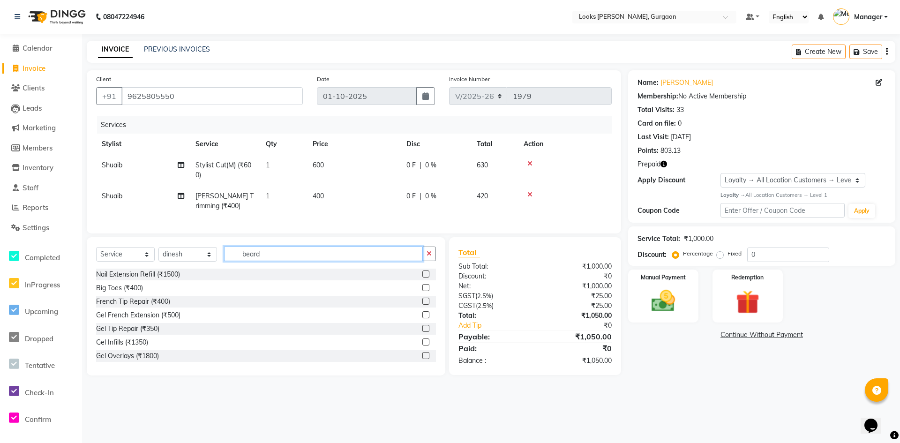
drag, startPoint x: 294, startPoint y: 259, endPoint x: 181, endPoint y: 256, distance: 113.0
click at [182, 257] on div "Select Service Product Membership Package Voucher Prepaid Gift Card Select Styl…" at bounding box center [266, 258] width 340 height 22
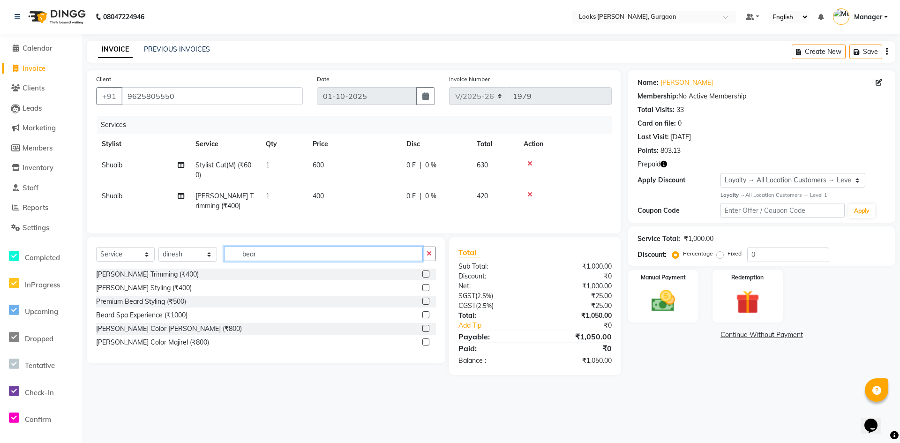
type input "beard"
click at [126, 279] on div "[PERSON_NAME] Trimming (₹400)" at bounding box center [147, 274] width 103 height 10
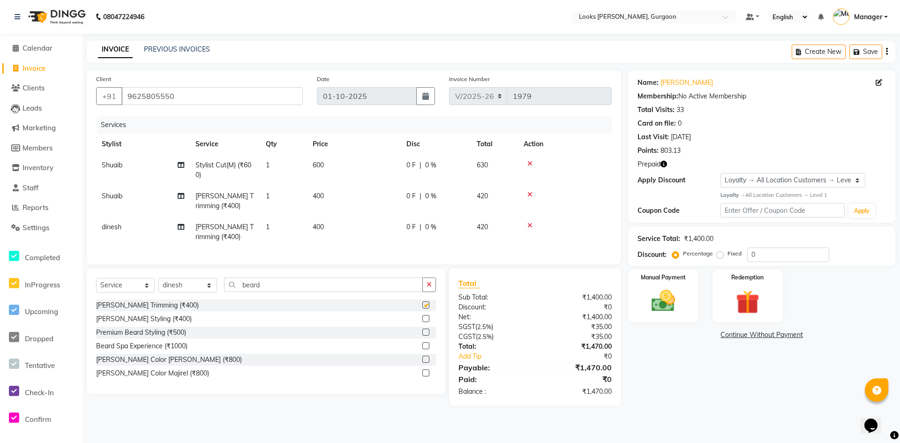
checkbox input "false"
drag, startPoint x: 283, startPoint y: 291, endPoint x: 159, endPoint y: 297, distance: 124.4
click at [159, 298] on div "Select Service Product Membership Package Voucher Prepaid Gift Card Select Styl…" at bounding box center [266, 288] width 340 height 22
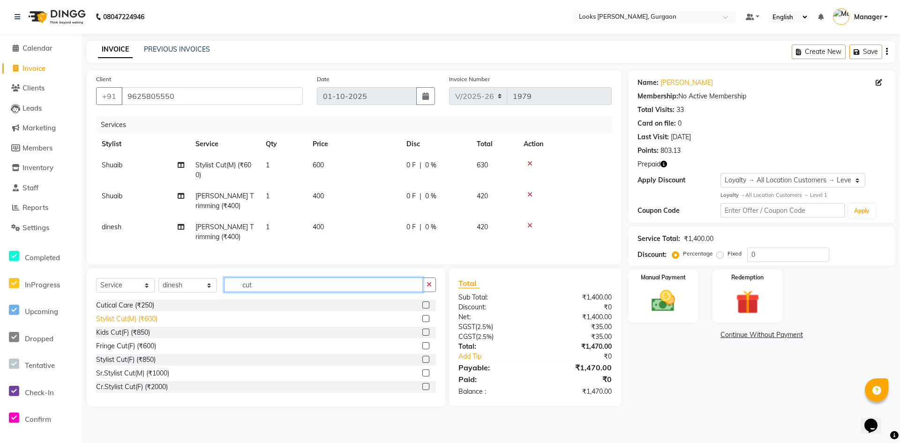
type input "cut"
click at [137, 324] on div "Stylist Cut(M) (₹600)" at bounding box center [126, 319] width 61 height 10
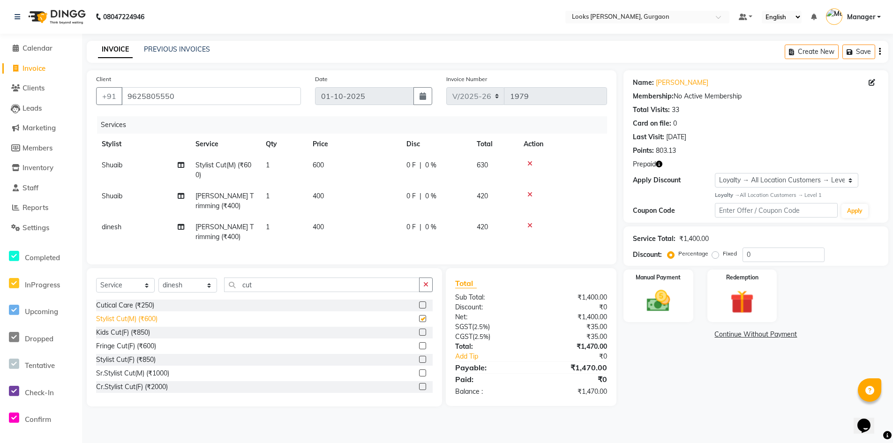
checkbox input "false"
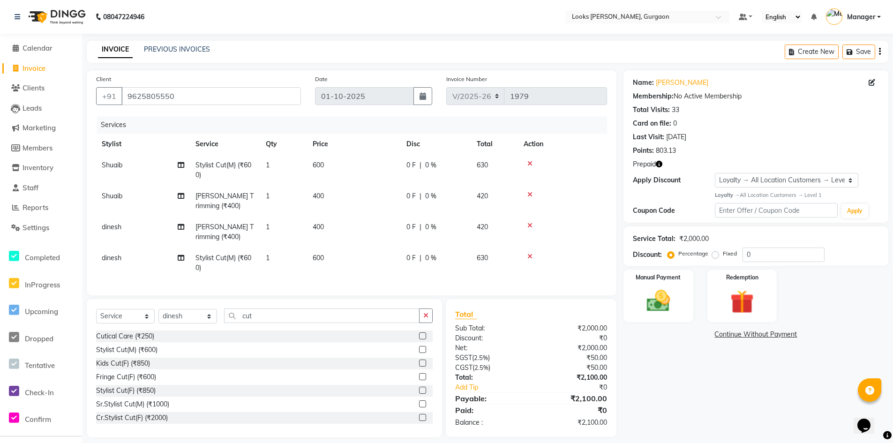
scroll to position [15, 0]
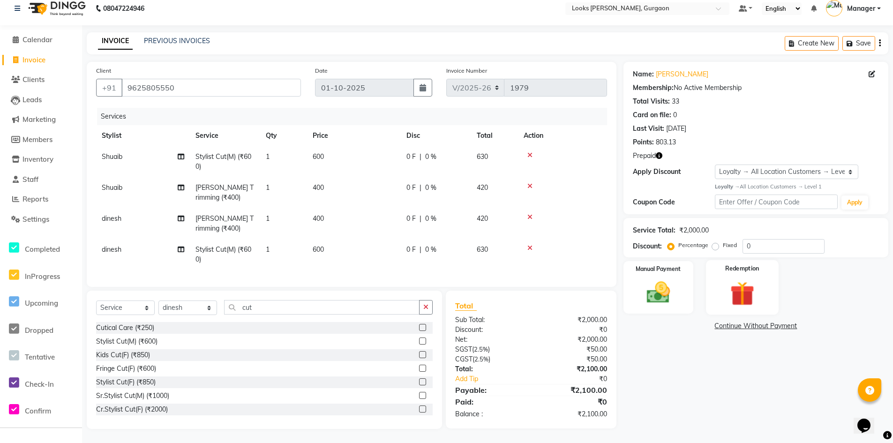
click at [732, 278] on img at bounding box center [742, 293] width 40 height 30
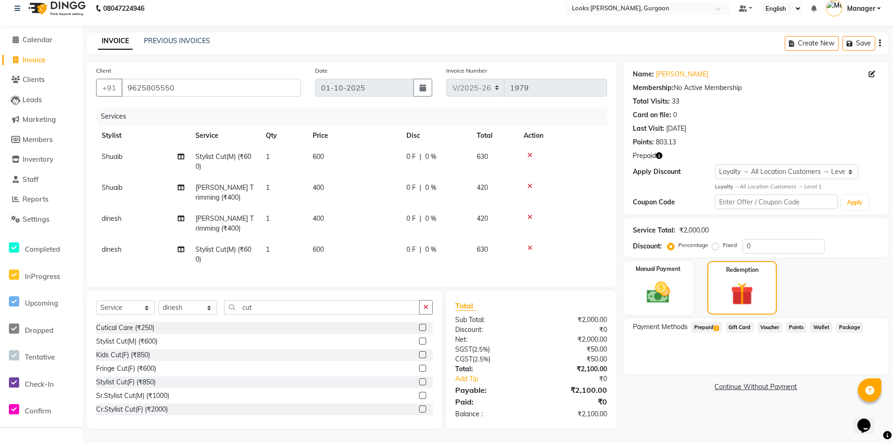
click at [708, 322] on span "Prepaid 1" at bounding box center [706, 327] width 30 height 11
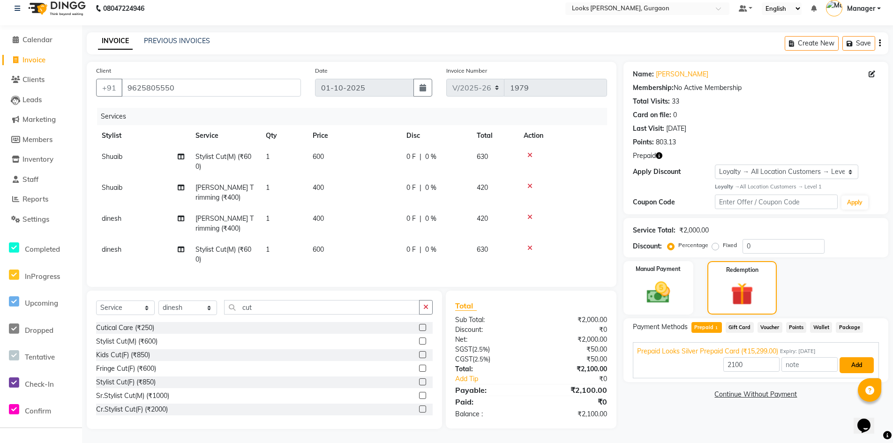
click at [850, 362] on button "Add" at bounding box center [856, 365] width 34 height 16
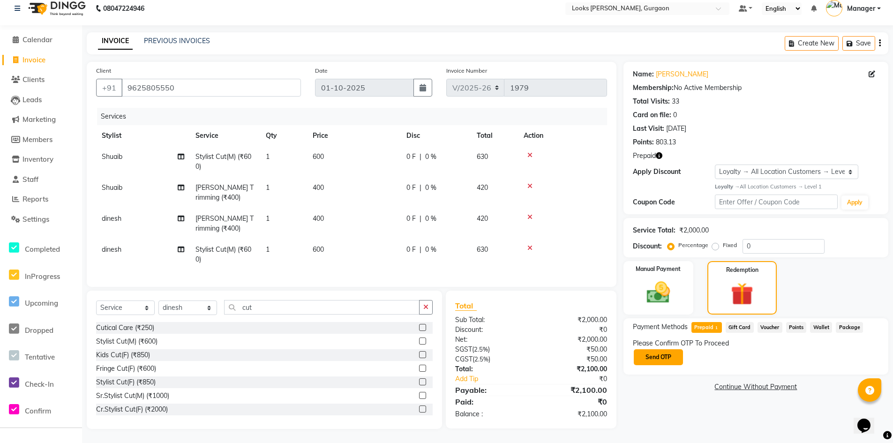
click at [672, 350] on button "Send OTP" at bounding box center [658, 357] width 49 height 16
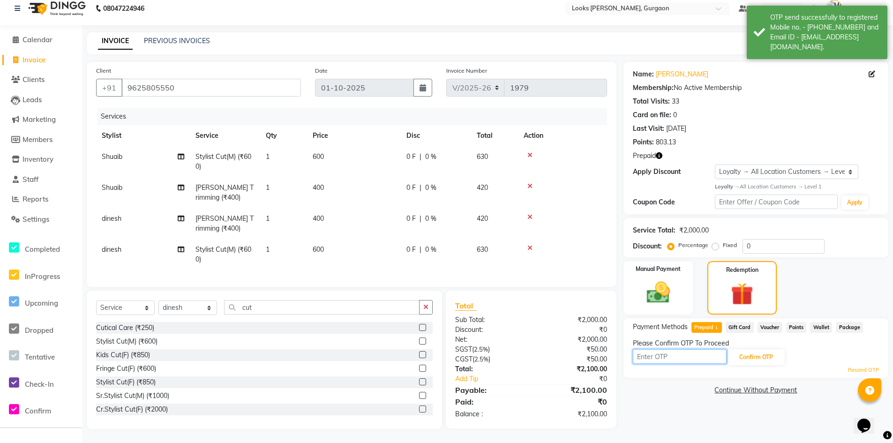
click at [705, 349] on input "text" at bounding box center [680, 356] width 94 height 15
type input "1279"
click at [756, 349] on button "Confirm OTP" at bounding box center [755, 357] width 57 height 16
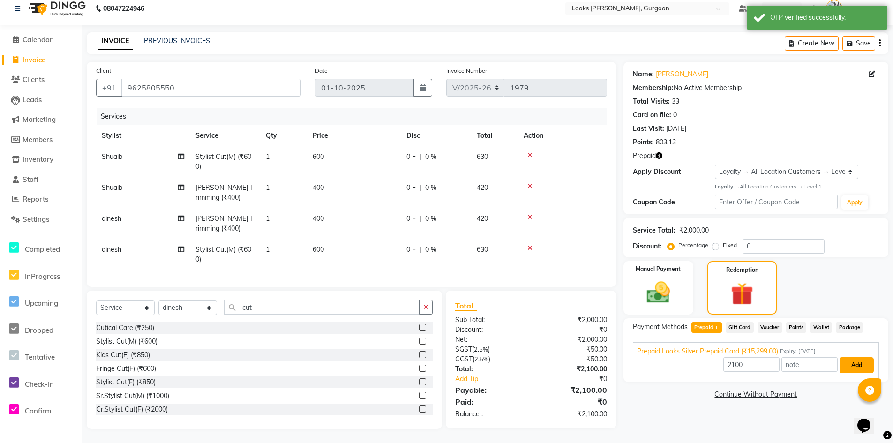
click at [842, 357] on button "Add" at bounding box center [856, 365] width 34 height 16
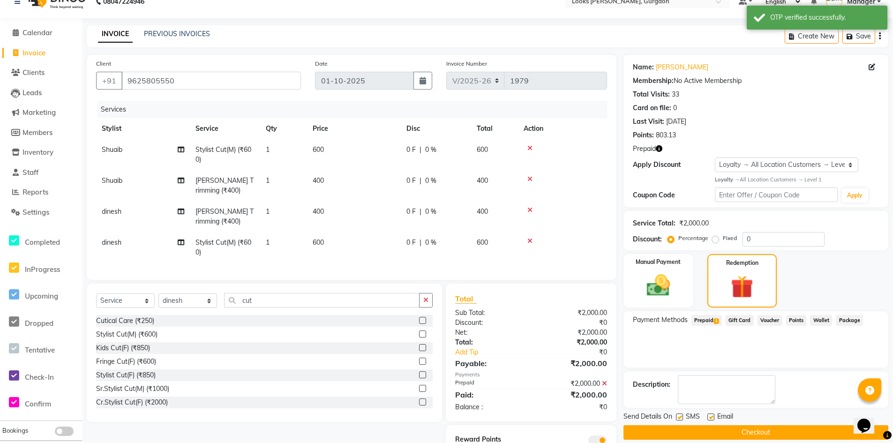
click at [751, 430] on button "Checkout" at bounding box center [755, 432] width 265 height 15
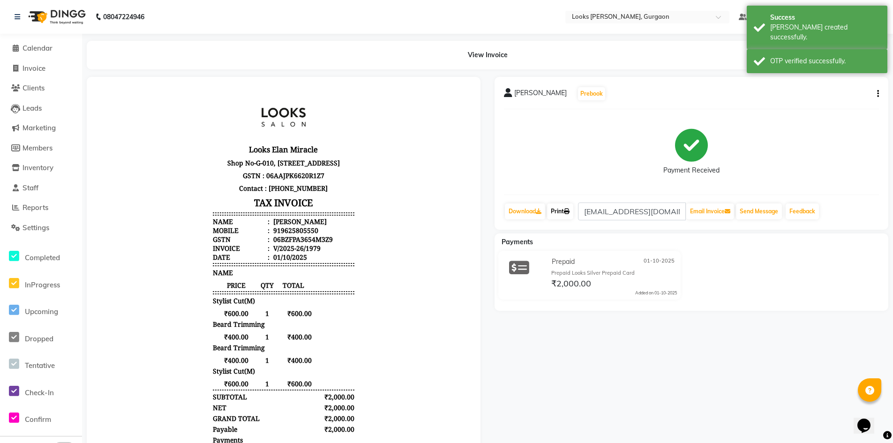
click at [564, 212] on link "Print" at bounding box center [560, 211] width 26 height 16
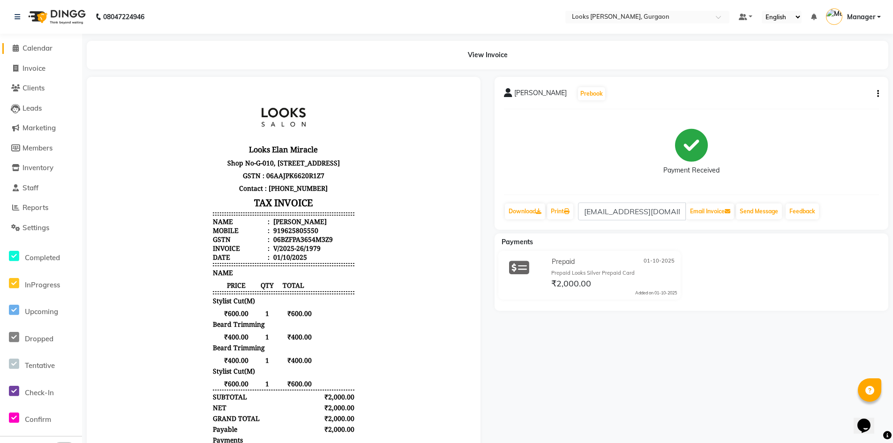
click at [30, 47] on span "Calendar" at bounding box center [37, 48] width 30 height 9
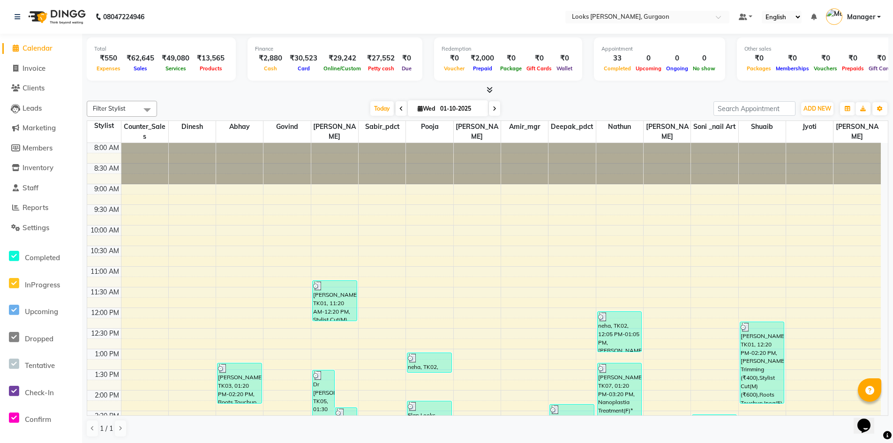
click at [47, 52] on link "Calendar" at bounding box center [40, 48] width 77 height 11
click at [39, 68] on span "Invoice" at bounding box center [33, 68] width 23 height 9
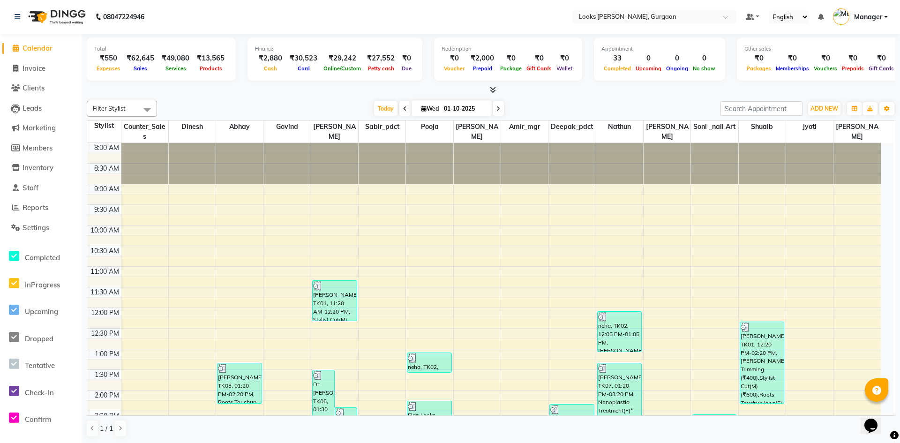
select select "8452"
select select "service"
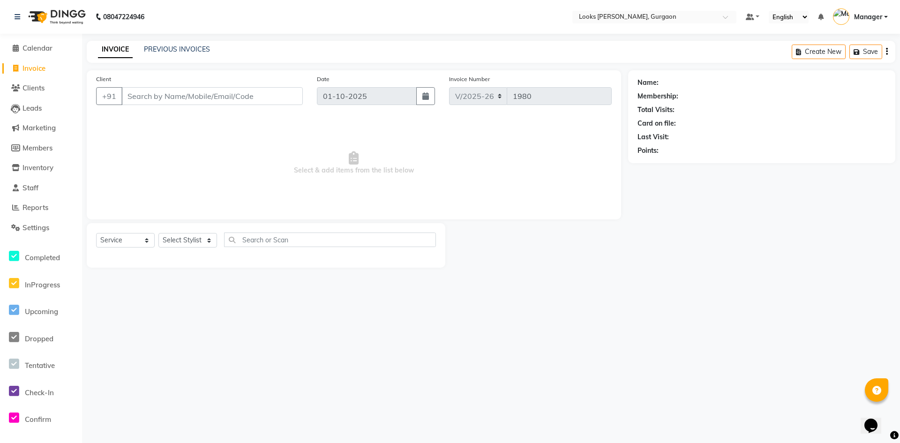
click at [184, 98] on input "Client" at bounding box center [211, 96] width 181 height 18
type input "9999013877"
click at [274, 99] on span "Add Client" at bounding box center [278, 95] width 37 height 9
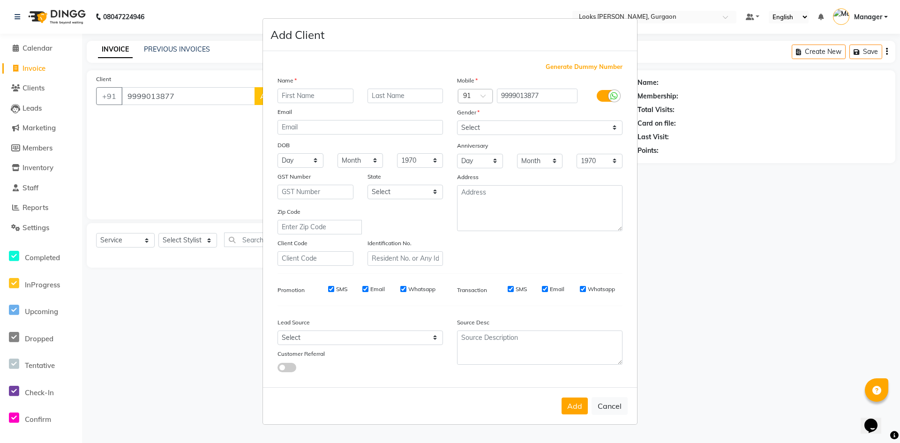
click at [300, 96] on input "text" at bounding box center [315, 96] width 76 height 15
type input "[PERSON_NAME]"
click at [463, 129] on select "Select [DEMOGRAPHIC_DATA] [DEMOGRAPHIC_DATA] Other Prefer Not To Say" at bounding box center [539, 127] width 165 height 15
select select "[DEMOGRAPHIC_DATA]"
click at [457, 120] on select "Select [DEMOGRAPHIC_DATA] [DEMOGRAPHIC_DATA] Other Prefer Not To Say" at bounding box center [539, 127] width 165 height 15
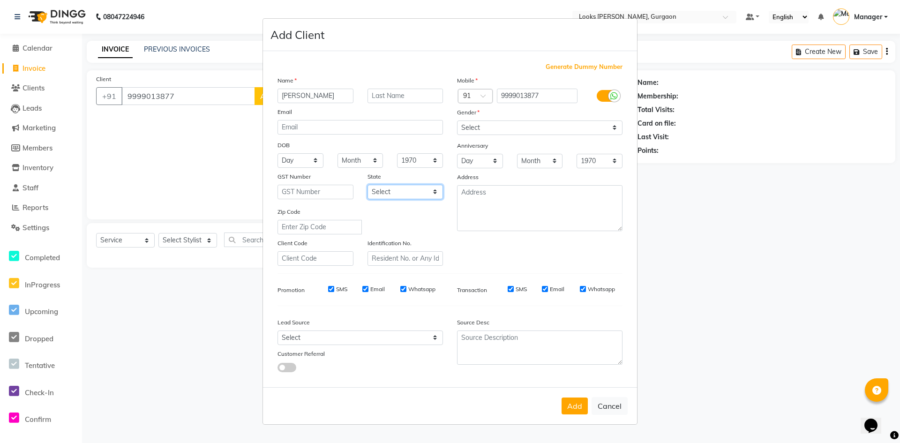
click at [425, 195] on select "Select [GEOGRAPHIC_DATA] [GEOGRAPHIC_DATA] [GEOGRAPHIC_DATA] [GEOGRAPHIC_DATA] …" at bounding box center [405, 192] width 76 height 15
select select "13"
click at [367, 185] on select "Select [GEOGRAPHIC_DATA] [GEOGRAPHIC_DATA] [GEOGRAPHIC_DATA] [GEOGRAPHIC_DATA] …" at bounding box center [405, 192] width 76 height 15
click at [507, 222] on textarea at bounding box center [539, 208] width 165 height 46
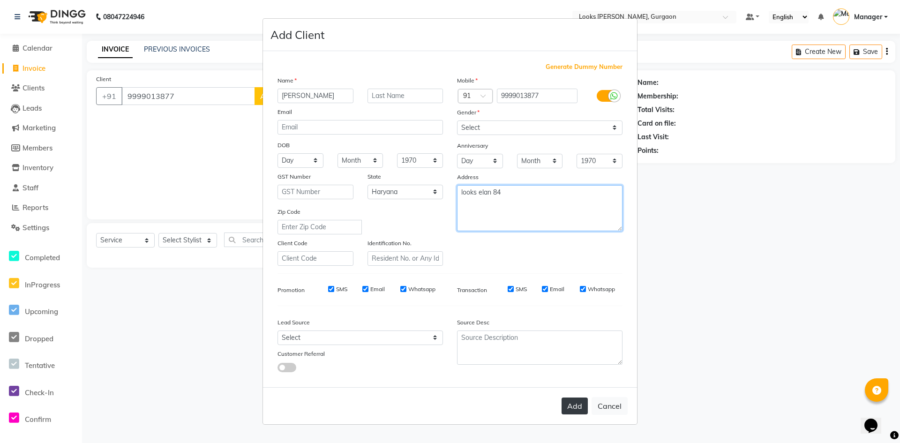
type textarea "looks elan 84"
click at [569, 405] on button "Add" at bounding box center [574, 405] width 26 height 17
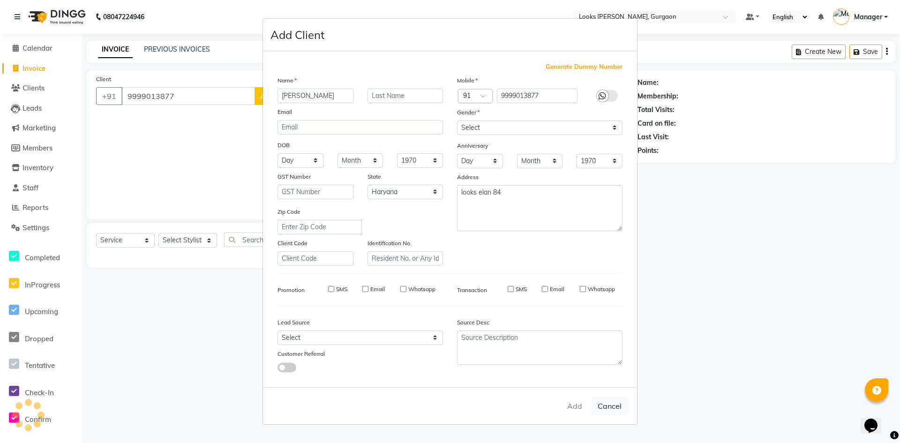
select select
select select "null"
select select
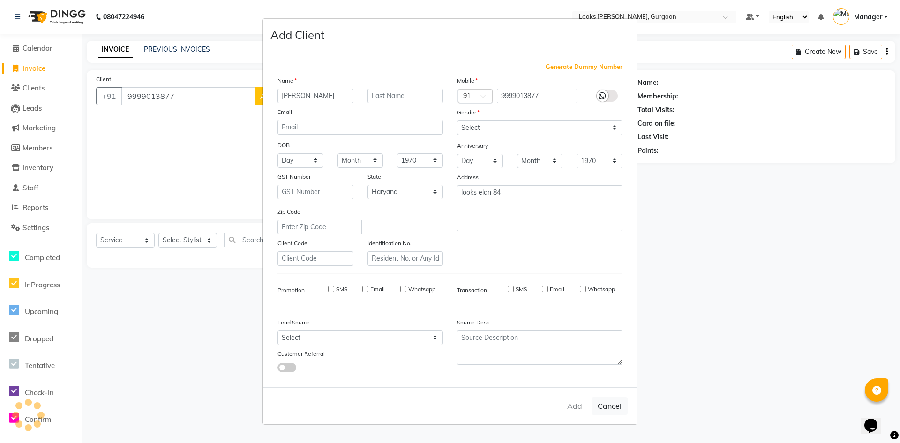
select select
checkbox input "false"
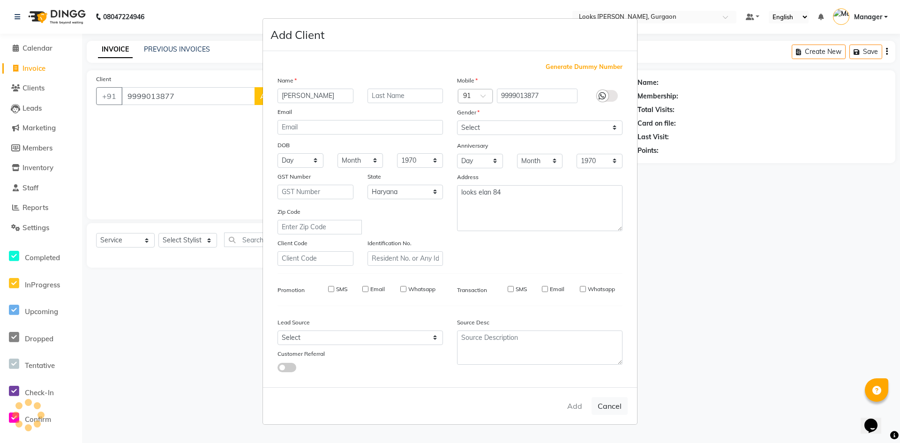
checkbox input "false"
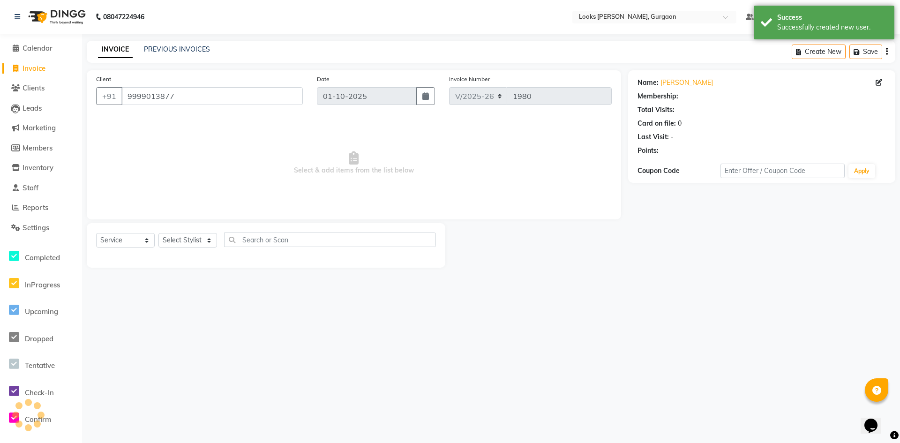
select select "1: Object"
click at [207, 239] on select "Select Stylist [PERSON_NAME] abhay [PERSON_NAME] [PERSON_NAME] Counter_Sales De…" at bounding box center [187, 240] width 59 height 15
select select "82373"
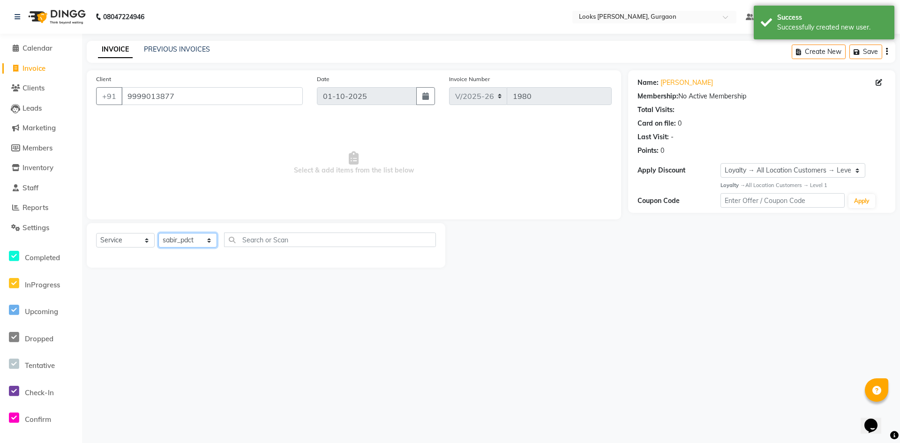
click at [158, 233] on select "Select Stylist [PERSON_NAME] abhay [PERSON_NAME] [PERSON_NAME] Counter_Sales De…" at bounding box center [187, 240] width 59 height 15
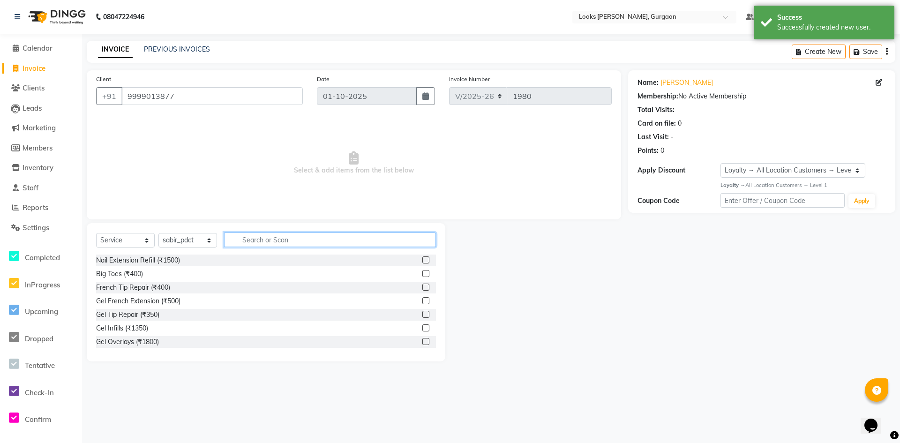
click at [257, 240] on input "text" at bounding box center [330, 239] width 212 height 15
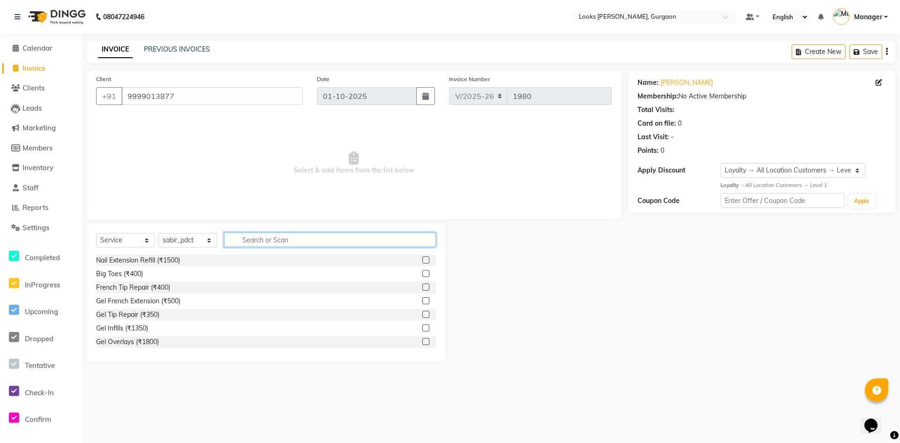
click at [255, 240] on input "text" at bounding box center [330, 239] width 212 height 15
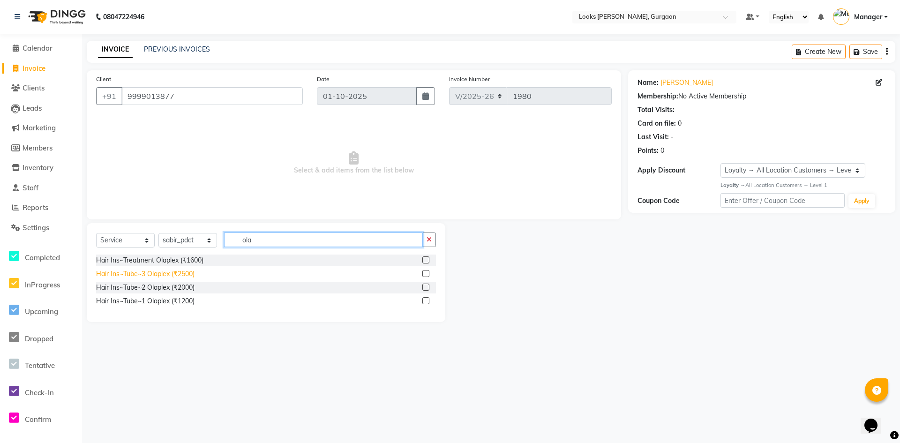
type input "ola"
click at [153, 270] on div "Hair Ins~Tube~3 Olaplex (₹2500)" at bounding box center [145, 274] width 98 height 10
checkbox input "false"
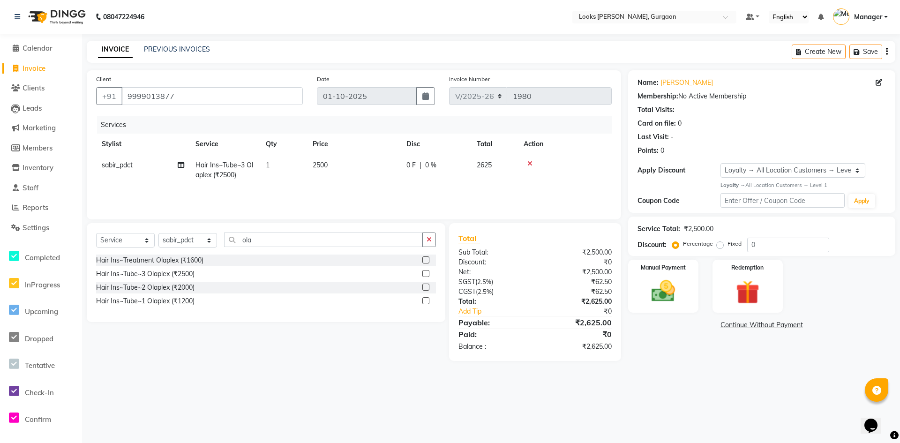
drag, startPoint x: 341, startPoint y: 160, endPoint x: 355, endPoint y: 162, distance: 14.6
click at [342, 160] on td "2500" at bounding box center [354, 170] width 94 height 31
select select "82373"
drag, startPoint x: 355, startPoint y: 162, endPoint x: 183, endPoint y: 168, distance: 172.6
click at [183, 168] on tr "[PERSON_NAME] abhay [PERSON_NAME] [PERSON_NAME] Counter_Sales Deepak_pdct [PERS…" at bounding box center [354, 175] width 516 height 40
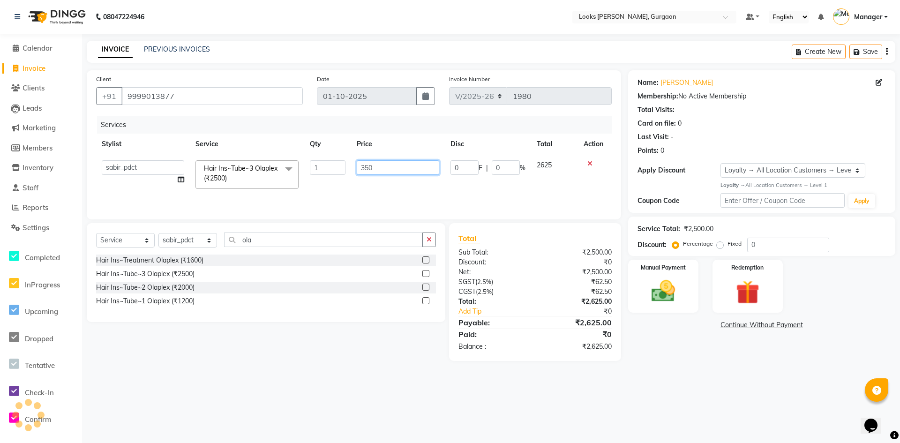
type input "3500"
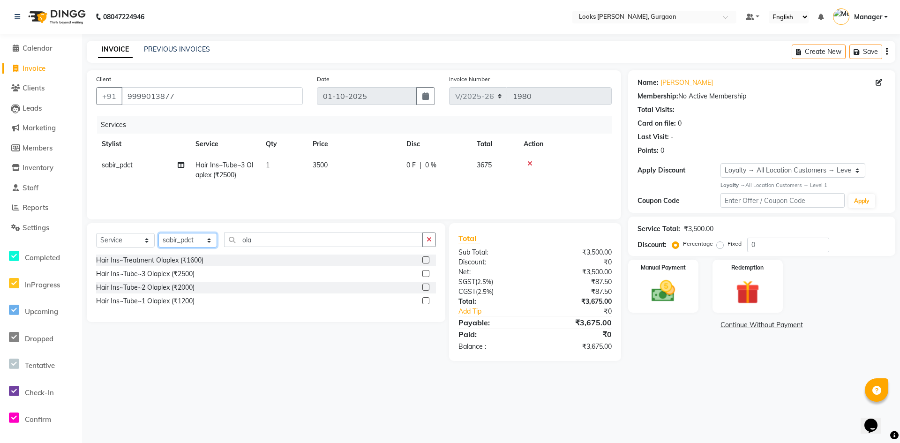
click at [209, 245] on select "Select Stylist [PERSON_NAME] abhay [PERSON_NAME] [PERSON_NAME] Counter_Sales De…" at bounding box center [187, 240] width 59 height 15
select select "82371"
click at [158, 233] on select "Select Stylist [PERSON_NAME] abhay [PERSON_NAME] [PERSON_NAME] Counter_Sales De…" at bounding box center [187, 240] width 59 height 15
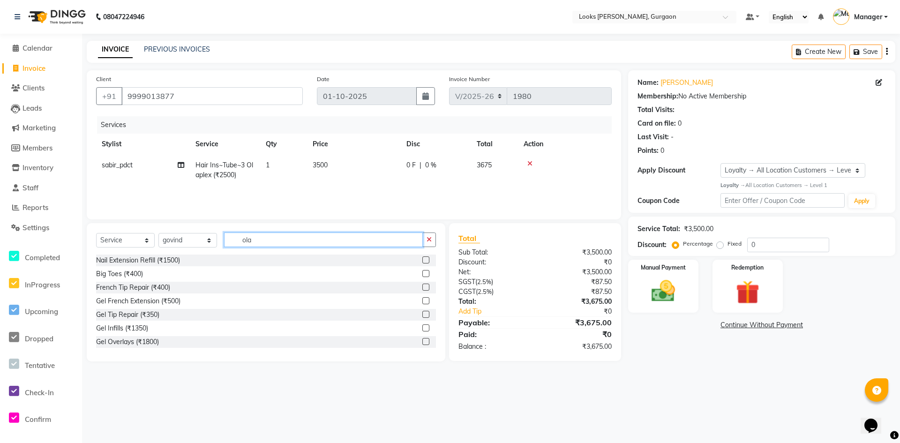
drag, startPoint x: 281, startPoint y: 241, endPoint x: 197, endPoint y: 236, distance: 84.1
click at [198, 236] on div "Select Service Product Membership Package Voucher Prepaid Gift Card Select Styl…" at bounding box center [266, 243] width 340 height 22
type input "hair"
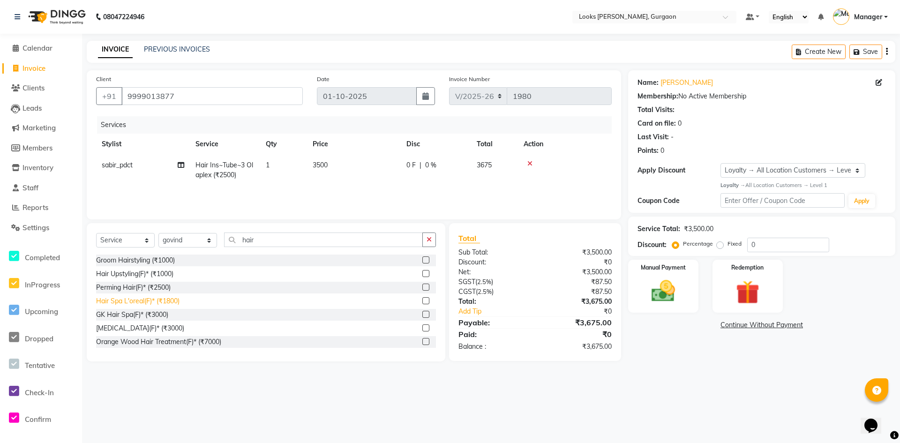
click at [136, 302] on div "Hair Spa L'oreal(F)* (₹1800)" at bounding box center [137, 301] width 83 height 10
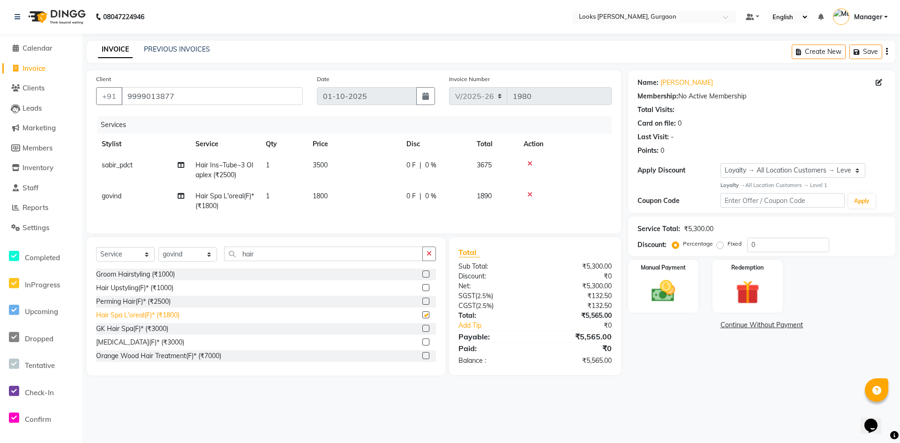
checkbox input "false"
drag, startPoint x: 362, startPoint y: 198, endPoint x: 373, endPoint y: 196, distance: 11.4
click at [362, 198] on td "1800" at bounding box center [354, 201] width 94 height 31
select select "82371"
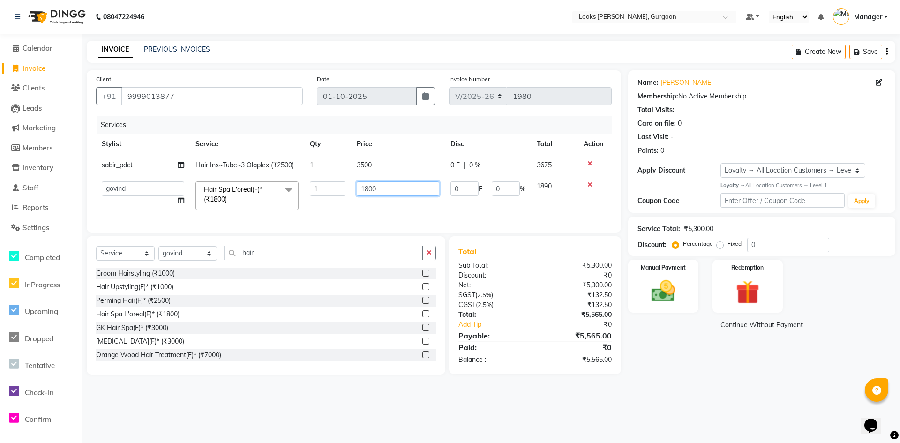
drag, startPoint x: 397, startPoint y: 194, endPoint x: 280, endPoint y: 174, distance: 118.3
click at [288, 176] on tr "[PERSON_NAME] [PERSON_NAME] [PERSON_NAME] Counter_Sales Deepak_pdct [PERSON_NAM…" at bounding box center [354, 196] width 516 height 40
type input "2000"
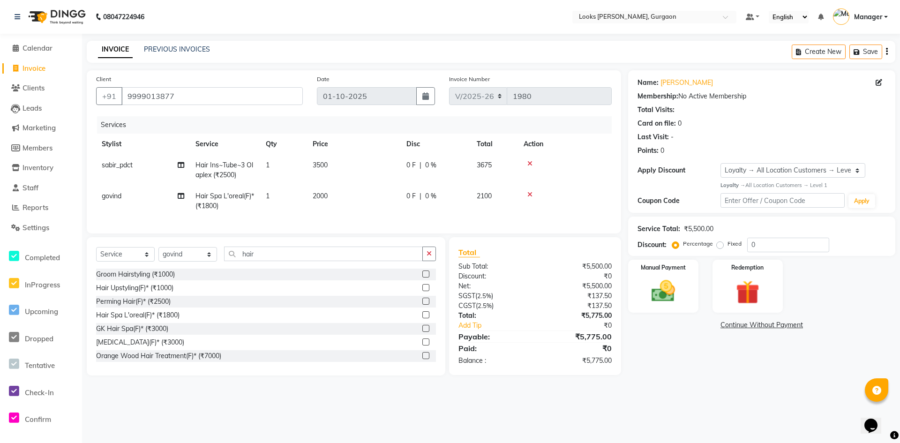
click at [743, 389] on main "INVOICE PREVIOUS INVOICES Create New Save Client [PHONE_NUMBER] Date [DATE] Inv…" at bounding box center [491, 215] width 818 height 349
click at [428, 165] on span "0 %" at bounding box center [430, 165] width 11 height 10
select select "82373"
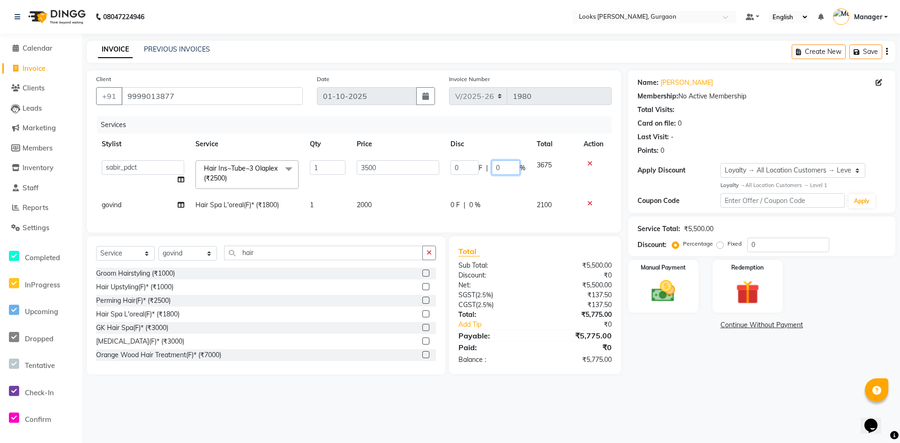
click at [510, 170] on input "0" at bounding box center [506, 167] width 28 height 15
type input "10"
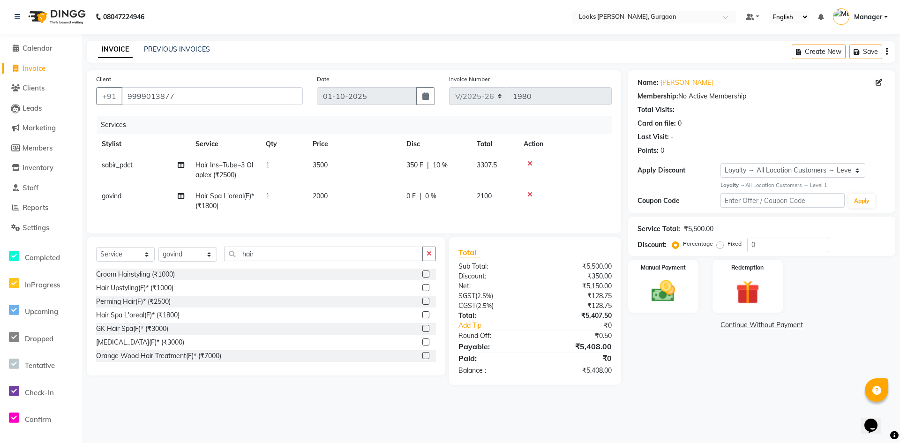
drag, startPoint x: 674, startPoint y: 341, endPoint x: 678, endPoint y: 326, distance: 15.0
click at [675, 339] on div "Name: [PERSON_NAME] Membership: No Active Membership Total Visits: Card on file…" at bounding box center [765, 227] width 274 height 314
click at [688, 291] on div "Manual Payment" at bounding box center [663, 286] width 73 height 55
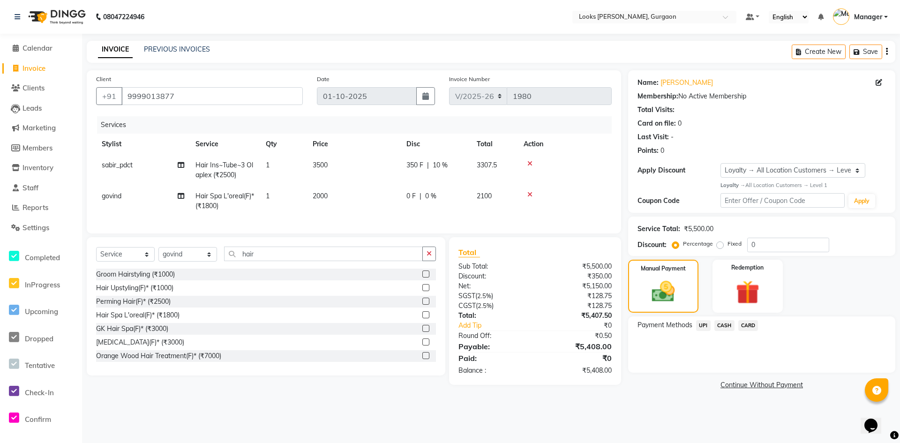
click at [750, 323] on span "CARD" at bounding box center [748, 325] width 20 height 11
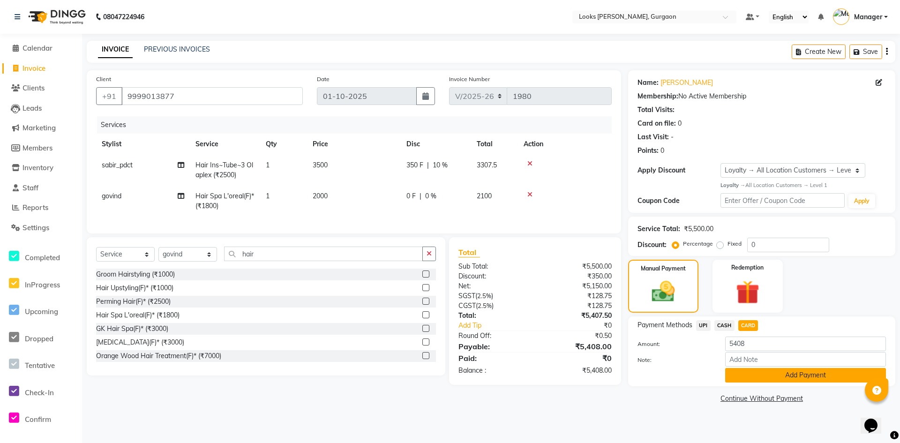
click at [761, 375] on button "Add Payment" at bounding box center [805, 375] width 161 height 15
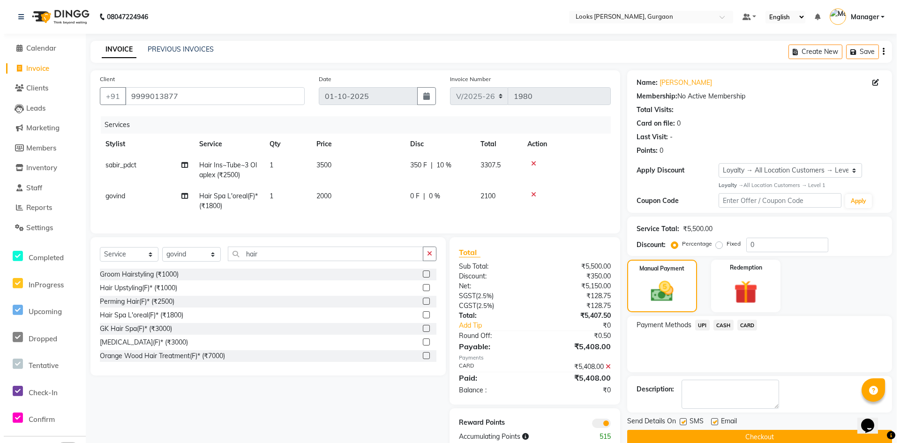
scroll to position [29, 0]
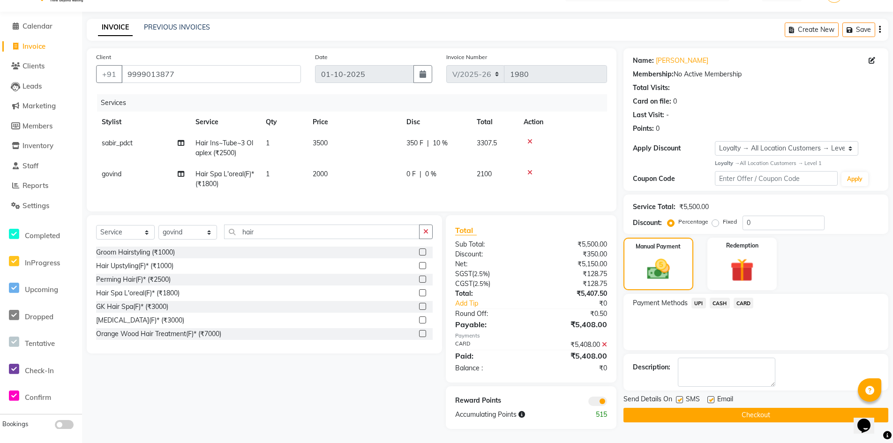
click at [601, 401] on span at bounding box center [597, 401] width 19 height 9
click at [607, 403] on input "checkbox" at bounding box center [607, 403] width 0 height 0
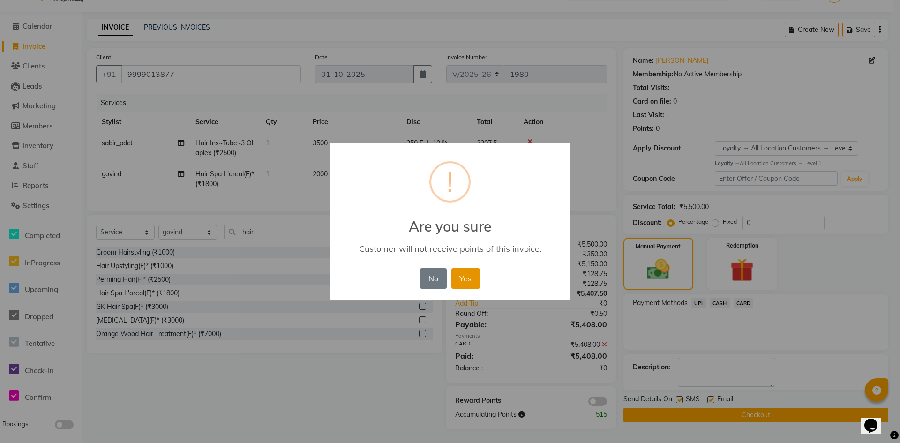
click at [471, 282] on button "Yes" at bounding box center [465, 278] width 29 height 21
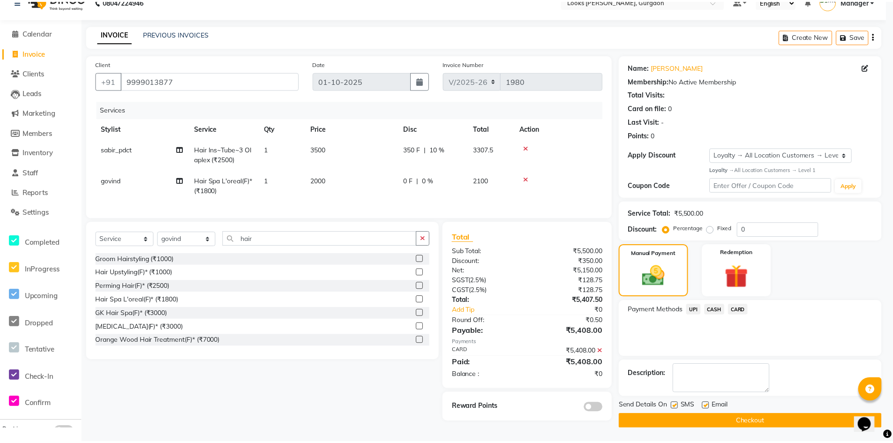
scroll to position [15, 0]
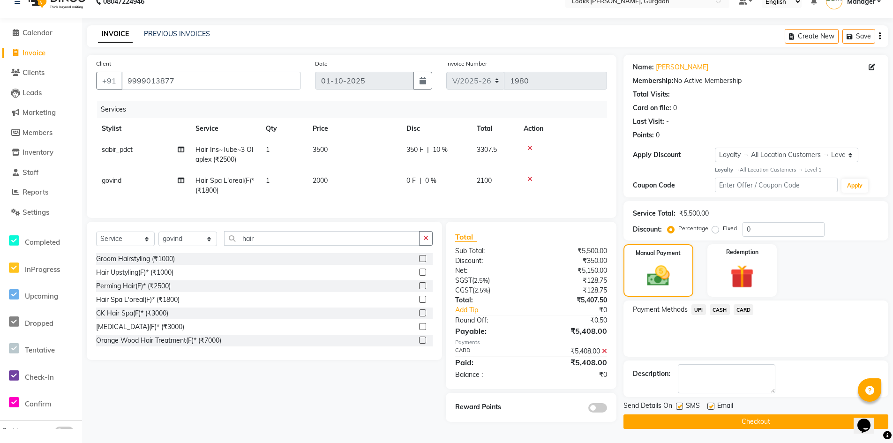
click at [744, 423] on button "Checkout" at bounding box center [755, 421] width 265 height 15
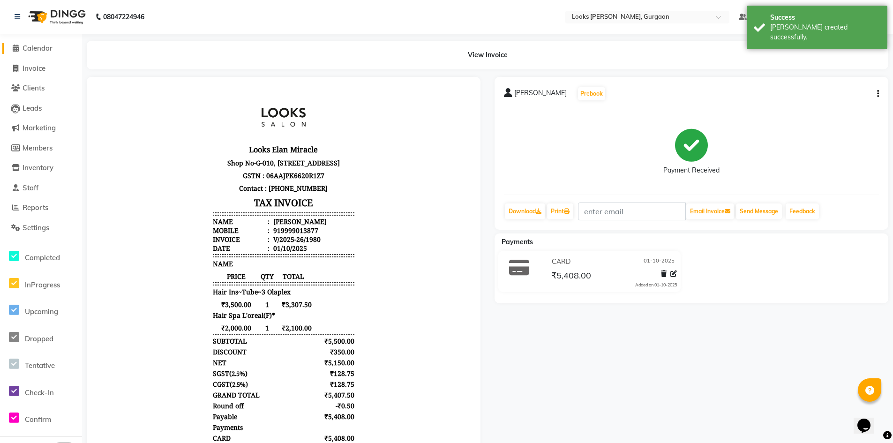
click at [32, 48] on span "Calendar" at bounding box center [37, 48] width 30 height 9
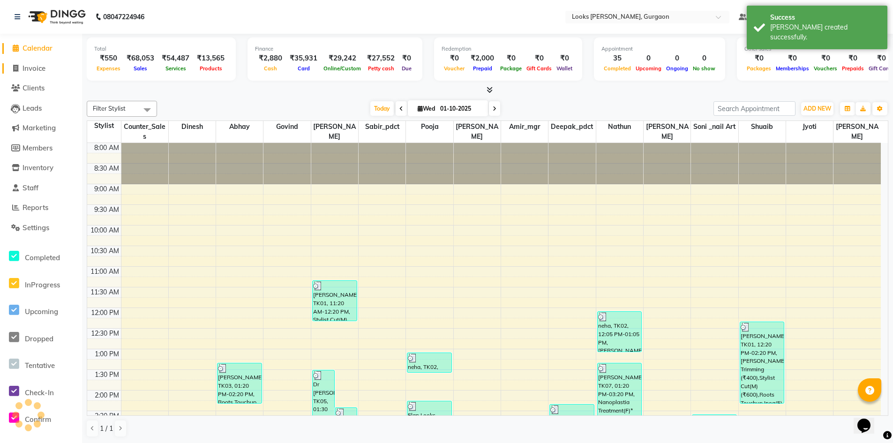
click at [36, 67] on span "Invoice" at bounding box center [33, 68] width 23 height 9
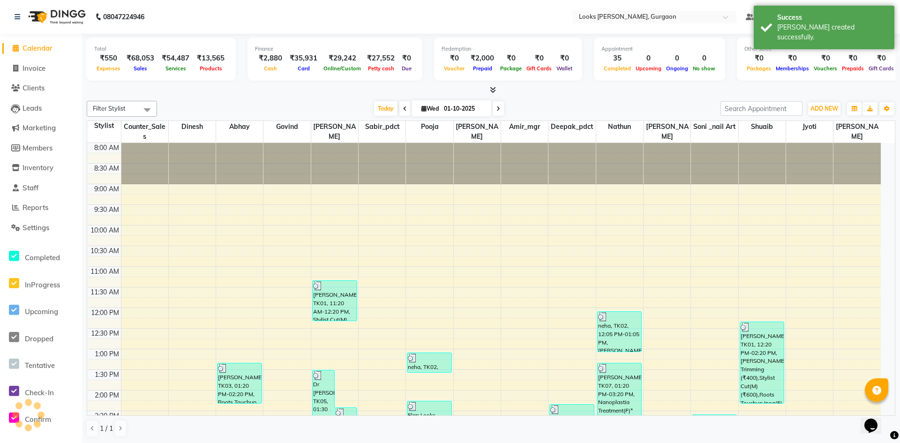
select select "8452"
select select "service"
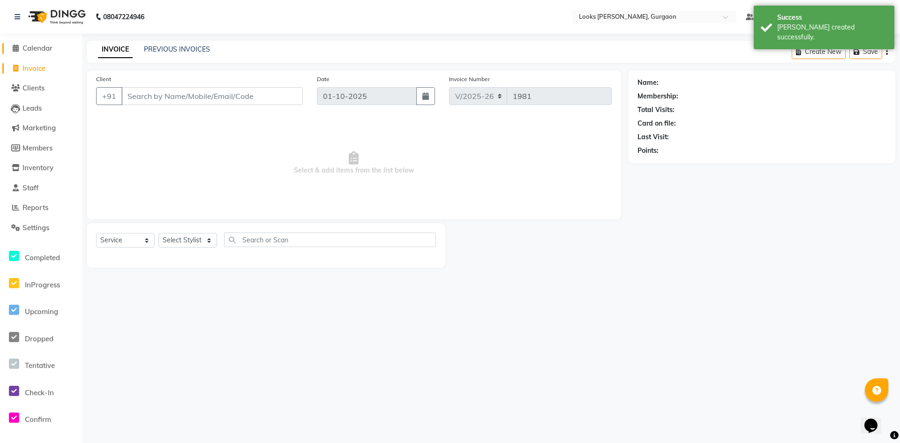
click at [31, 47] on span "Calendar" at bounding box center [37, 48] width 30 height 9
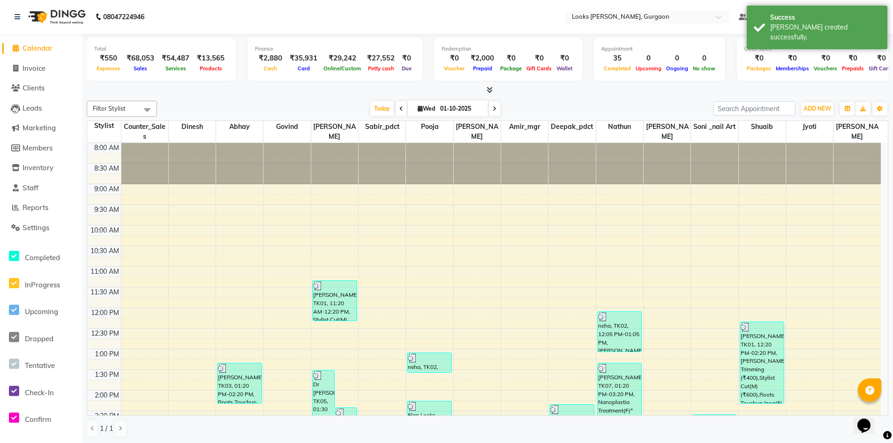
click at [36, 47] on span "Calendar" at bounding box center [37, 48] width 30 height 9
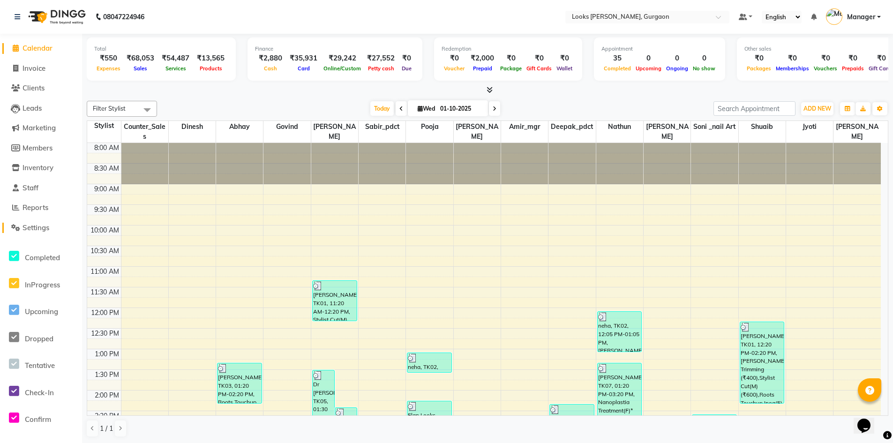
click at [32, 229] on span "Settings" at bounding box center [35, 227] width 27 height 9
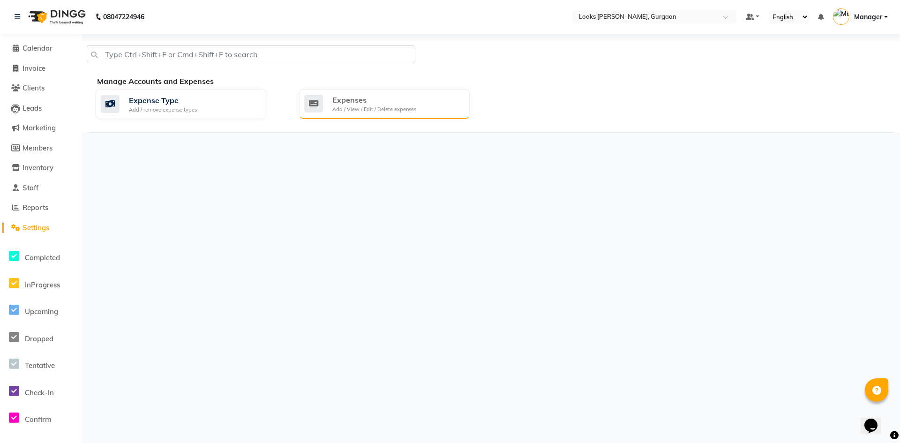
click at [436, 104] on div "Expenses Add / View / Edit / Delete expenses" at bounding box center [383, 103] width 158 height 19
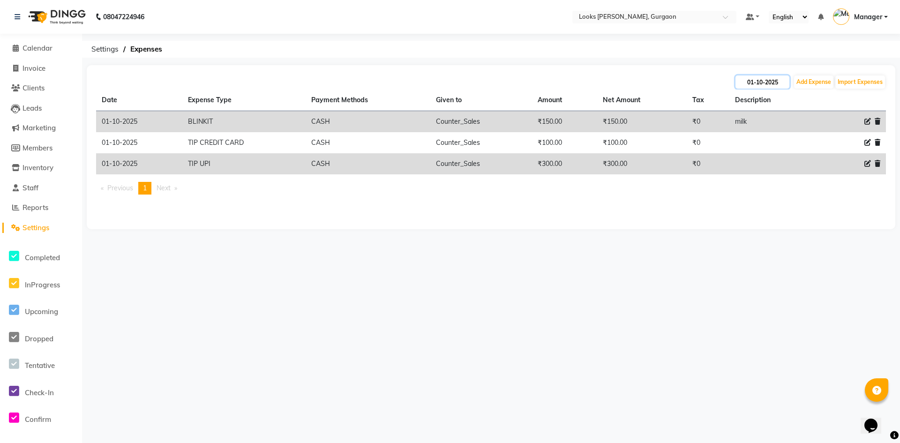
click at [762, 85] on input "01-10-2025" at bounding box center [762, 81] width 54 height 13
select select "10"
select select "2025"
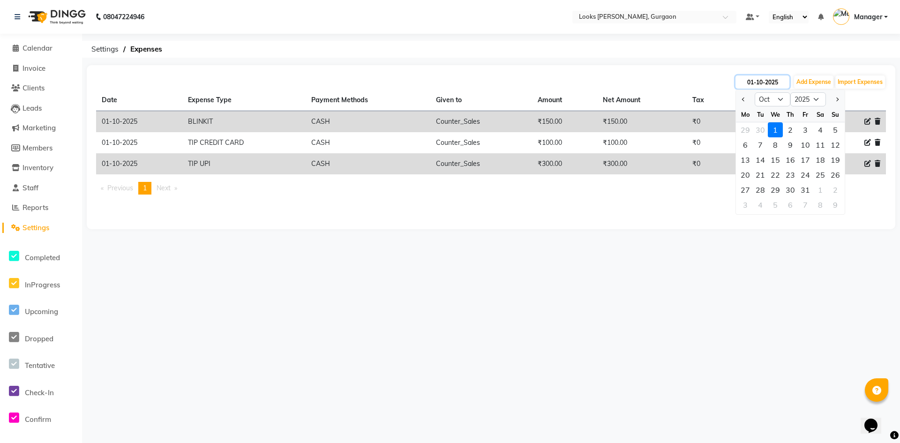
click at [758, 83] on input "01-10-2025" at bounding box center [762, 81] width 54 height 13
click at [867, 211] on div "[DATE] Jan Feb Mar Apr May Jun [DATE] Aug Sep Oct Nov [DATE] 2016 2017 2018 201…" at bounding box center [491, 147] width 808 height 164
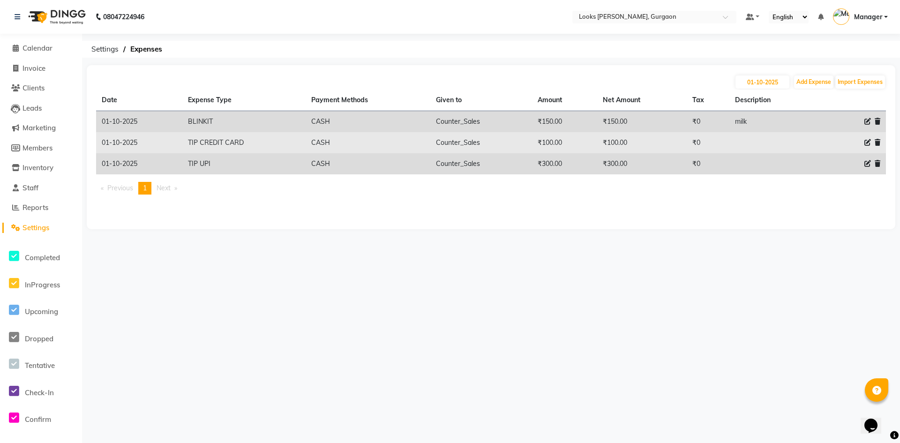
click at [869, 141] on icon at bounding box center [867, 142] width 7 height 7
select select "22746"
select select "1"
select select "7576"
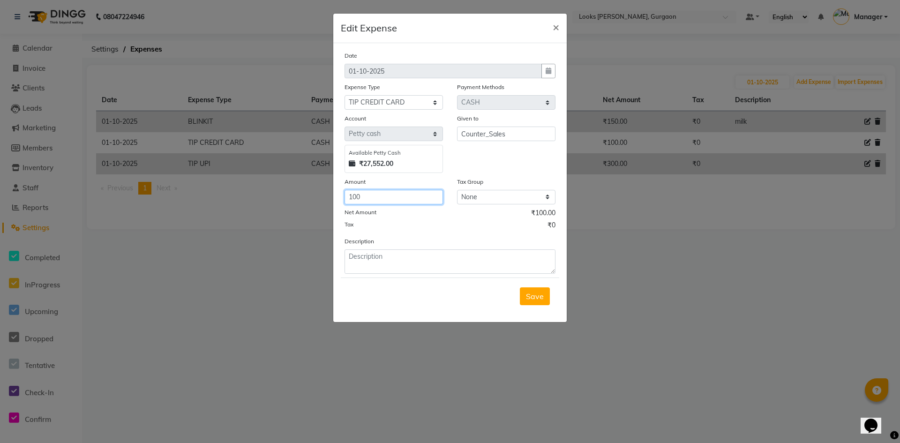
click at [394, 198] on input "100" at bounding box center [393, 197] width 98 height 15
type input "1"
type input "200"
click at [534, 294] on span "Save" at bounding box center [535, 296] width 18 height 9
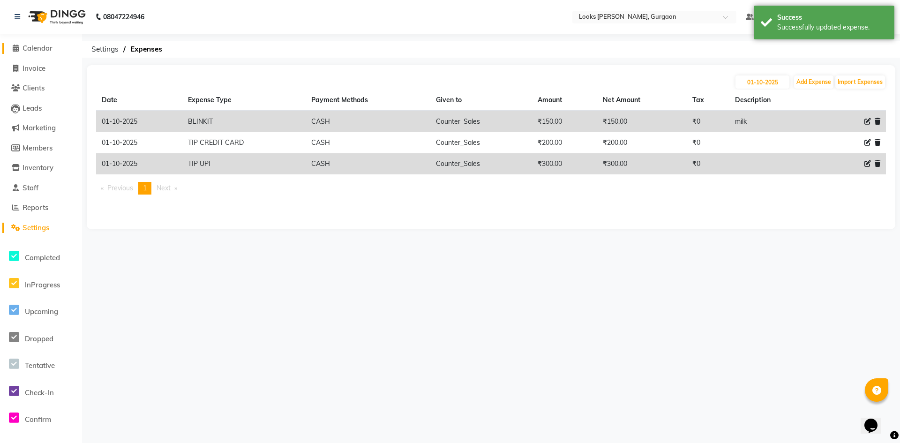
click at [35, 45] on span "Calendar" at bounding box center [37, 48] width 30 height 9
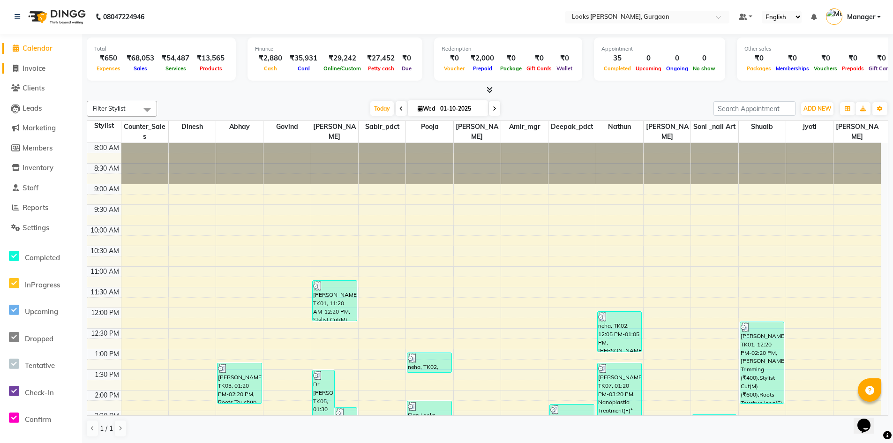
click at [38, 70] on span "Invoice" at bounding box center [33, 68] width 23 height 9
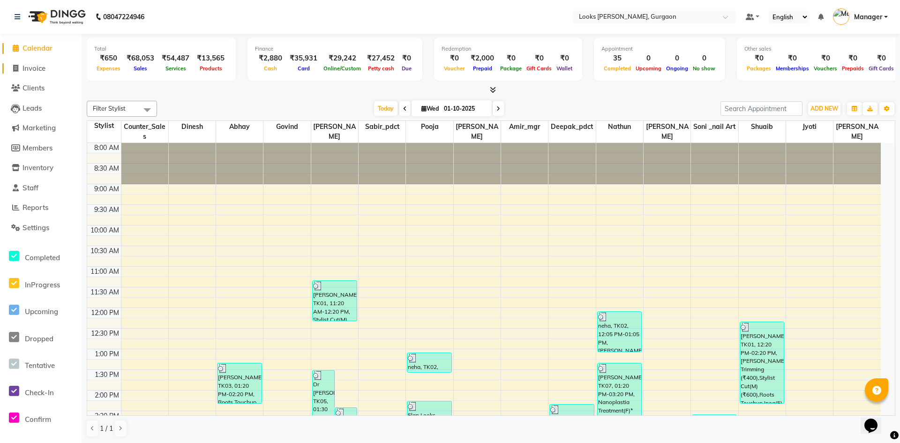
select select "8452"
select select "service"
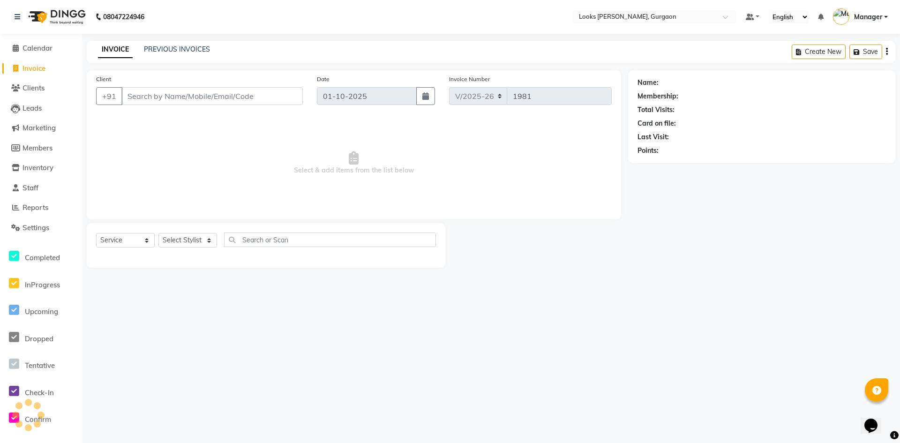
click at [156, 97] on input "Client" at bounding box center [211, 96] width 181 height 18
type input "8882500000"
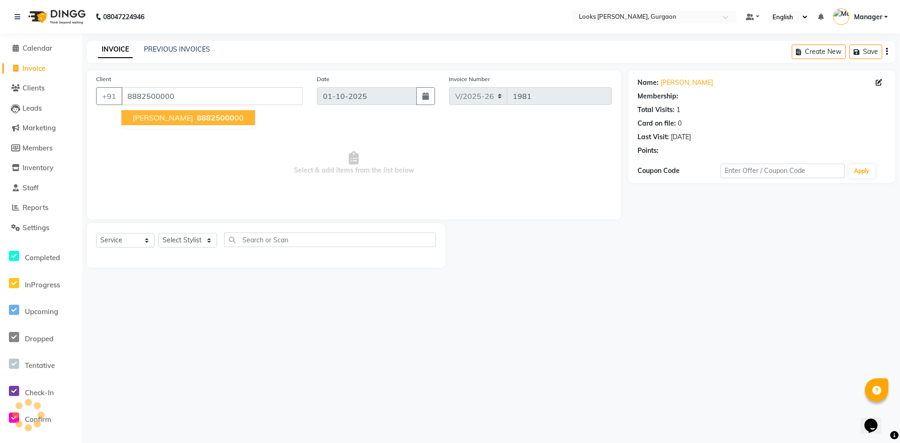
select select "1: Object"
click at [184, 237] on select "Select Stylist [PERSON_NAME] abhay [PERSON_NAME] [PERSON_NAME] Counter_Sales De…" at bounding box center [187, 240] width 59 height 15
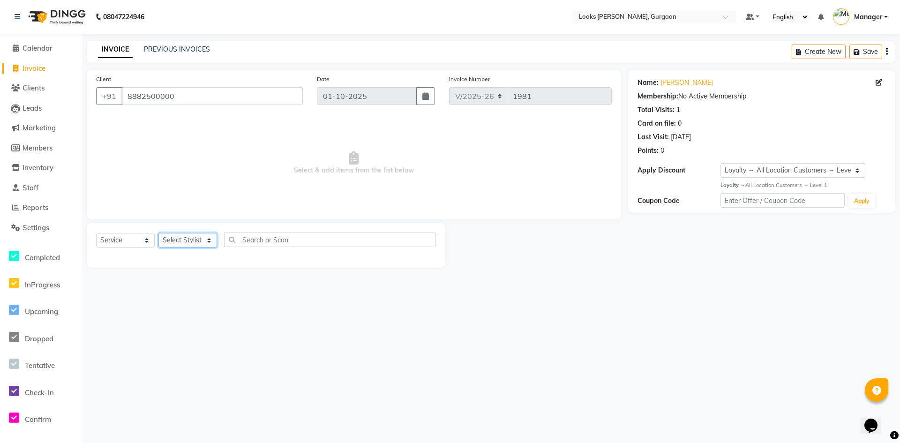
select select "82369"
click at [158, 233] on select "Select Stylist [PERSON_NAME] abhay [PERSON_NAME] [PERSON_NAME] Counter_Sales De…" at bounding box center [187, 240] width 59 height 15
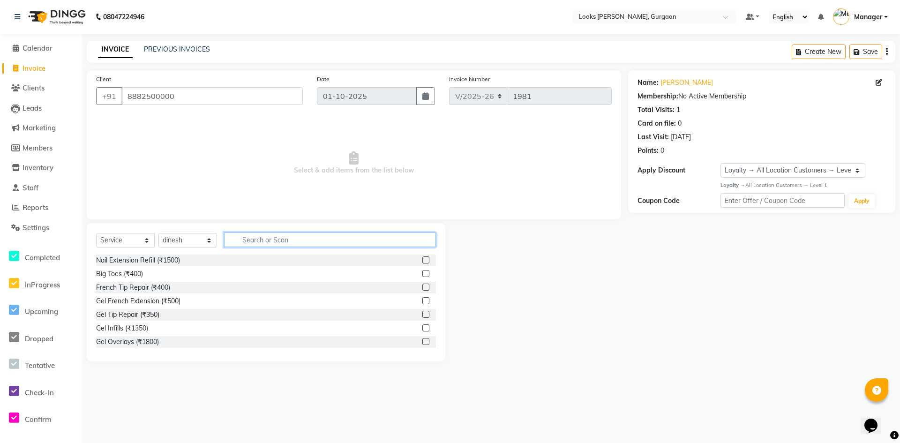
click at [269, 239] on input "text" at bounding box center [330, 239] width 212 height 15
type input "[MEDICAL_DATA]"
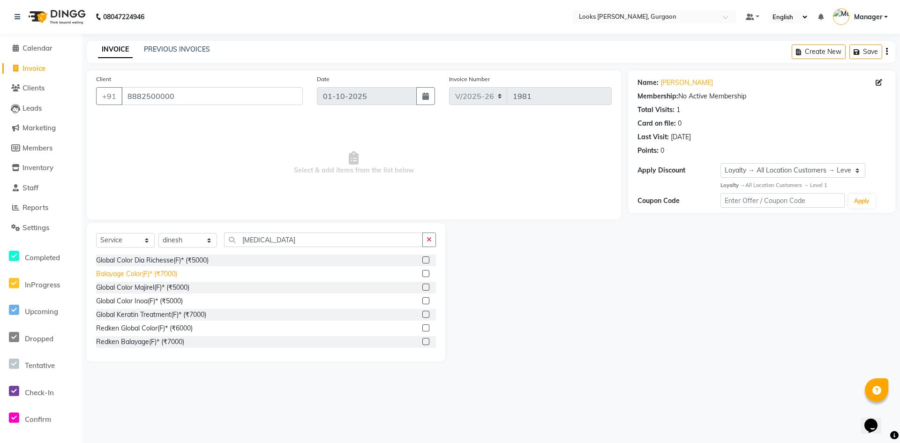
click at [137, 277] on div "Balayage Color(F)* (₹7000)" at bounding box center [136, 274] width 81 height 10
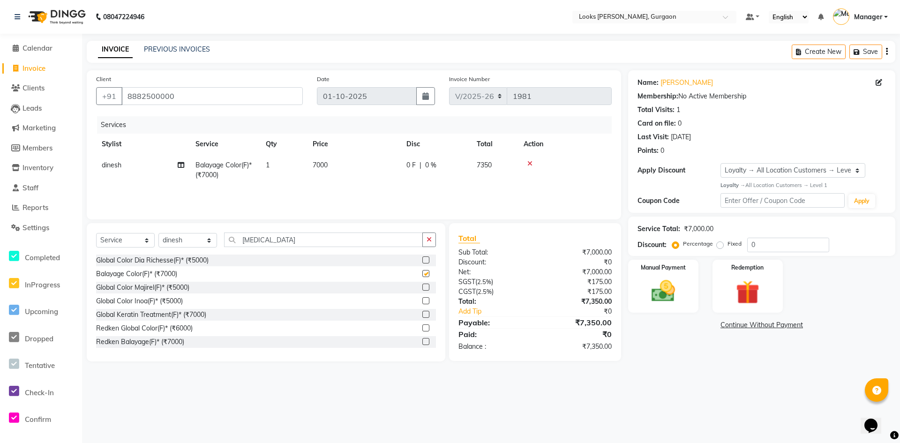
checkbox input "false"
drag, startPoint x: 280, startPoint y: 239, endPoint x: 195, endPoint y: 239, distance: 85.3
click at [195, 239] on div "Select Service Product Membership Package Voucher Prepaid Gift Card Select Styl…" at bounding box center [266, 243] width 340 height 22
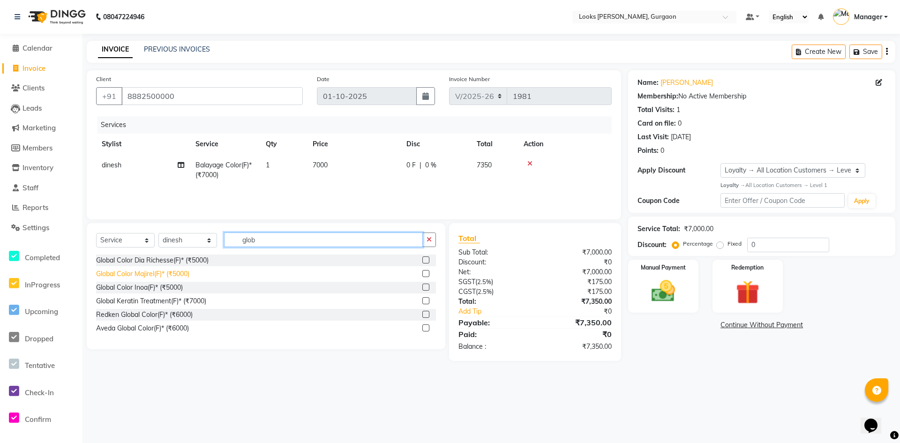
type input "glob"
click at [142, 274] on div "Global Color Majirel(F)* (₹5000)" at bounding box center [142, 274] width 93 height 10
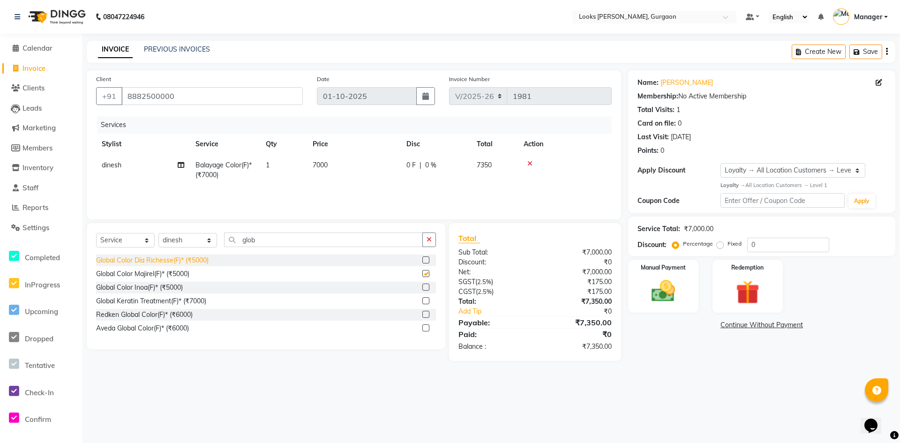
checkbox input "false"
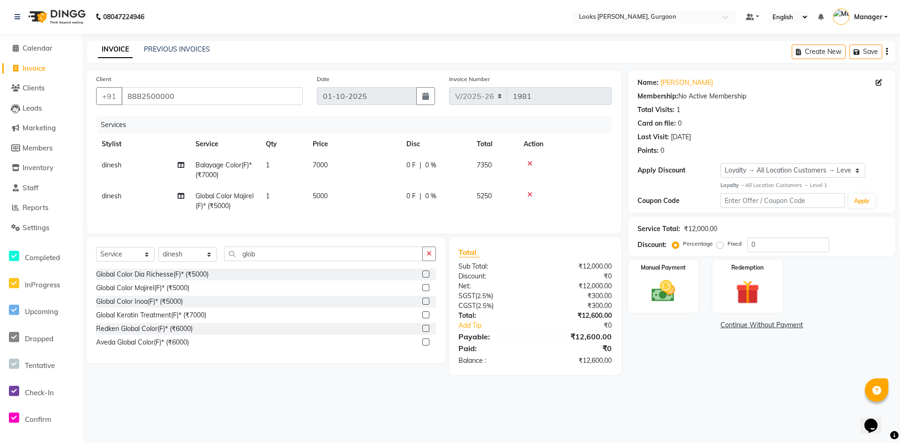
click at [333, 166] on td "7000" at bounding box center [354, 170] width 94 height 31
select select "82369"
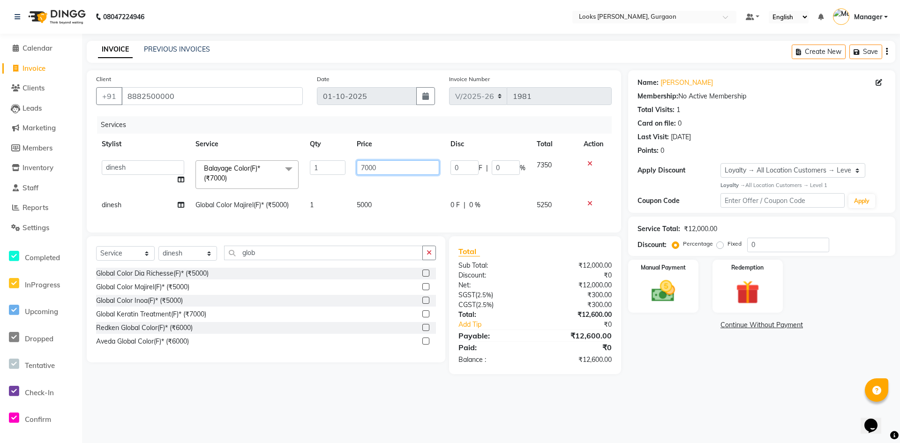
drag, startPoint x: 395, startPoint y: 168, endPoint x: 320, endPoint y: 170, distance: 75.0
click at [320, 170] on tr "[PERSON_NAME] [PERSON_NAME] Counter_Sales Deepak_pdct [PERSON_NAME] Manager Nat…" at bounding box center [354, 175] width 516 height 40
type input "6500"
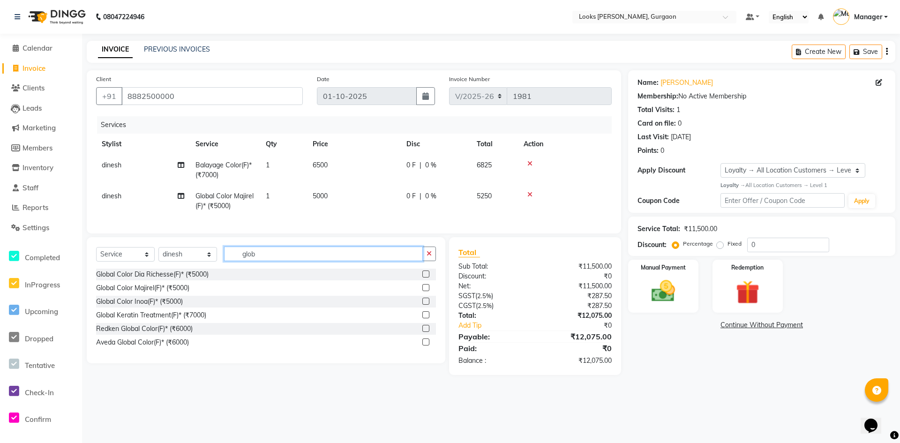
drag, startPoint x: 265, startPoint y: 260, endPoint x: 204, endPoint y: 250, distance: 62.1
click at [204, 250] on div "Select Service Product Membership Package Voucher Prepaid Gift Card Select Styl…" at bounding box center [266, 300] width 359 height 126
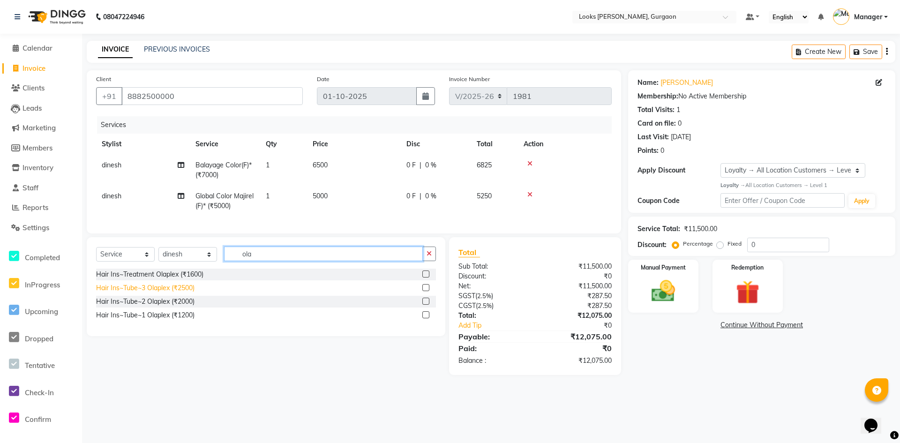
type input "ola"
click at [167, 293] on div "Hair Ins~Tube~3 Olaplex (₹2500)" at bounding box center [145, 288] width 98 height 10
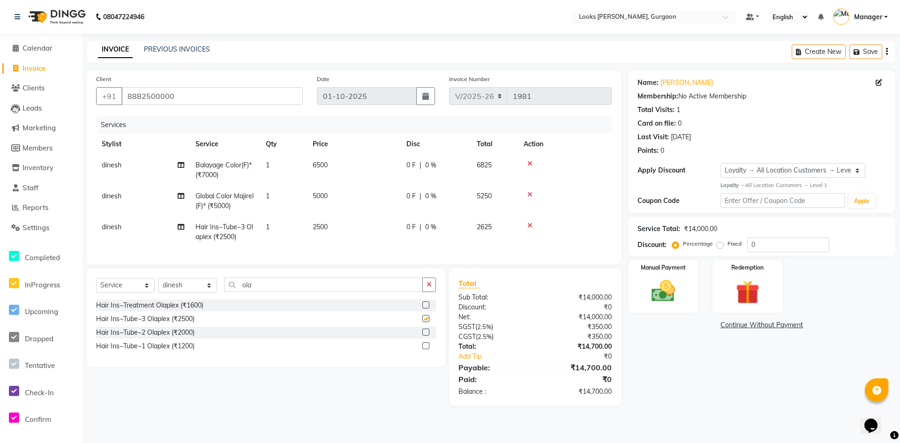
checkbox input "false"
click at [141, 290] on select "Select Service Product Membership Package Voucher Prepaid Gift Card" at bounding box center [125, 285] width 59 height 15
select select "product"
click at [96, 285] on select "Select Service Product Membership Package Voucher Prepaid Gift Card" at bounding box center [125, 285] width 59 height 15
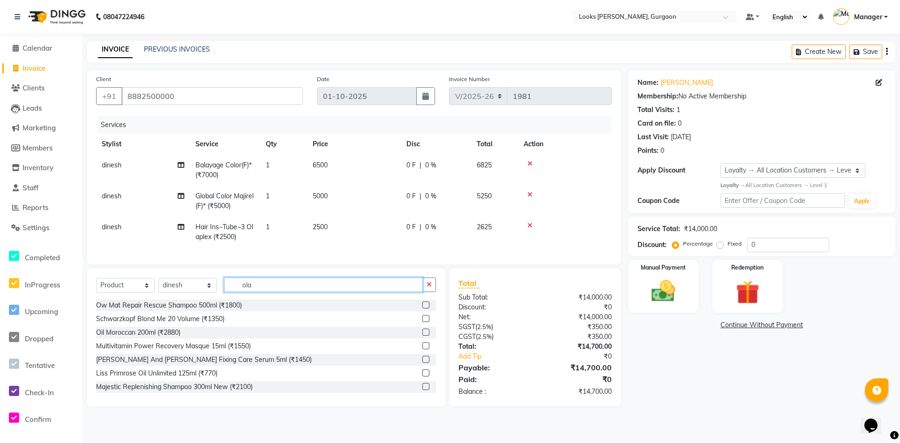
drag, startPoint x: 262, startPoint y: 290, endPoint x: 221, endPoint y: 294, distance: 41.9
click at [221, 294] on div "Select Service Product Membership Package Voucher Prepaid Gift Card Select Styl…" at bounding box center [266, 288] width 340 height 22
type input "896364002435"
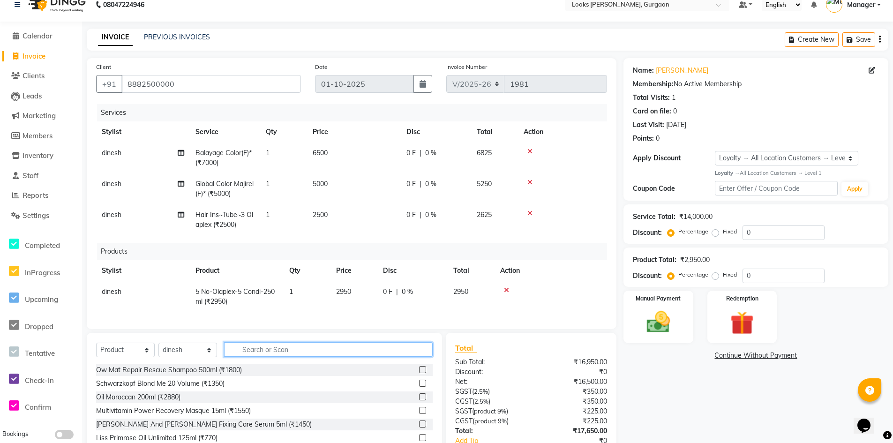
scroll to position [47, 0]
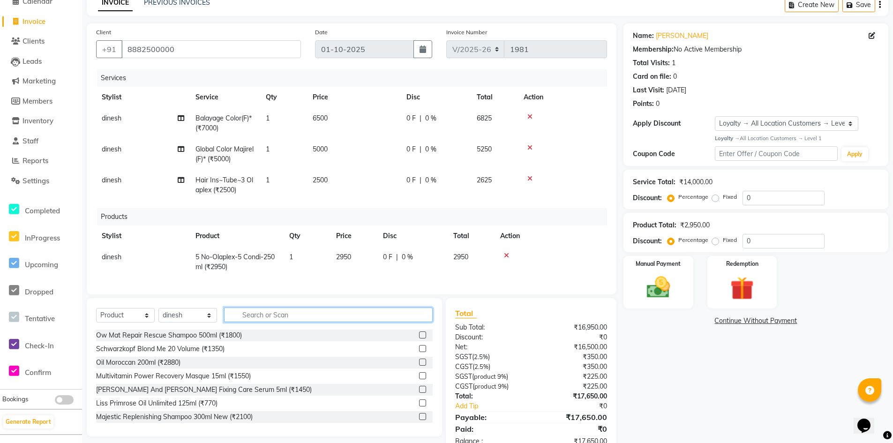
click at [256, 320] on input "text" at bounding box center [328, 314] width 209 height 15
type input "896364002428"
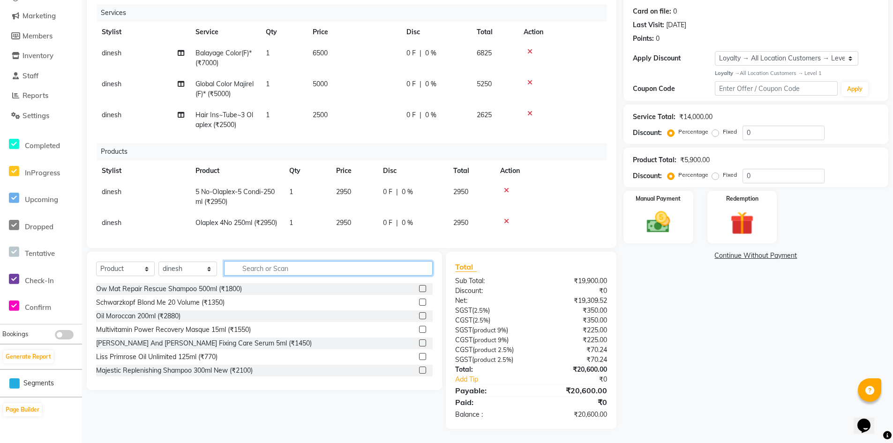
scroll to position [0, 0]
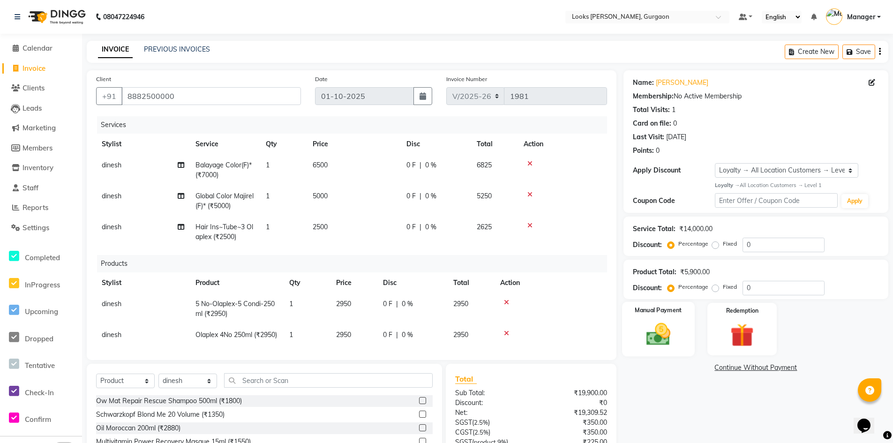
click at [670, 342] on img at bounding box center [658, 334] width 40 height 28
click at [721, 368] on span "CASH" at bounding box center [720, 368] width 20 height 11
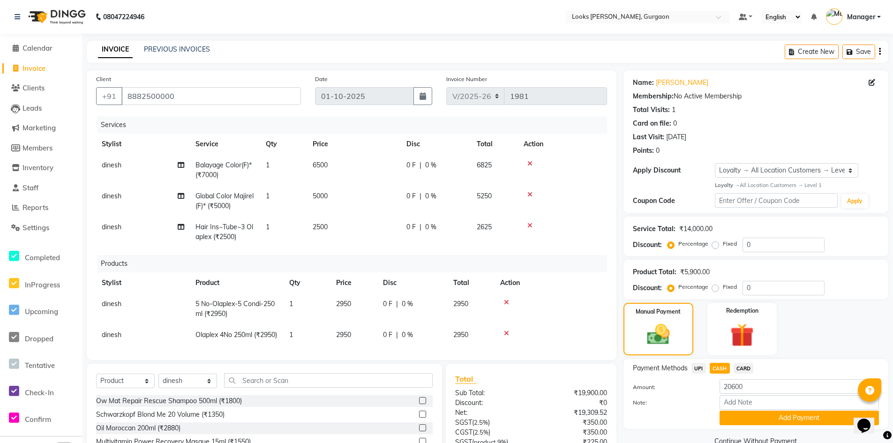
scroll to position [112, 0]
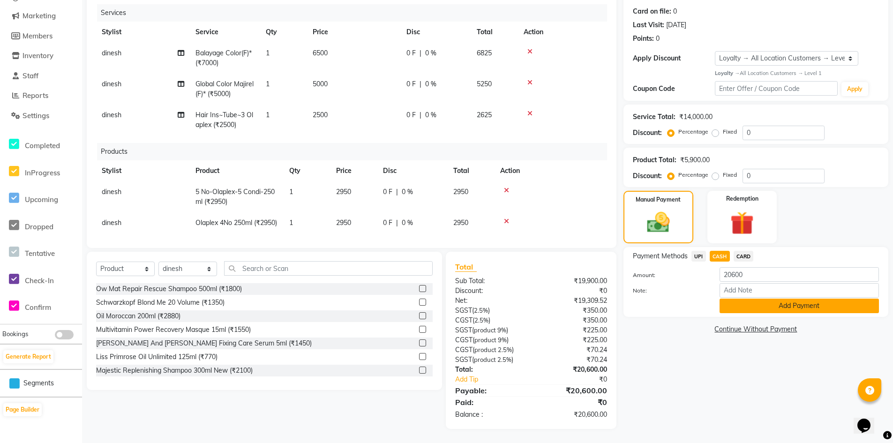
click at [756, 310] on button "Add Payment" at bounding box center [798, 306] width 159 height 15
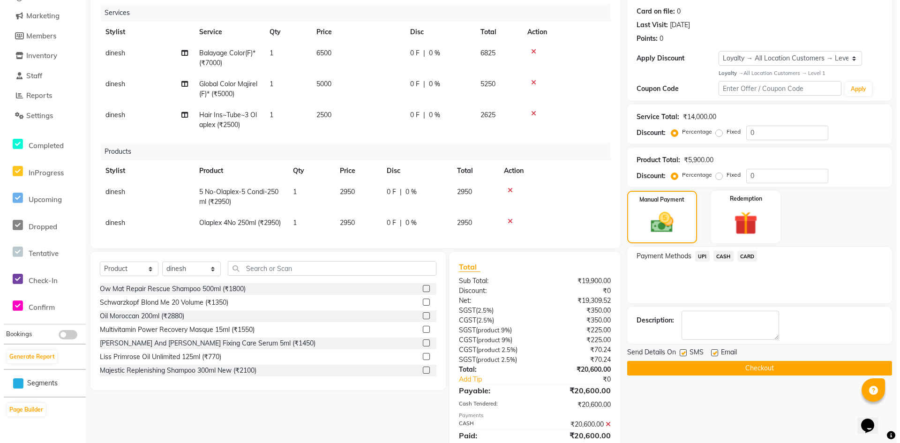
scroll to position [192, 0]
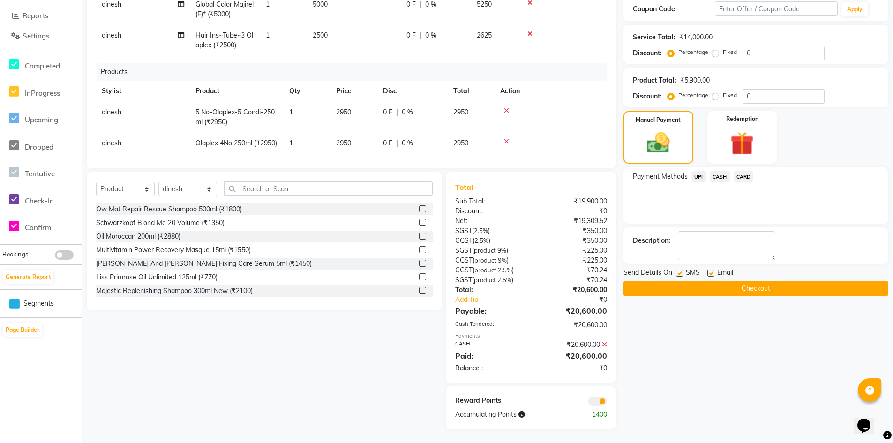
click at [598, 401] on span at bounding box center [597, 401] width 19 height 9
click at [607, 403] on input "checkbox" at bounding box center [607, 403] width 0 height 0
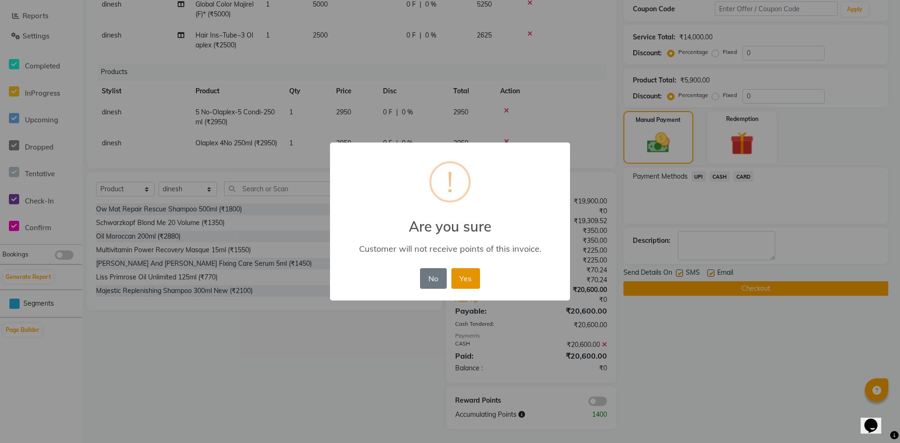
click at [473, 284] on button "Yes" at bounding box center [465, 278] width 29 height 21
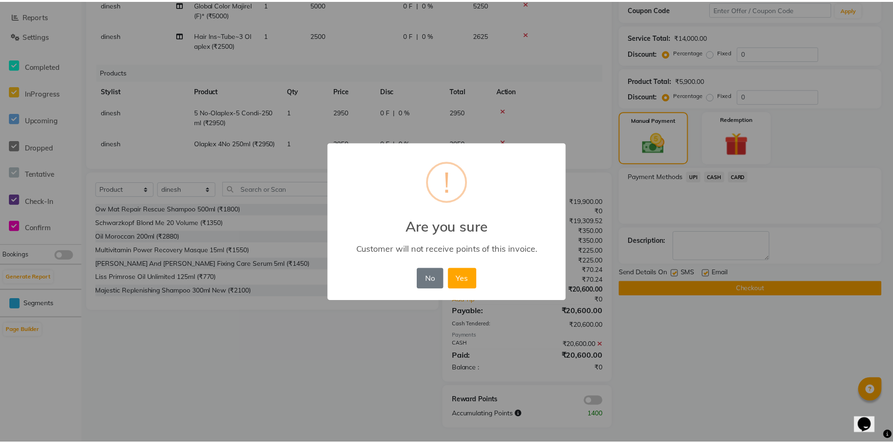
scroll to position [178, 0]
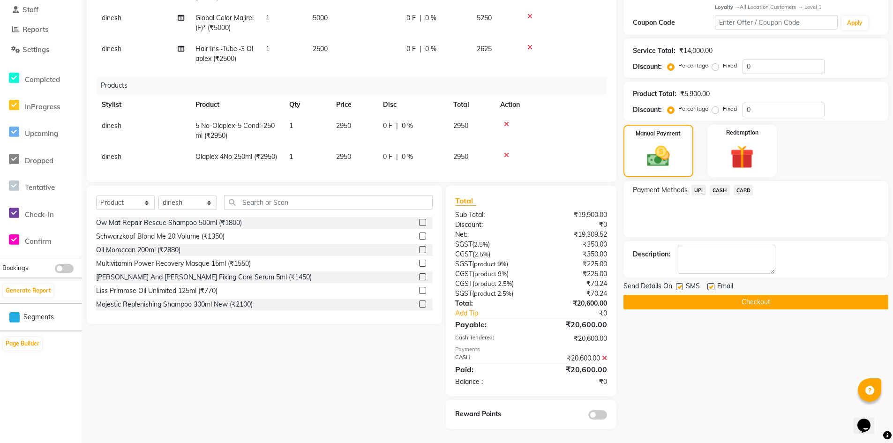
click at [718, 301] on button "Checkout" at bounding box center [755, 302] width 265 height 15
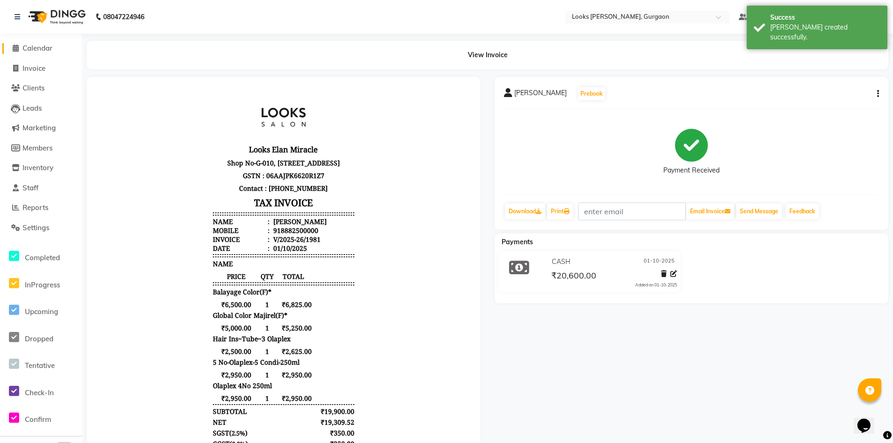
click at [42, 49] on span "Calendar" at bounding box center [37, 48] width 30 height 9
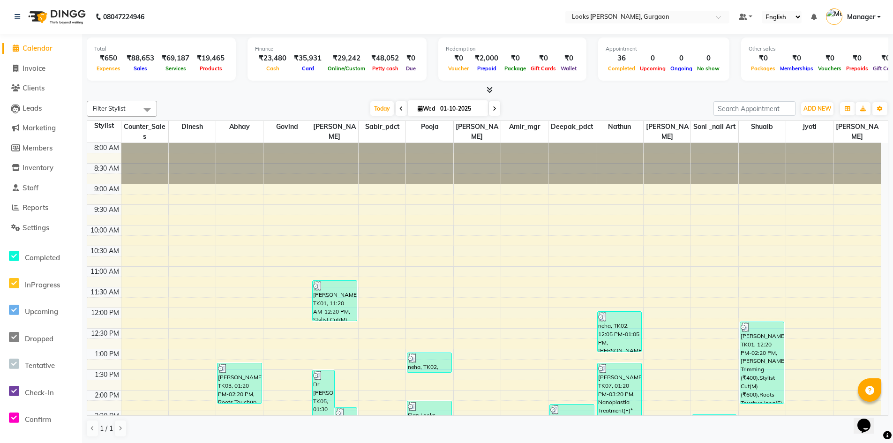
click at [37, 48] on span "Calendar" at bounding box center [37, 48] width 30 height 9
click at [45, 51] on span "Calendar" at bounding box center [37, 48] width 30 height 9
click at [37, 71] on span "Invoice" at bounding box center [33, 68] width 23 height 9
select select "service"
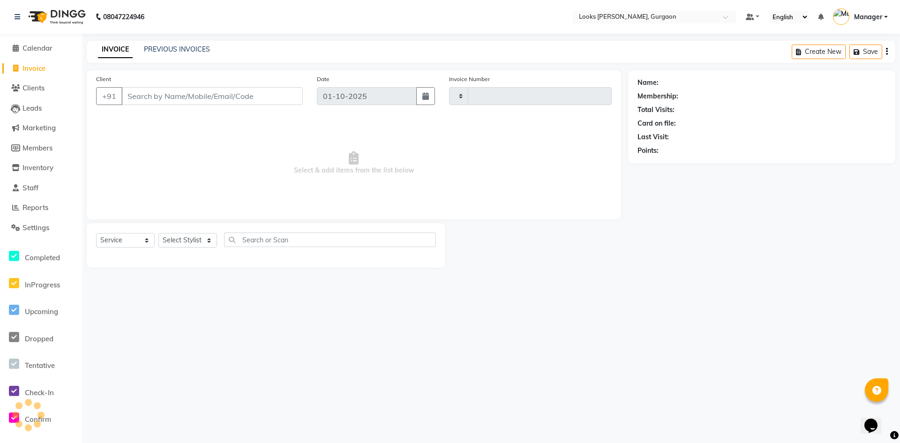
type input "1982"
select select "8452"
click at [180, 51] on link "PREVIOUS INVOICES" at bounding box center [177, 49] width 66 height 8
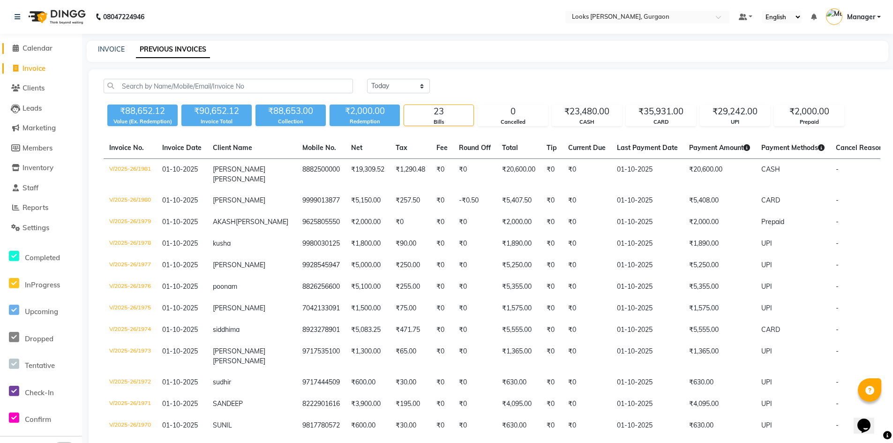
click at [33, 51] on span "Calendar" at bounding box center [37, 48] width 30 height 9
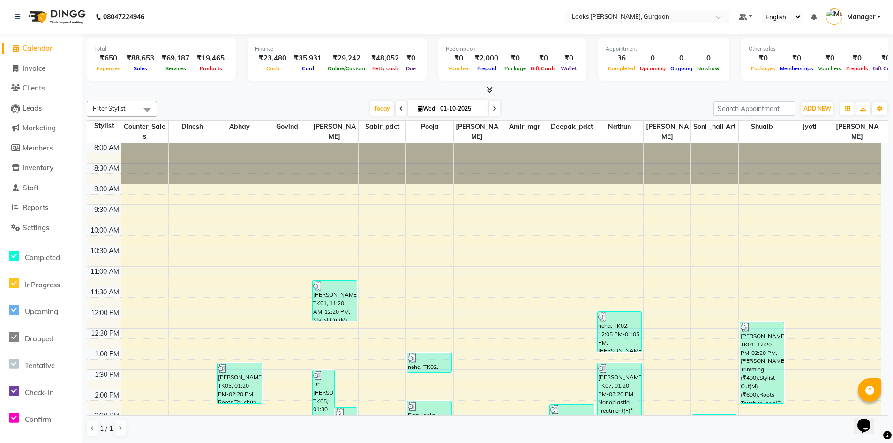
click at [35, 47] on span "Calendar" at bounding box center [37, 48] width 30 height 9
click at [41, 228] on span "Settings" at bounding box center [35, 227] width 27 height 9
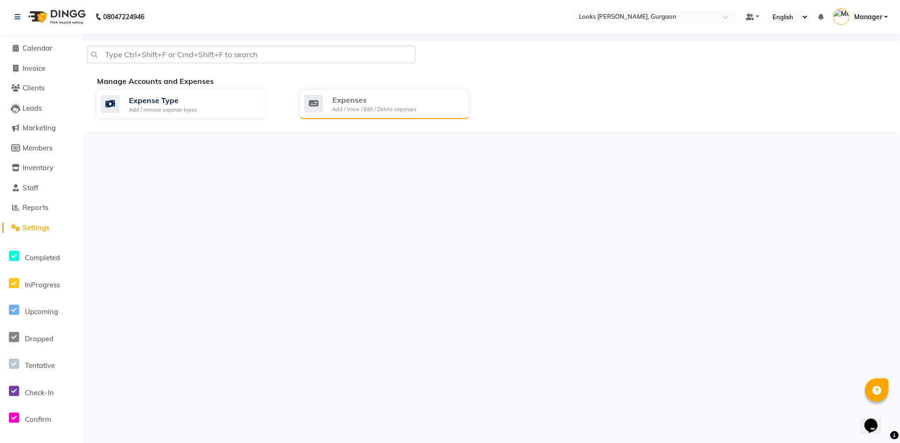
click at [403, 98] on div "Expenses" at bounding box center [374, 99] width 84 height 11
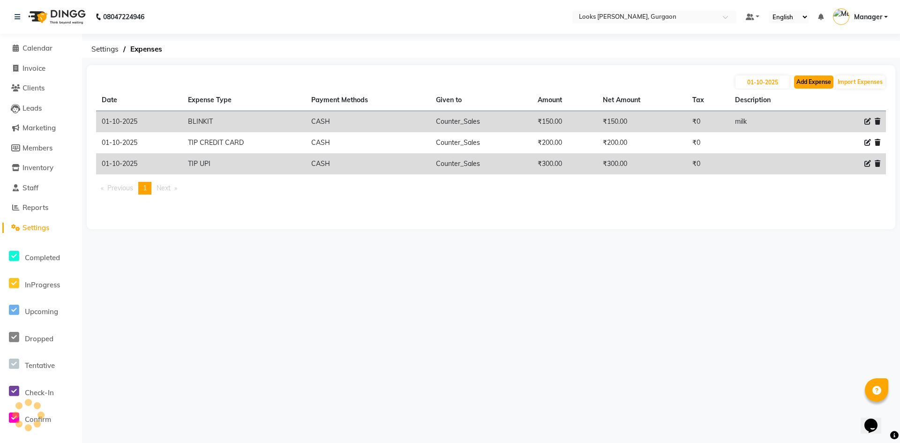
click at [813, 84] on button "Add Expense" at bounding box center [813, 81] width 39 height 13
select select "1"
select select "7576"
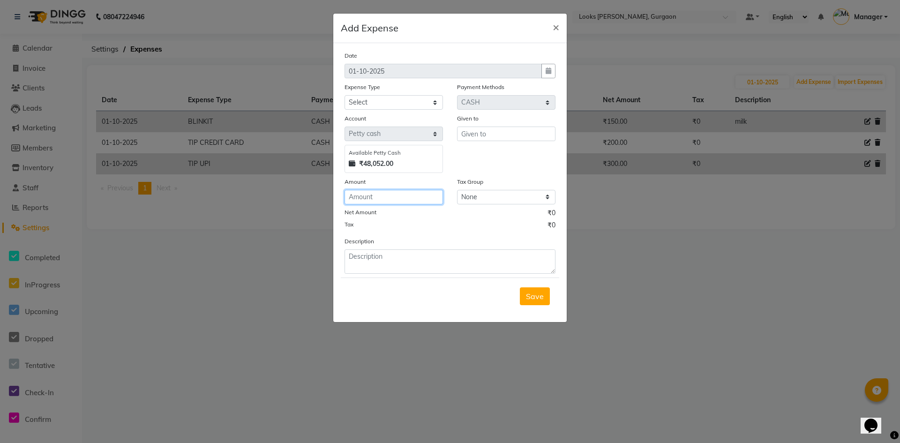
click at [383, 200] on input "number" at bounding box center [393, 197] width 98 height 15
type input "500"
click at [394, 105] on select "Select Accommodation Aesthetics Bank Deposit BLINKIT Cash Handover Client Refun…" at bounding box center [393, 102] width 98 height 15
select select "19731"
click at [344, 95] on select "Select Accommodation Aesthetics Bank Deposit BLINKIT Cash Handover Client Refun…" at bounding box center [393, 102] width 98 height 15
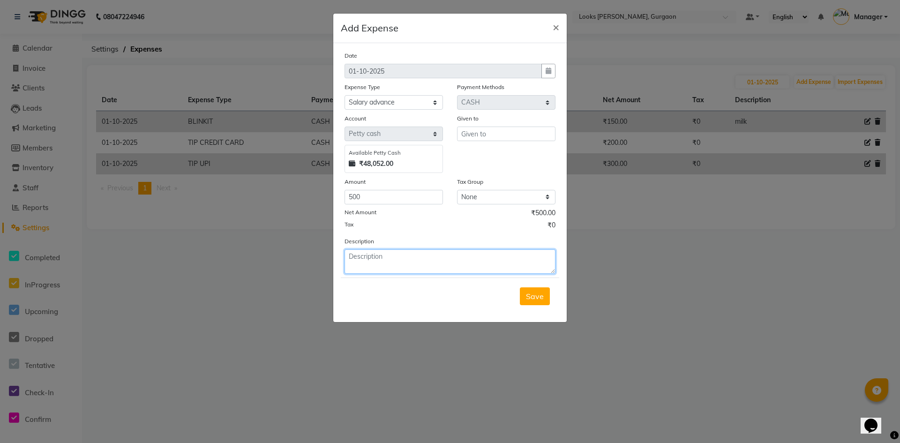
drag, startPoint x: 390, startPoint y: 259, endPoint x: 385, endPoint y: 260, distance: 4.9
click at [387, 260] on textarea at bounding box center [449, 261] width 211 height 24
click at [480, 132] on input "text" at bounding box center [506, 134] width 98 height 15
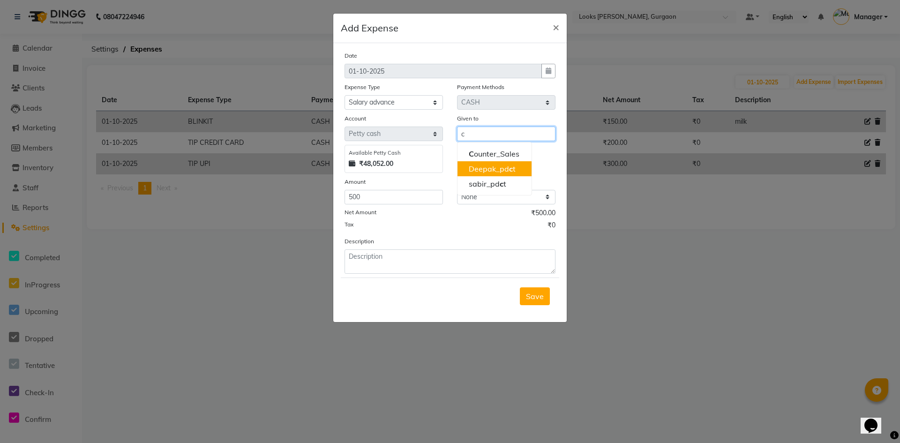
click at [480, 162] on button "Deepak_pd c t" at bounding box center [494, 168] width 74 height 15
type input "Deepak_pdct"
click at [479, 128] on input "Deepak_pdct" at bounding box center [506, 134] width 98 height 15
drag, startPoint x: 527, startPoint y: 138, endPoint x: 411, endPoint y: 143, distance: 115.9
click at [425, 143] on div "Account Select [PERSON_NAME] cash Available [PERSON_NAME] Cash ₹48,052.00 Given…" at bounding box center [449, 143] width 225 height 60
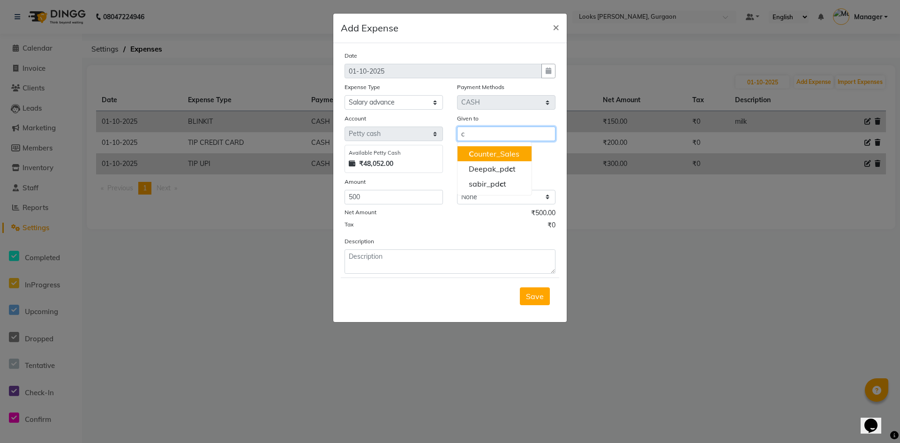
click at [489, 150] on ngb-highlight "C ounter_Sales" at bounding box center [494, 153] width 51 height 9
type input "Counter_Sales"
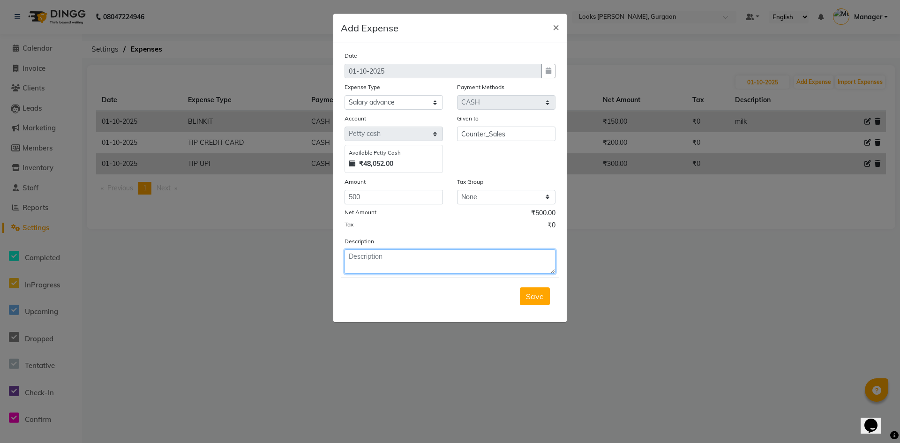
click at [399, 257] on textarea at bounding box center [449, 261] width 211 height 24
type textarea "[PERSON_NAME] helper"
click at [532, 294] on span "Save" at bounding box center [535, 296] width 18 height 9
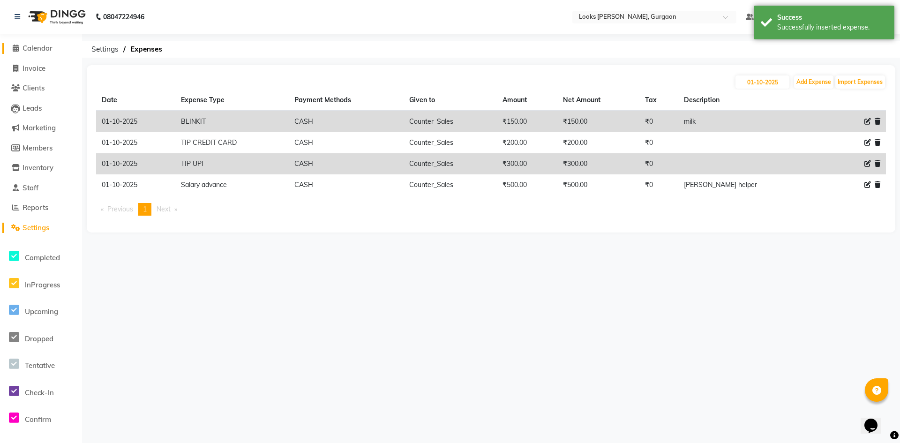
click at [37, 48] on span "Calendar" at bounding box center [37, 48] width 30 height 9
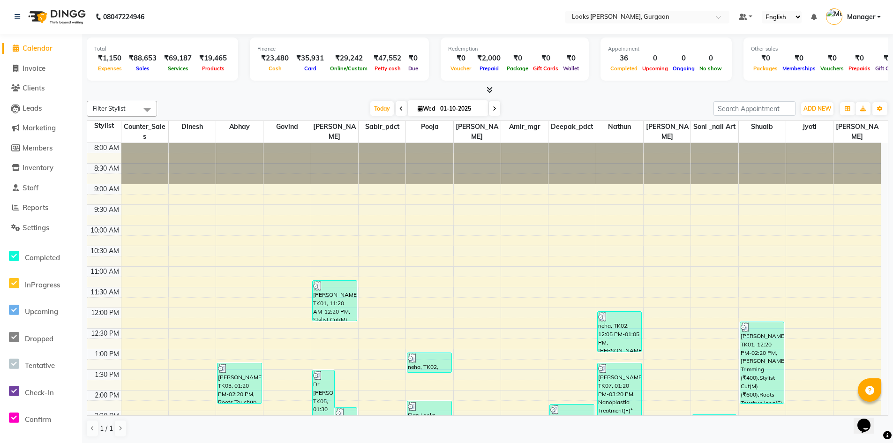
click at [31, 45] on span "Calendar" at bounding box center [37, 48] width 30 height 9
click at [46, 50] on span "Calendar" at bounding box center [37, 48] width 30 height 9
click at [42, 206] on span "Reports" at bounding box center [35, 207] width 26 height 9
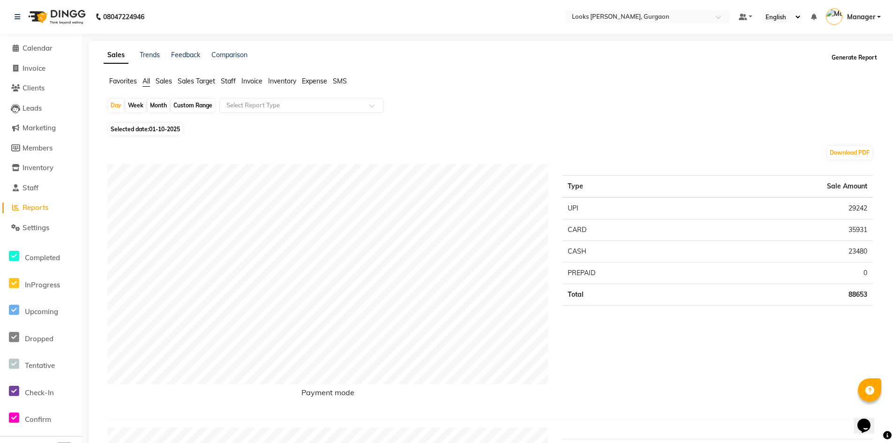
click at [842, 59] on button "Generate Report" at bounding box center [854, 57] width 50 height 13
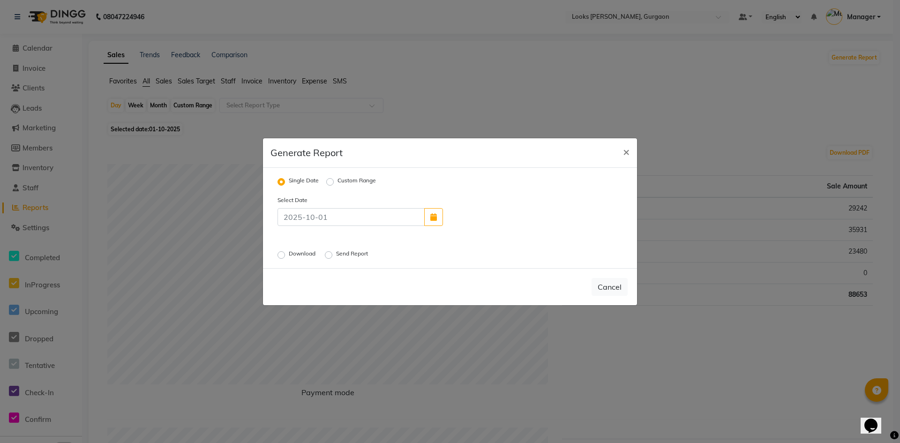
click at [336, 256] on label "Send Report" at bounding box center [353, 254] width 34 height 11
click at [329, 256] on input "Send Report" at bounding box center [330, 254] width 7 height 7
click at [611, 281] on button "Send" at bounding box center [613, 286] width 29 height 17
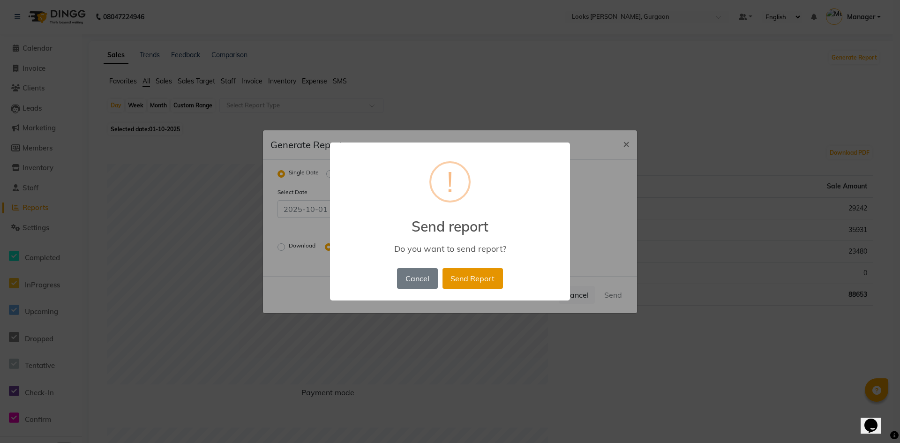
click at [468, 279] on button "Send Report" at bounding box center [472, 278] width 60 height 21
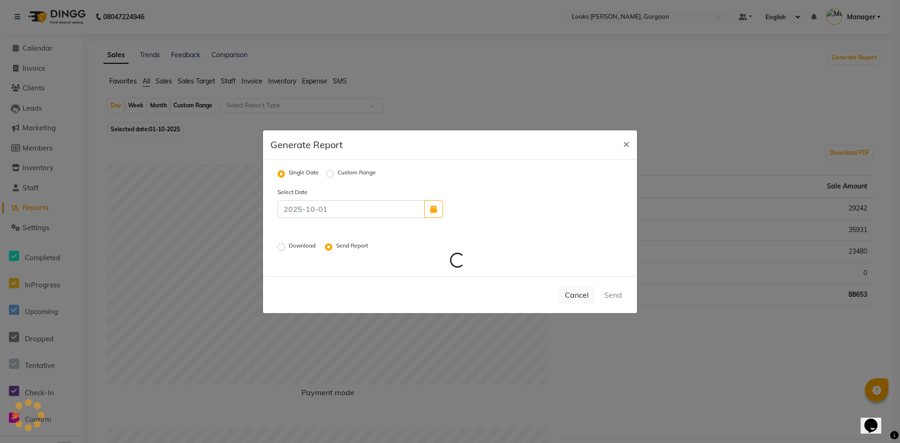
radio input "false"
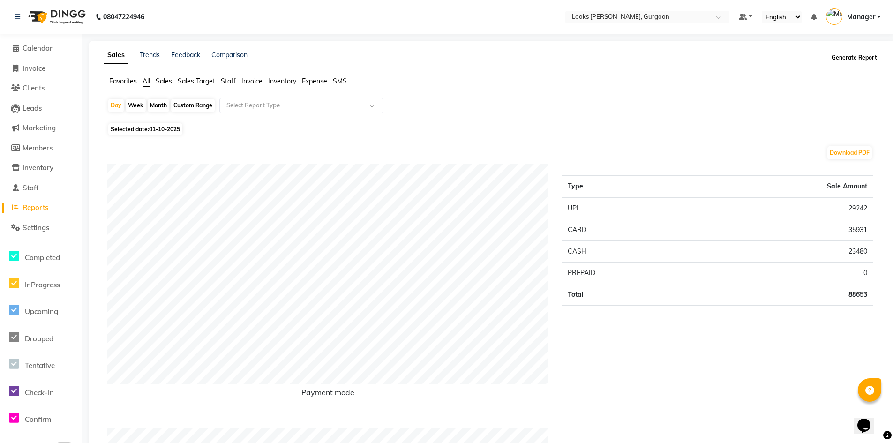
click at [842, 56] on button "Generate Report" at bounding box center [854, 57] width 50 height 13
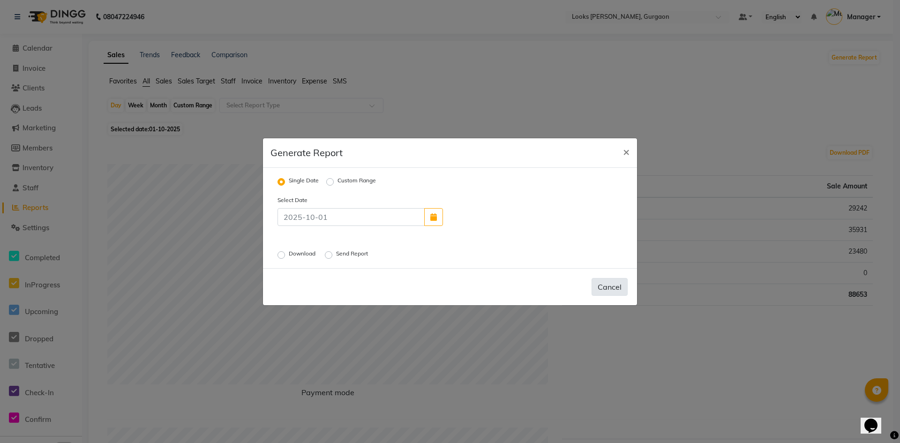
click at [621, 289] on button "Cancel" at bounding box center [609, 287] width 36 height 18
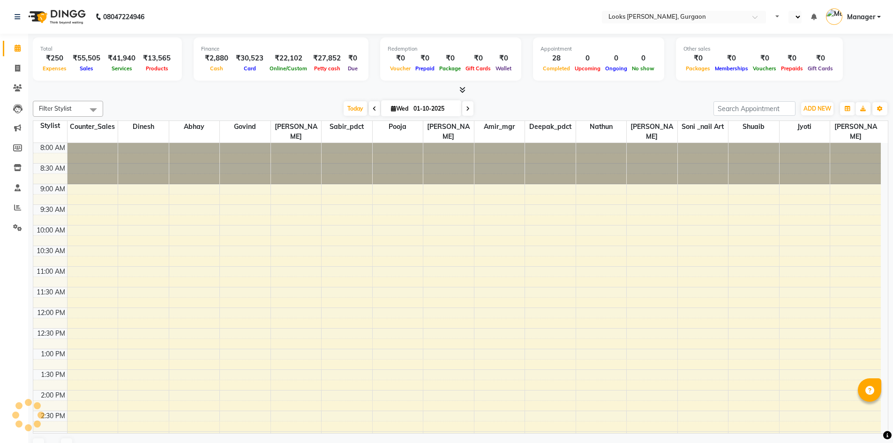
select select "en"
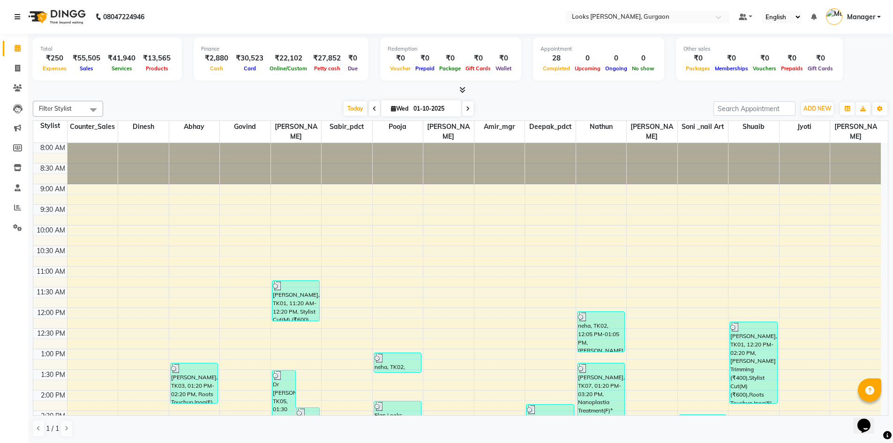
click at [17, 14] on icon at bounding box center [18, 17] width 6 height 7
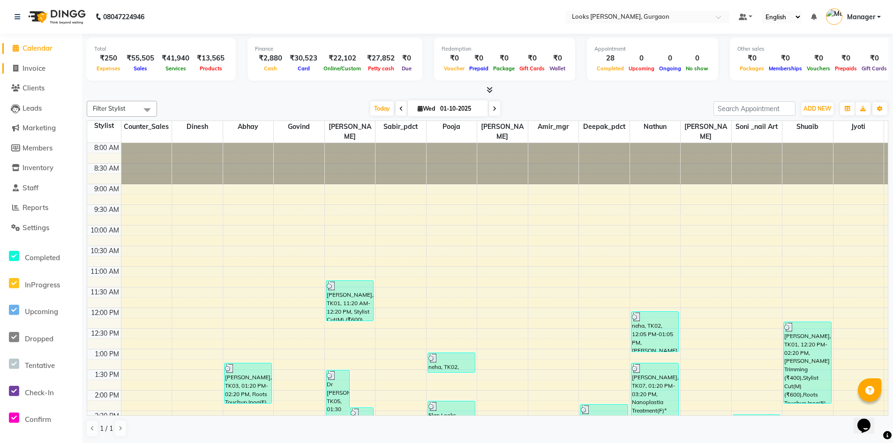
click at [37, 69] on span "Invoice" at bounding box center [33, 68] width 23 height 9
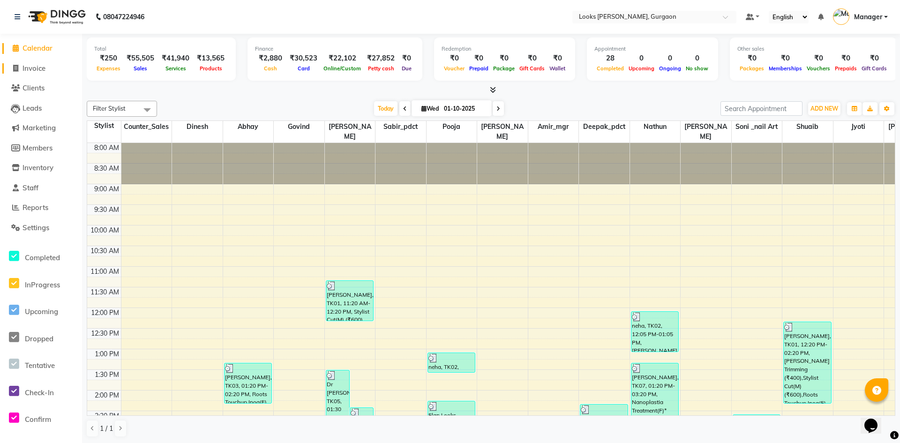
select select "8452"
select select "service"
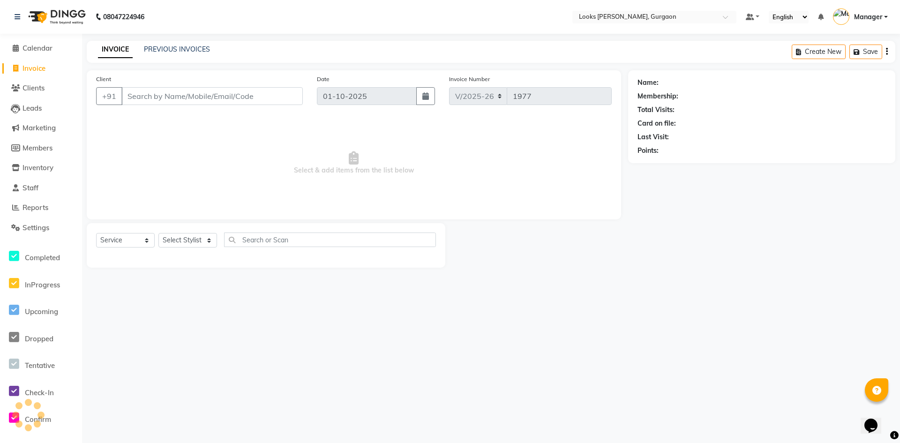
click at [179, 95] on input "Client" at bounding box center [211, 96] width 181 height 18
click at [188, 240] on select "Select Stylist [PERSON_NAME] abhay [PERSON_NAME] [PERSON_NAME] Counter_Sales De…" at bounding box center [187, 240] width 59 height 15
select select "82378"
click at [158, 233] on select "Select Stylist [PERSON_NAME] abhay [PERSON_NAME] [PERSON_NAME] Counter_Sales De…" at bounding box center [187, 240] width 59 height 15
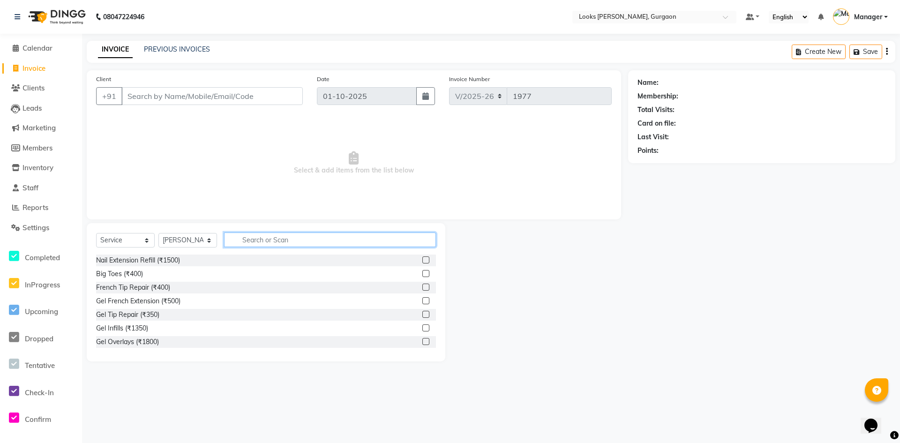
click at [276, 244] on input "text" at bounding box center [330, 239] width 212 height 15
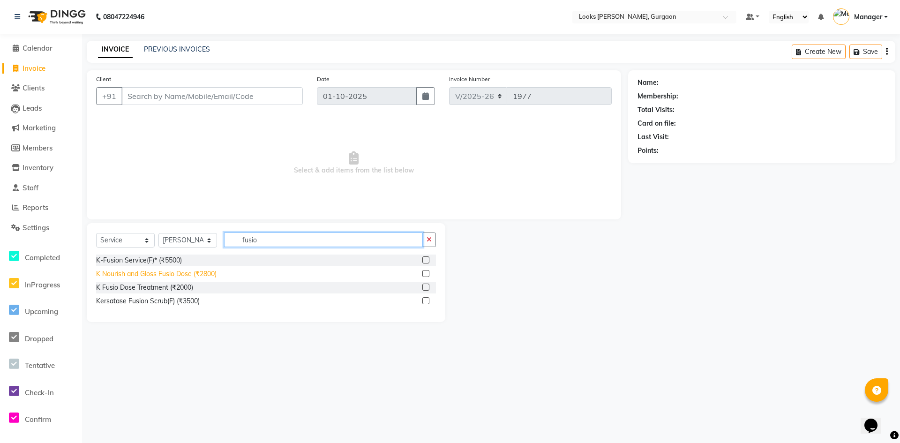
type input "fusio"
click at [166, 273] on div "K Nourish and Gloss Fusio Dose (₹2800)" at bounding box center [156, 274] width 120 height 10
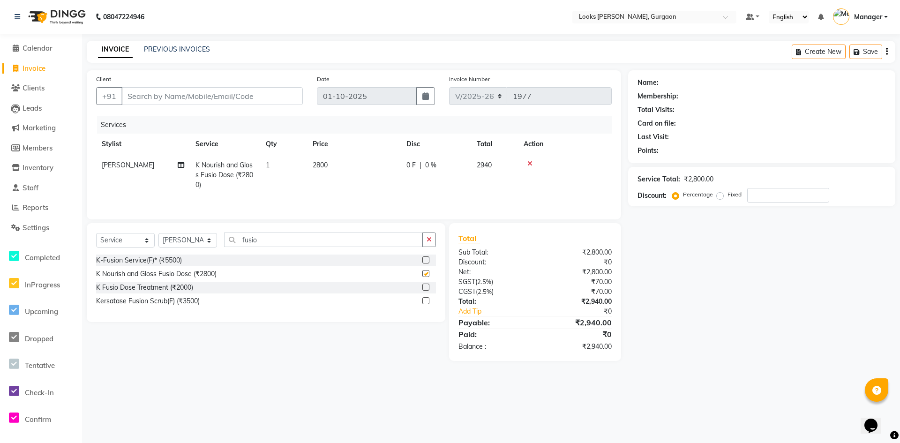
checkbox input "false"
click at [147, 288] on div "K Fusio Dose Treatment (₹2000)" at bounding box center [144, 288] width 97 height 10
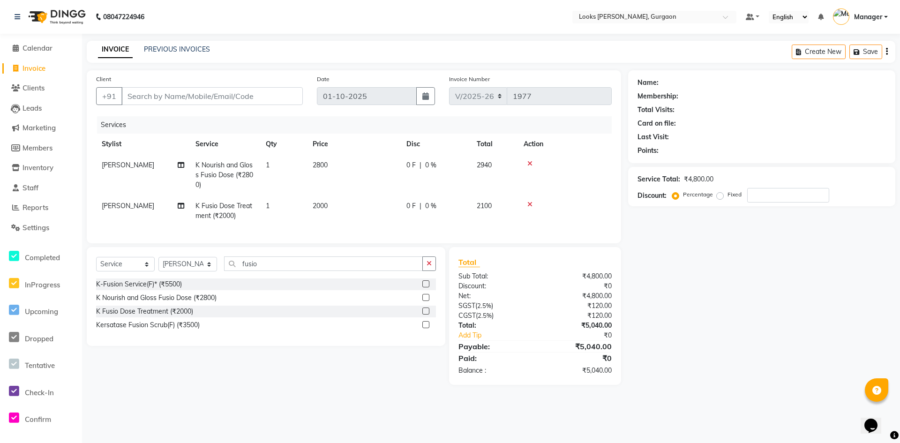
click at [529, 165] on icon at bounding box center [529, 163] width 5 height 7
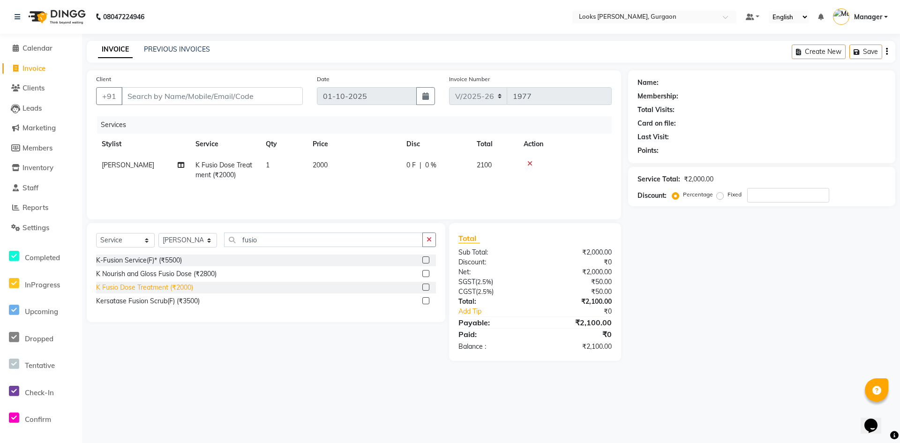
click at [151, 285] on div "K Fusio Dose Treatment (₹2000)" at bounding box center [144, 288] width 97 height 10
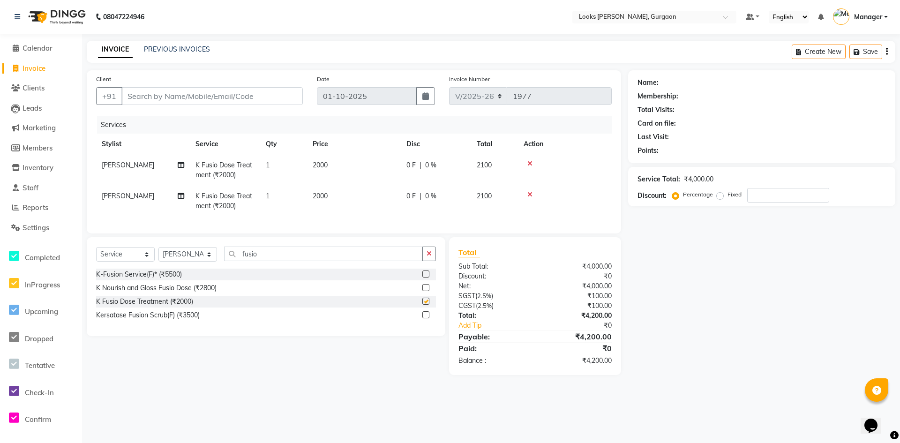
checkbox input "false"
click at [121, 195] on td "[PERSON_NAME]" at bounding box center [143, 201] width 94 height 31
select select "82378"
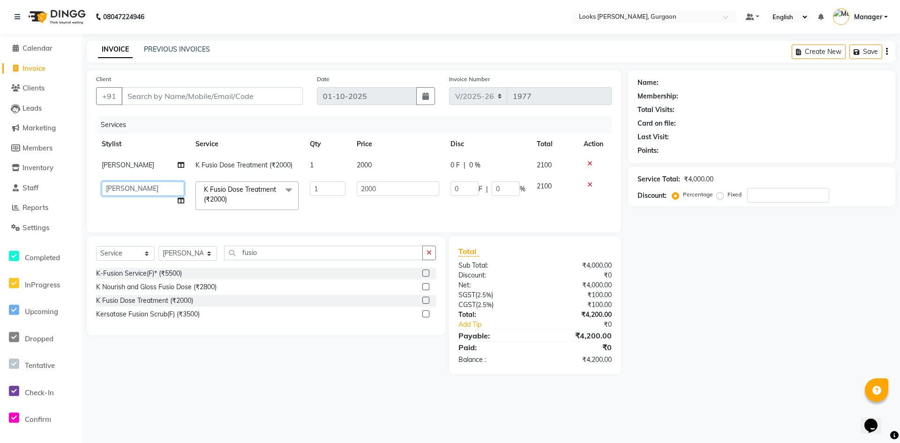
click at [120, 188] on select "aahil abhay Amir_mgr Anamika Counter_Sales Deepak_pdct dinesh govind Jyoti Mana…" at bounding box center [143, 188] width 82 height 15
select select "83623"
drag, startPoint x: 382, startPoint y: 175, endPoint x: 392, endPoint y: 179, distance: 11.4
click at [386, 177] on tbody "nitish K Fusio Dose Treatment (₹2000) 1 2000 0 F | 0 % 2100 aahil abhay Amir_mg…" at bounding box center [354, 185] width 516 height 61
drag, startPoint x: 404, startPoint y: 187, endPoint x: 298, endPoint y: 190, distance: 106.4
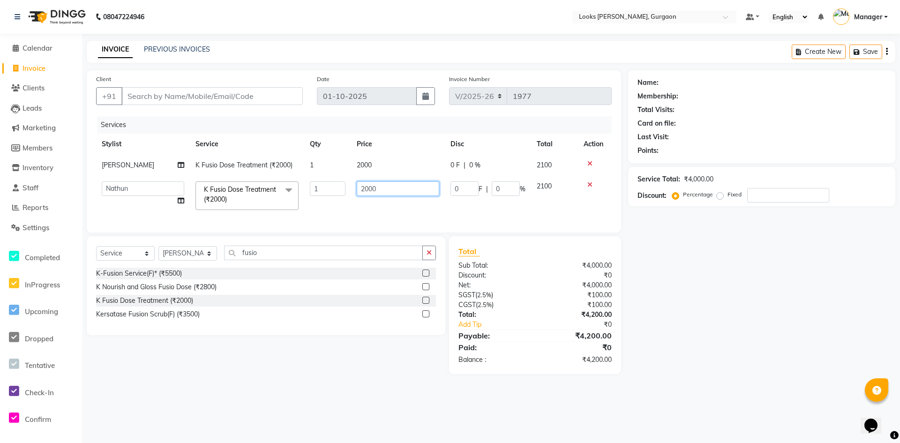
click at [299, 190] on tr "aahil abhay Amir_mgr Anamika Counter_Sales Deepak_pdct dinesh govind Jyoti Mana…" at bounding box center [354, 196] width 516 height 40
type input "2500"
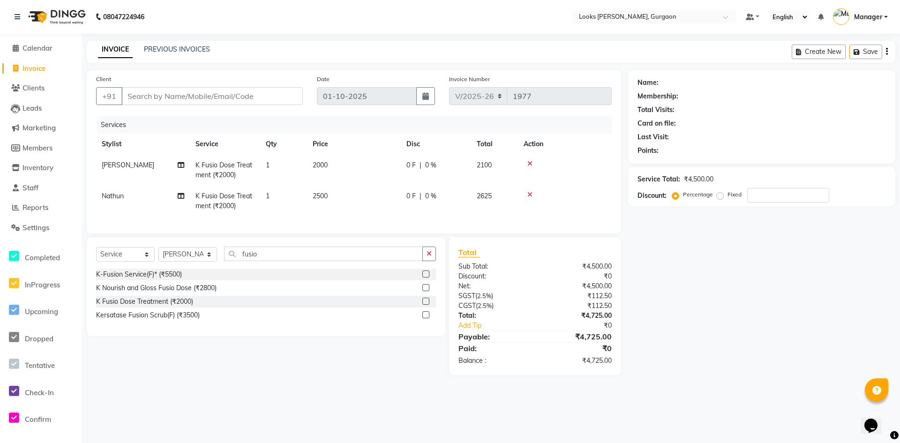
click at [382, 171] on td "2000" at bounding box center [354, 170] width 94 height 31
select select "82378"
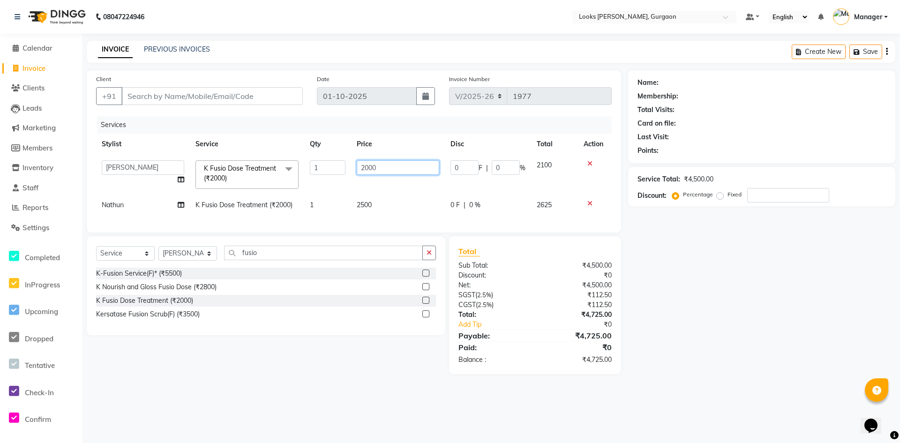
drag, startPoint x: 427, startPoint y: 168, endPoint x: 293, endPoint y: 162, distance: 134.6
click at [293, 162] on tr "aahil abhay Amir_mgr Anamika Counter_Sales Deepak_pdct dinesh govind Jyoti Mana…" at bounding box center [354, 175] width 516 height 40
type input "2500"
click at [726, 337] on div "Name: Membership: Total Visits: Card on file: Last Visit: Points: Service Total…" at bounding box center [765, 222] width 274 height 304
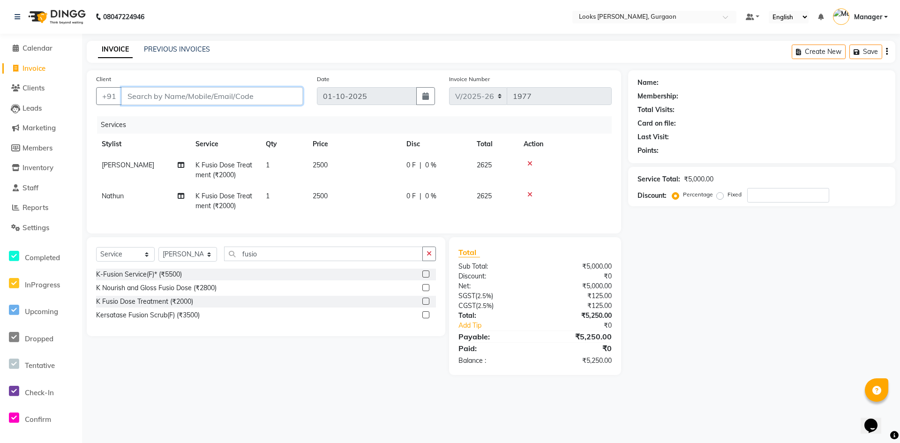
click at [239, 101] on input "Client" at bounding box center [211, 96] width 181 height 18
type input "9"
type input "0"
type input "9928545947"
click at [272, 98] on span "Add Client" at bounding box center [278, 95] width 37 height 9
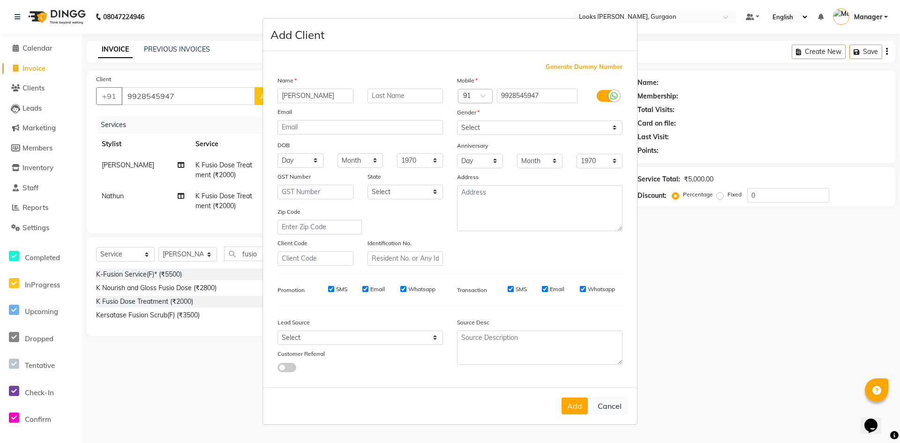
type input "[PERSON_NAME]"
click at [514, 130] on select "Select [DEMOGRAPHIC_DATA] [DEMOGRAPHIC_DATA] Other Prefer Not To Say" at bounding box center [539, 127] width 165 height 15
click at [485, 126] on select "Select [DEMOGRAPHIC_DATA] [DEMOGRAPHIC_DATA] Other Prefer Not To Say" at bounding box center [539, 127] width 165 height 15
select select "[DEMOGRAPHIC_DATA]"
click at [457, 120] on select "Select [DEMOGRAPHIC_DATA] [DEMOGRAPHIC_DATA] Other Prefer Not To Say" at bounding box center [539, 127] width 165 height 15
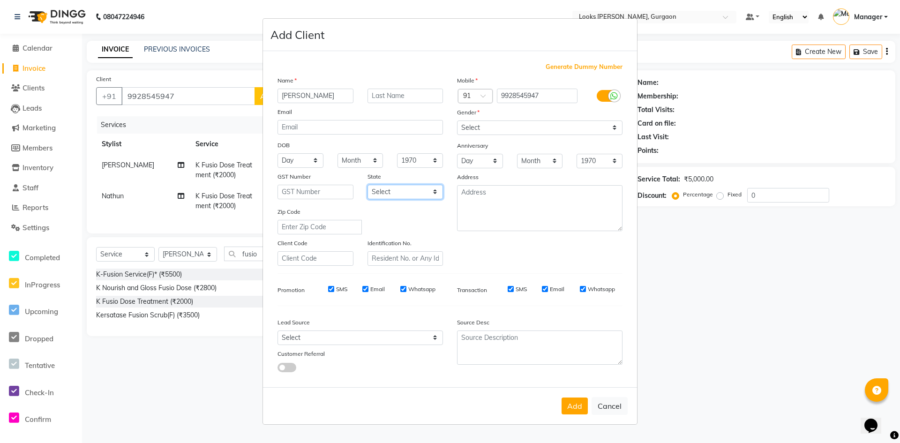
click at [418, 195] on select "Select [GEOGRAPHIC_DATA] [GEOGRAPHIC_DATA] [GEOGRAPHIC_DATA] [GEOGRAPHIC_DATA] …" at bounding box center [405, 192] width 76 height 15
click at [367, 185] on select "Select [GEOGRAPHIC_DATA] [GEOGRAPHIC_DATA] [GEOGRAPHIC_DATA] [GEOGRAPHIC_DATA] …" at bounding box center [405, 192] width 76 height 15
click at [431, 195] on select "Select [GEOGRAPHIC_DATA] [GEOGRAPHIC_DATA] [GEOGRAPHIC_DATA] [GEOGRAPHIC_DATA] …" at bounding box center [405, 192] width 76 height 15
select select "13"
click at [367, 185] on select "Select [GEOGRAPHIC_DATA] [GEOGRAPHIC_DATA] [GEOGRAPHIC_DATA] [GEOGRAPHIC_DATA] …" at bounding box center [405, 192] width 76 height 15
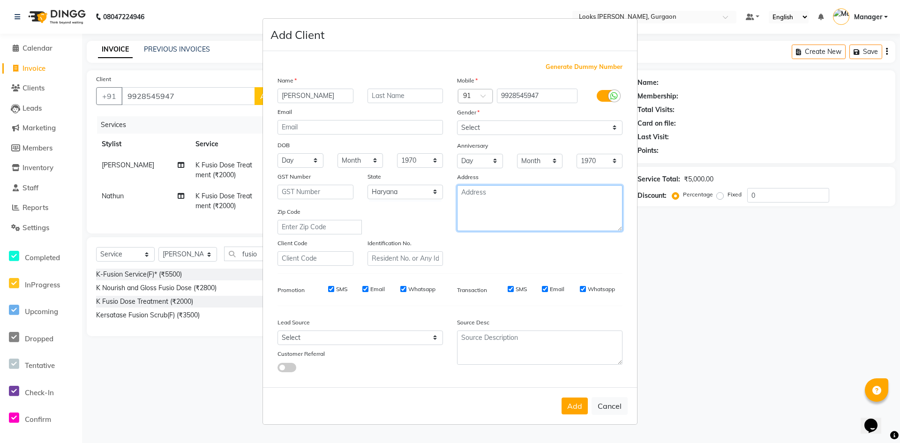
click at [499, 223] on textarea at bounding box center [539, 208] width 165 height 46
type textarea "looks elan 84"
click at [579, 408] on button "Add" at bounding box center [574, 405] width 26 height 17
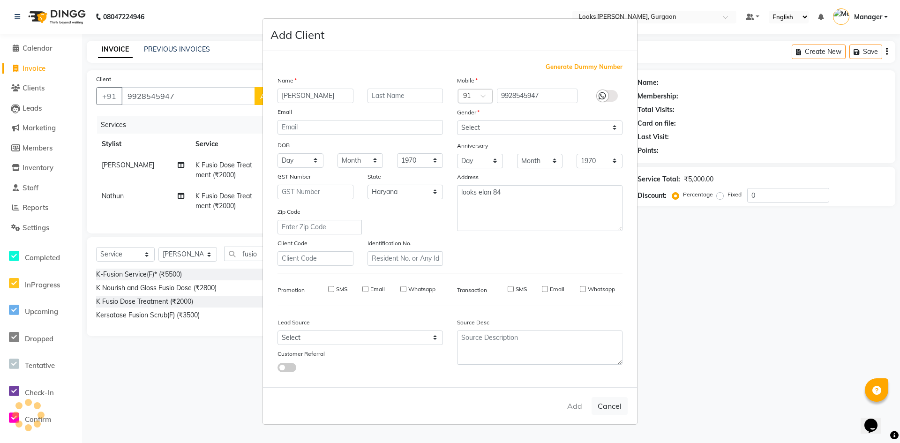
select select
select select "null"
select select
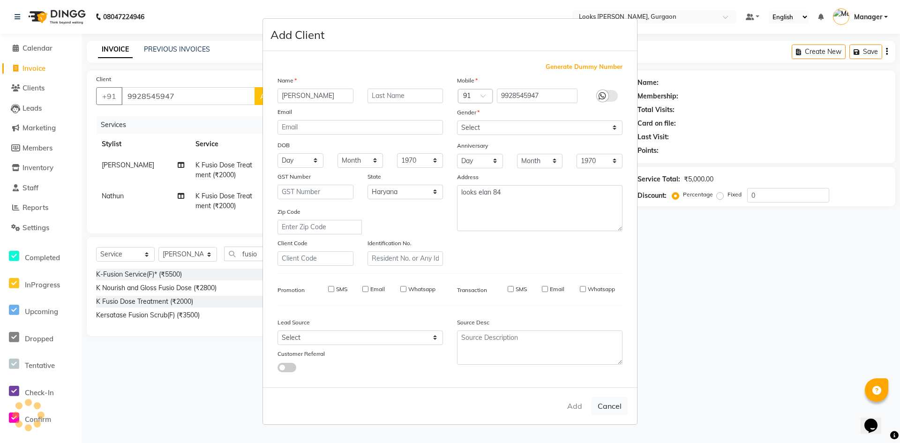
select select
checkbox input "false"
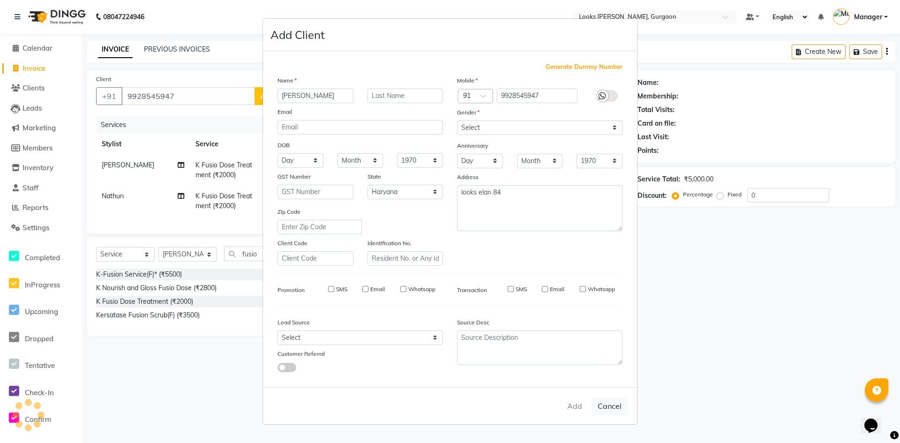
checkbox input "false"
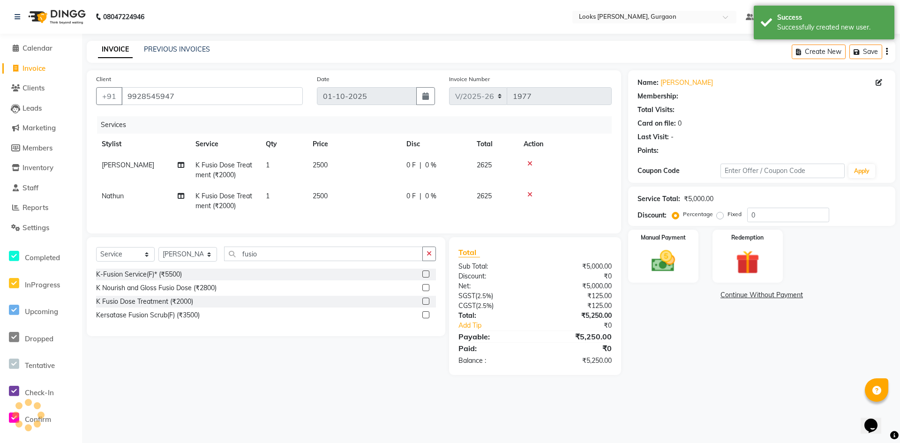
select select "1: Object"
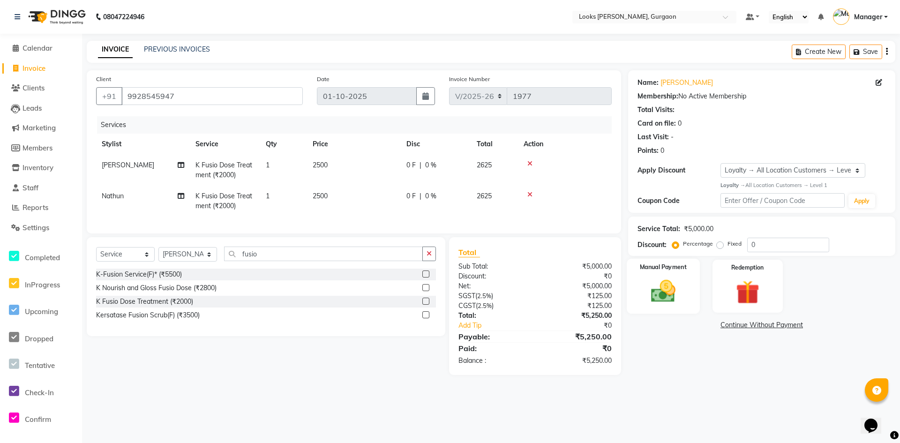
click at [687, 293] on div "Manual Payment" at bounding box center [663, 286] width 73 height 55
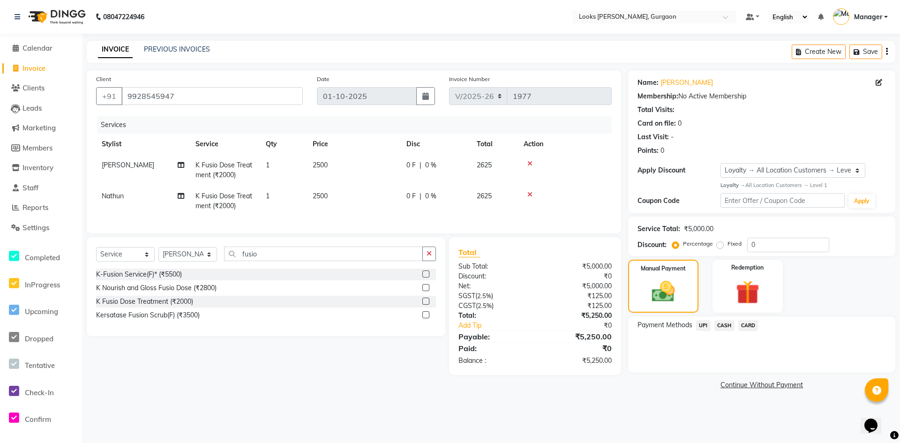
click at [708, 326] on span "UPI" at bounding box center [703, 325] width 15 height 11
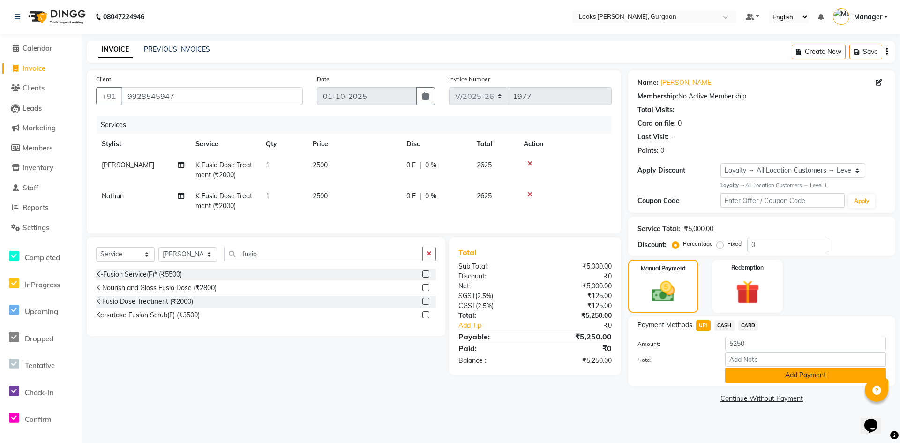
click at [741, 373] on button "Add Payment" at bounding box center [805, 375] width 161 height 15
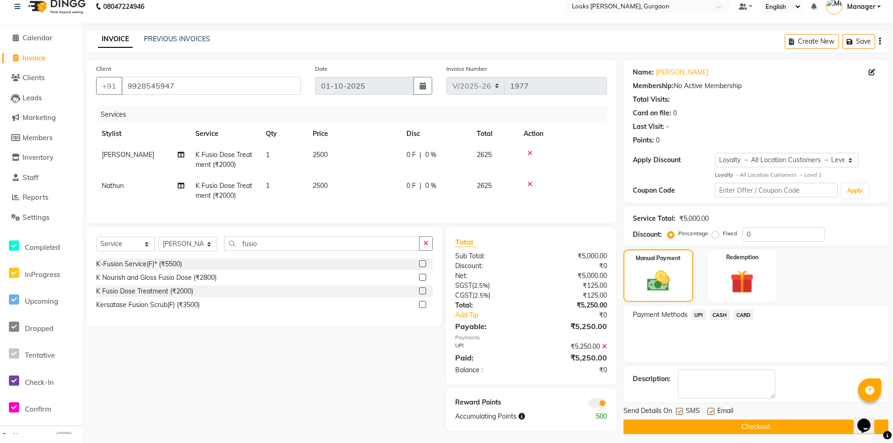
scroll to position [19, 0]
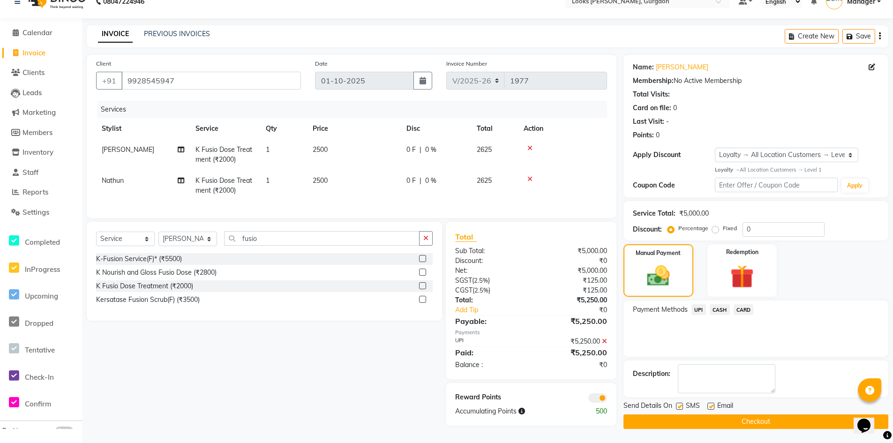
click at [646, 415] on button "Checkout" at bounding box center [755, 421] width 265 height 15
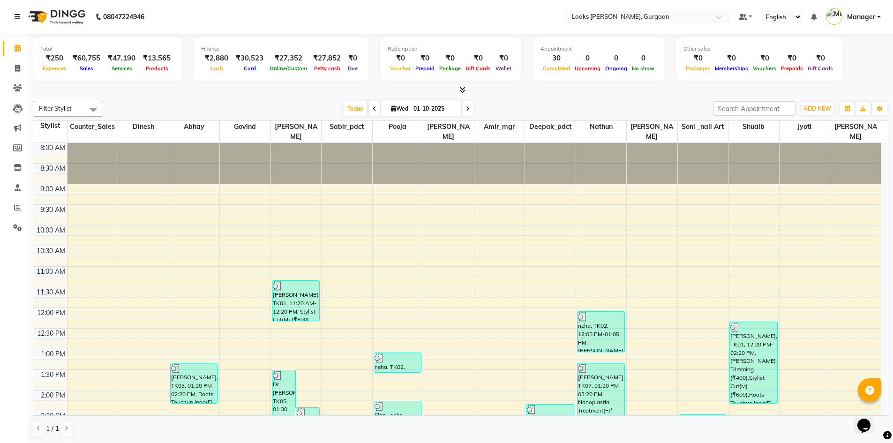
click at [19, 17] on icon at bounding box center [18, 17] width 6 height 7
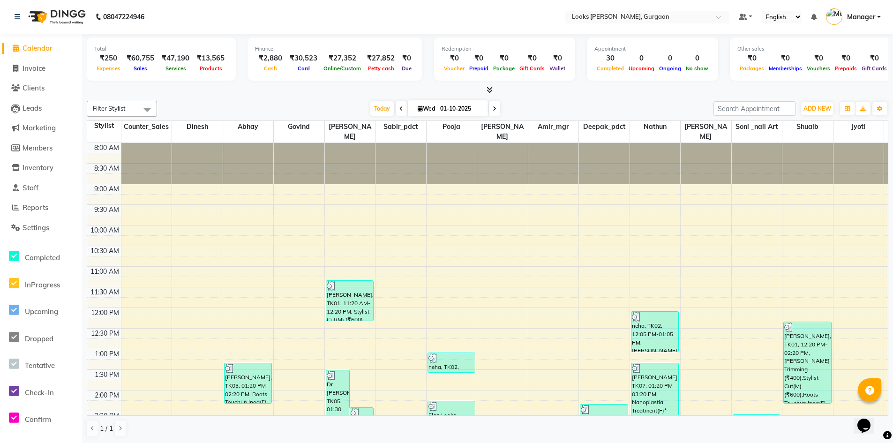
click at [35, 46] on span "Calendar" at bounding box center [37, 48] width 30 height 9
